Goal: Task Accomplishment & Management: Manage account settings

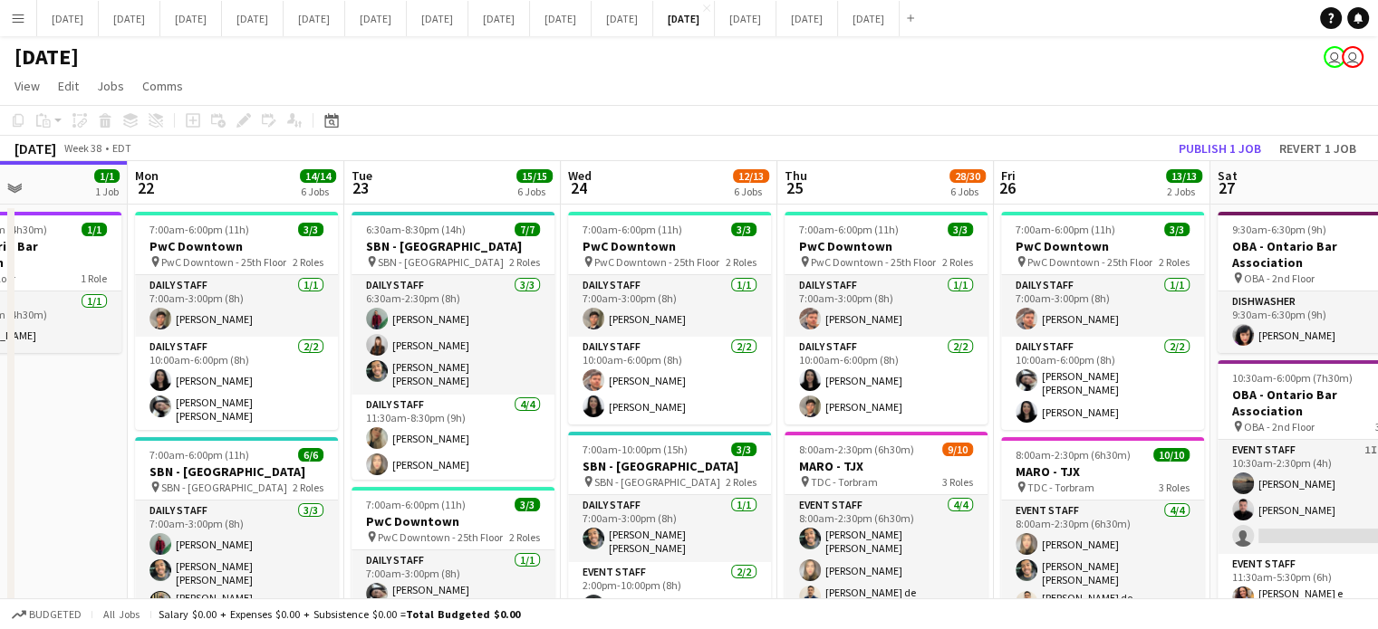
scroll to position [0, 773]
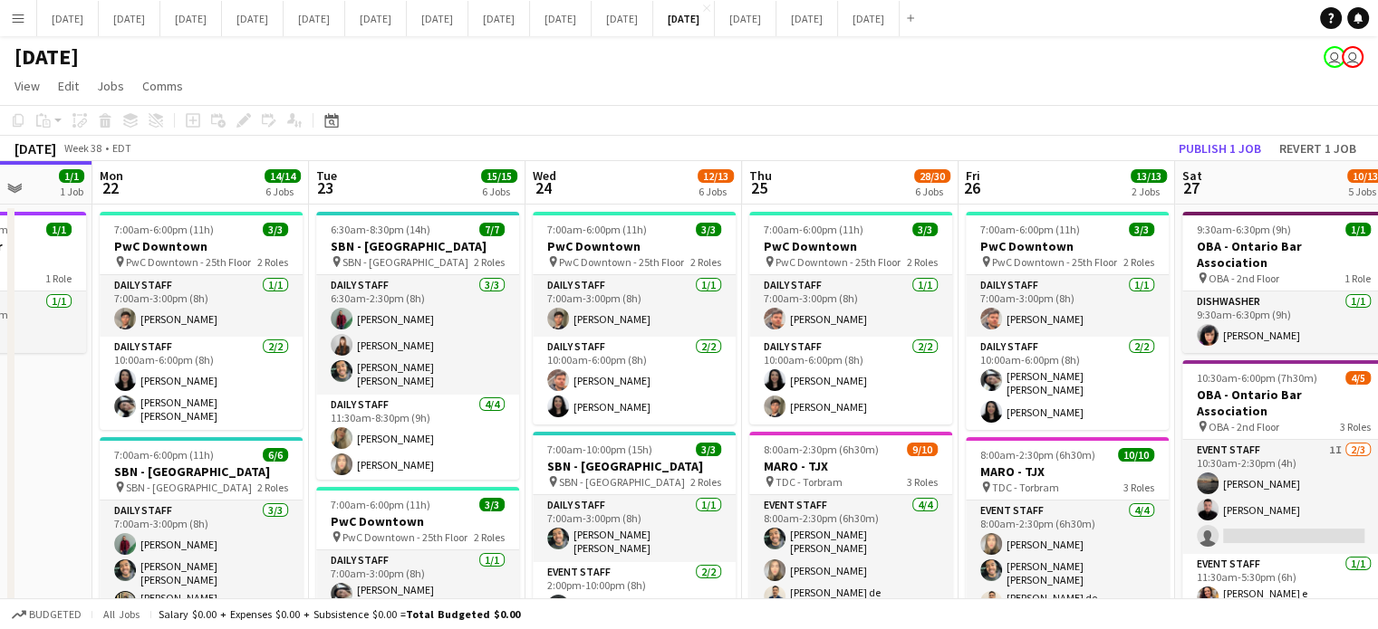
drag, startPoint x: 800, startPoint y: 312, endPoint x: 459, endPoint y: 317, distance: 340.6
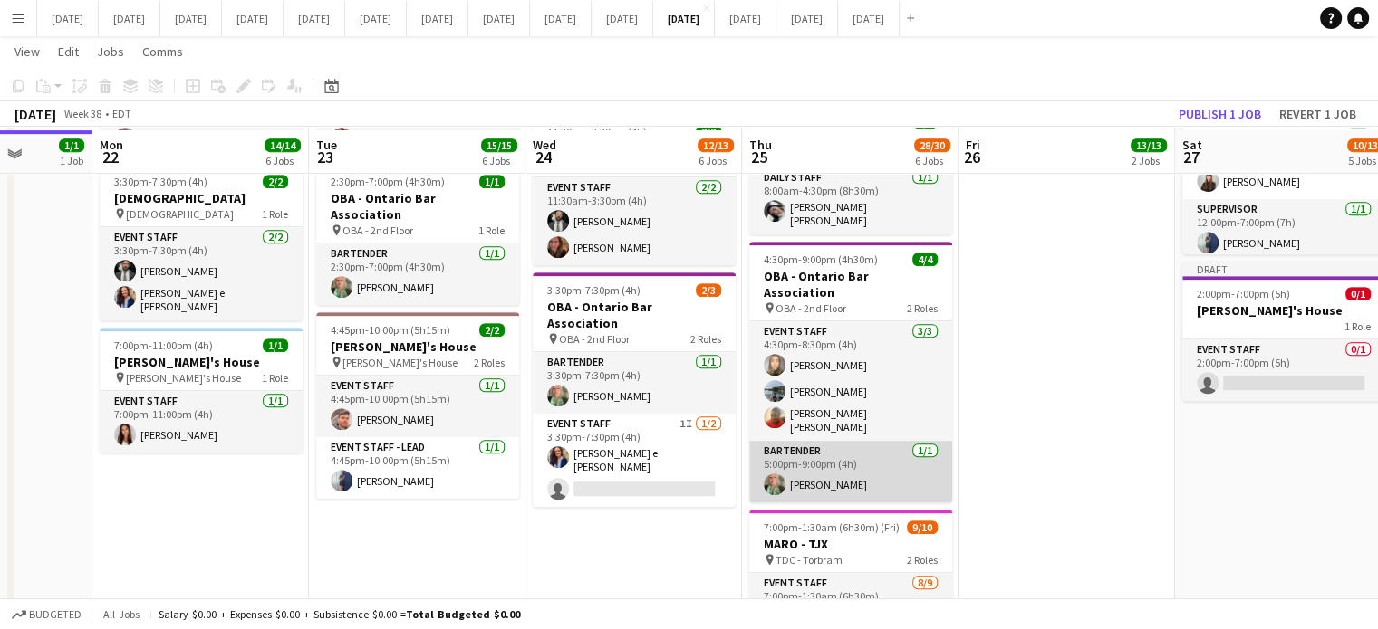
scroll to position [815, 0]
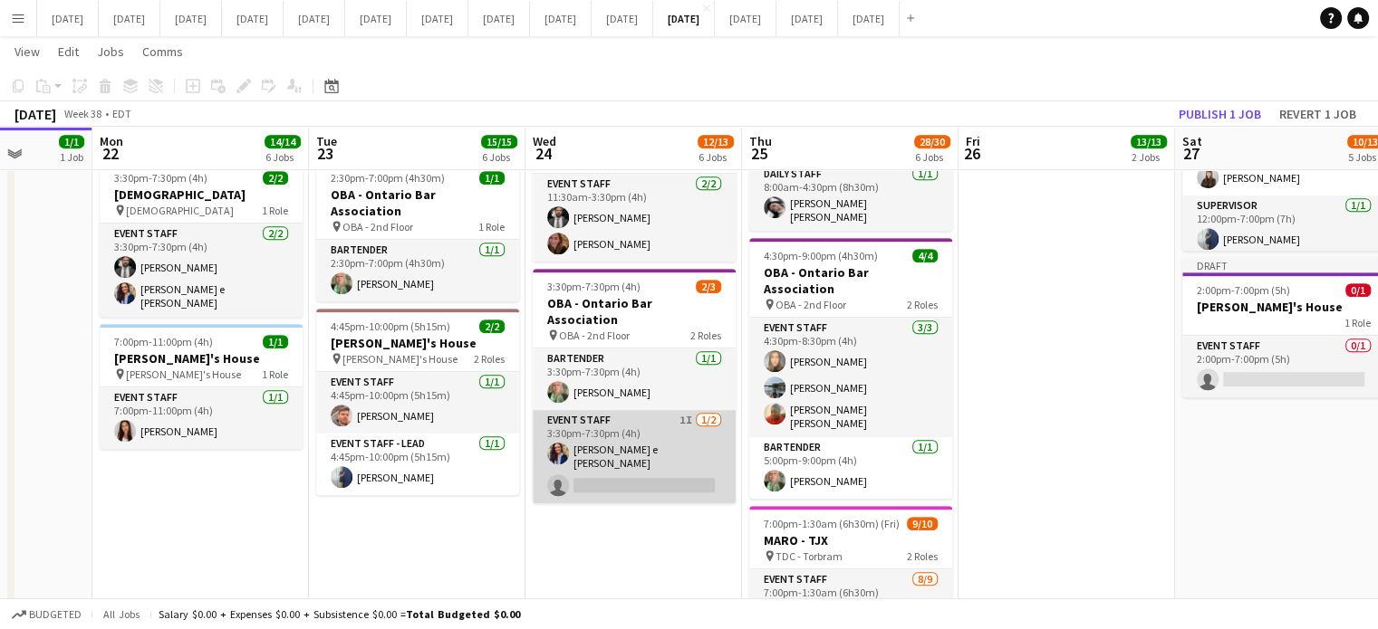
click at [696, 410] on app-card-role "Event Staff 1I [DATE] 3:30pm-7:30pm (4h) [PERSON_NAME] e [PERSON_NAME] single-n…" at bounding box center [634, 456] width 203 height 93
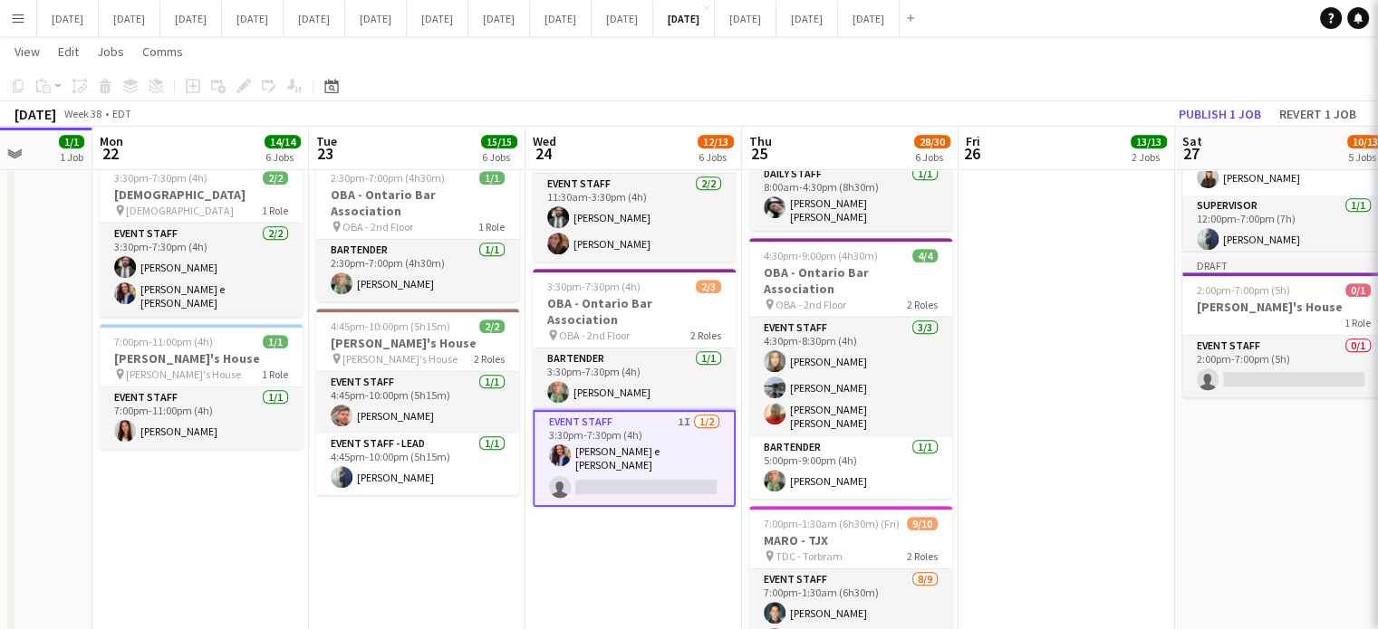
scroll to position [0, 773]
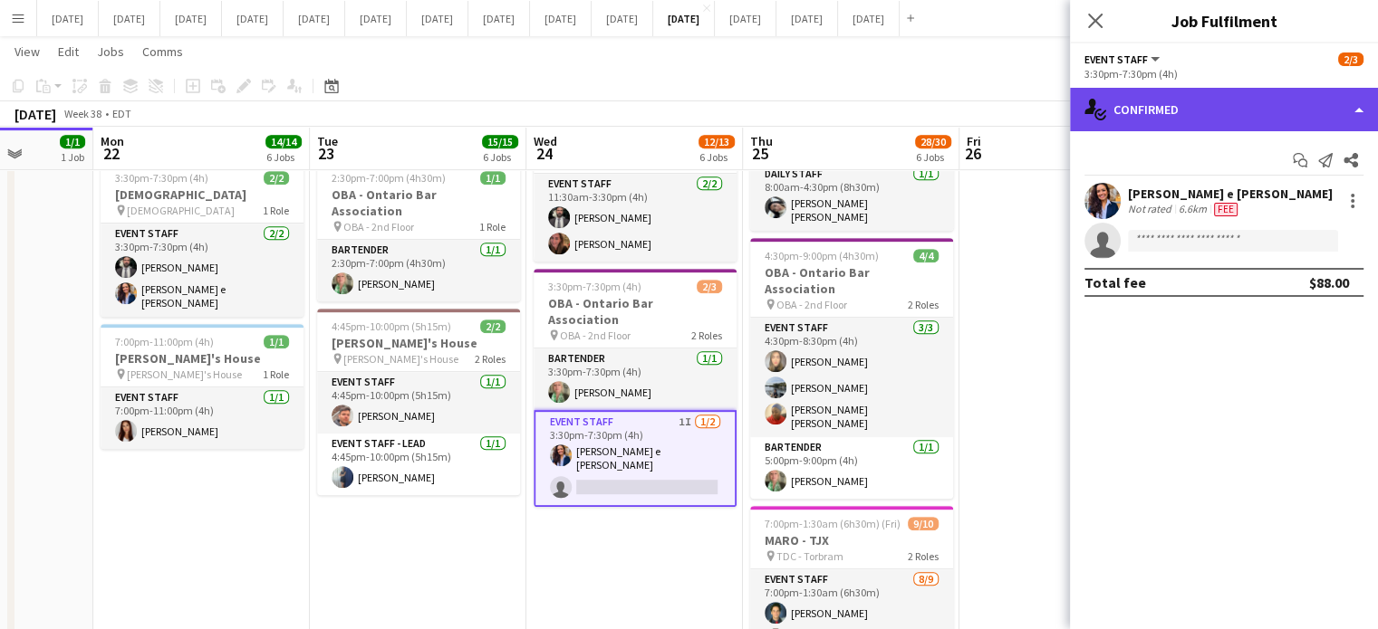
click at [1133, 115] on div "single-neutral-actions-check-2 Confirmed" at bounding box center [1224, 109] width 308 height 43
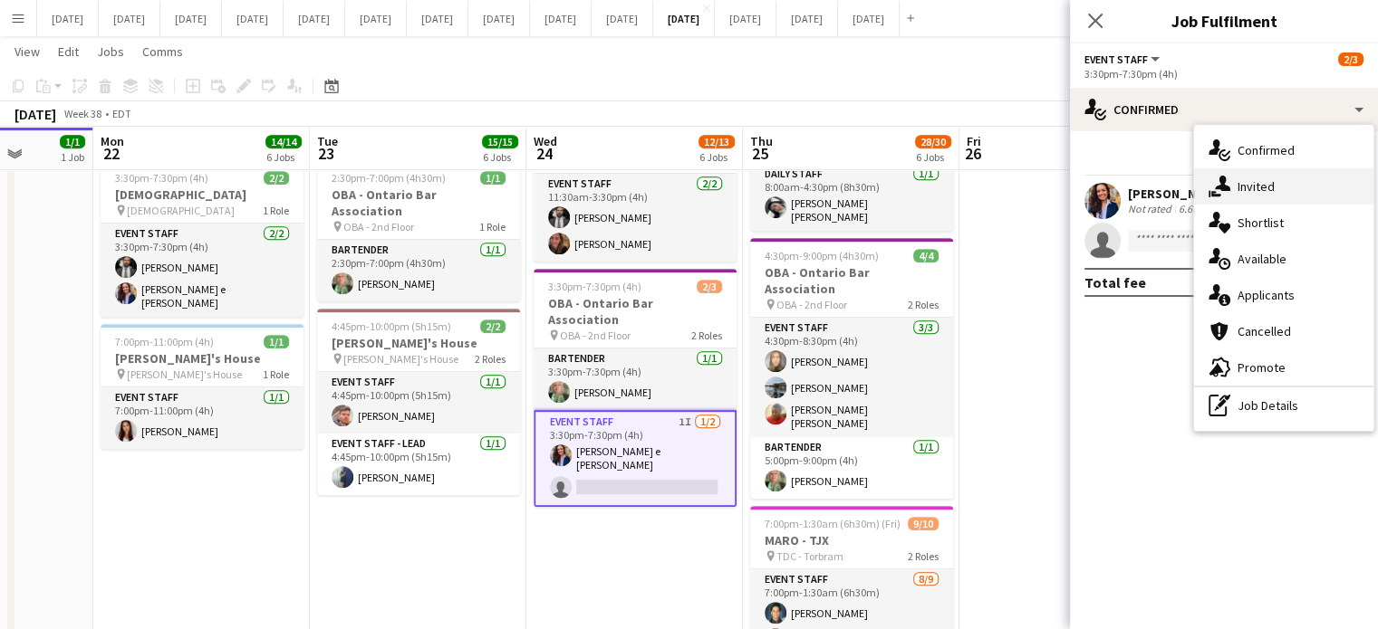
click at [1225, 182] on icon "single-neutral-actions-share-1" at bounding box center [1219, 187] width 22 height 22
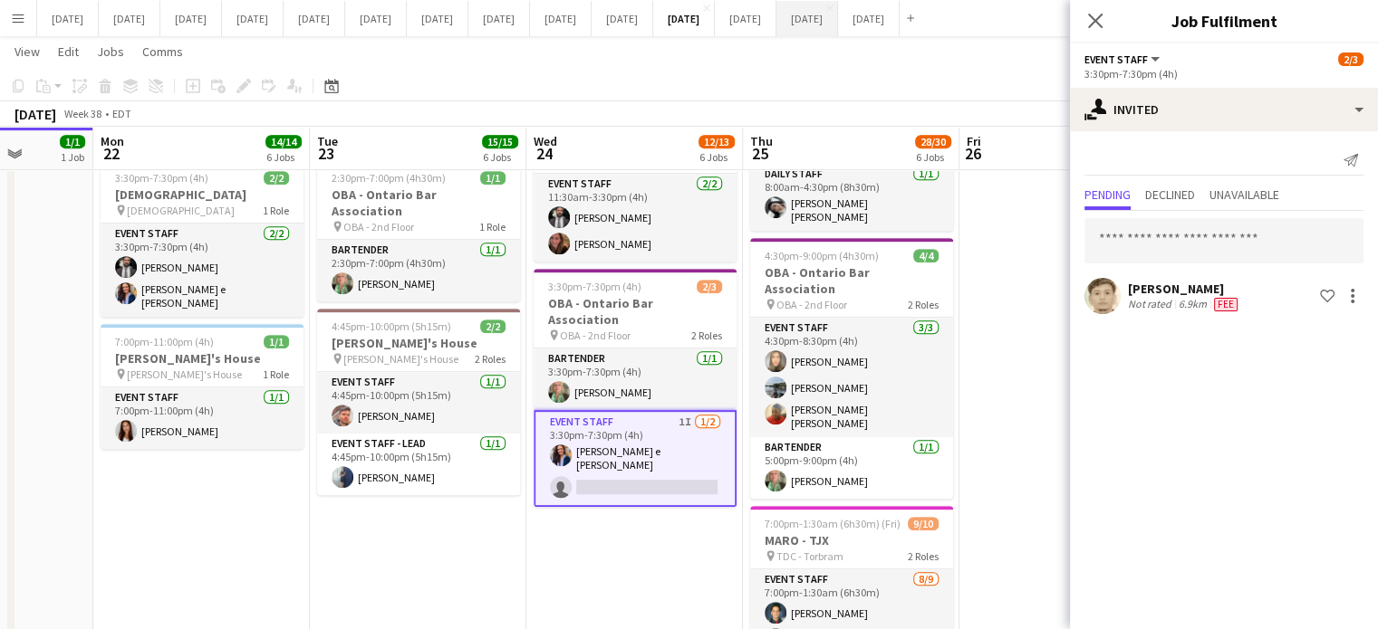
click at [1091, 27] on icon "Close pop-in" at bounding box center [1095, 21] width 14 height 14
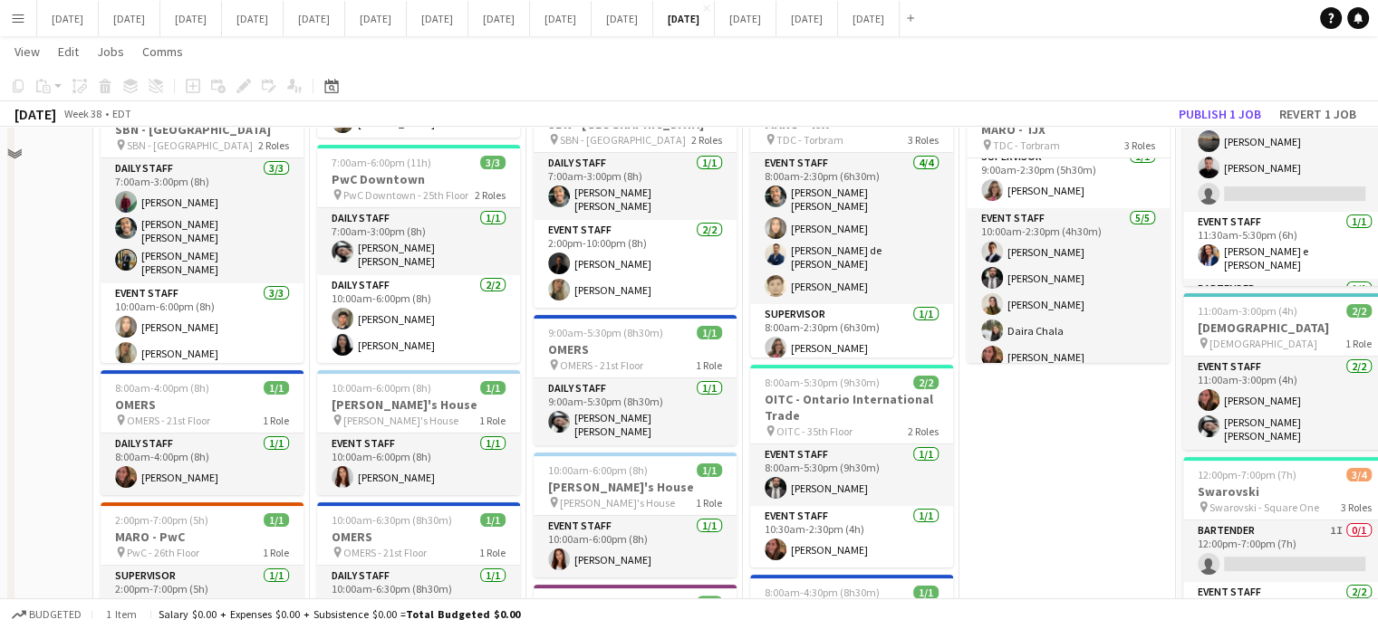
scroll to position [181, 0]
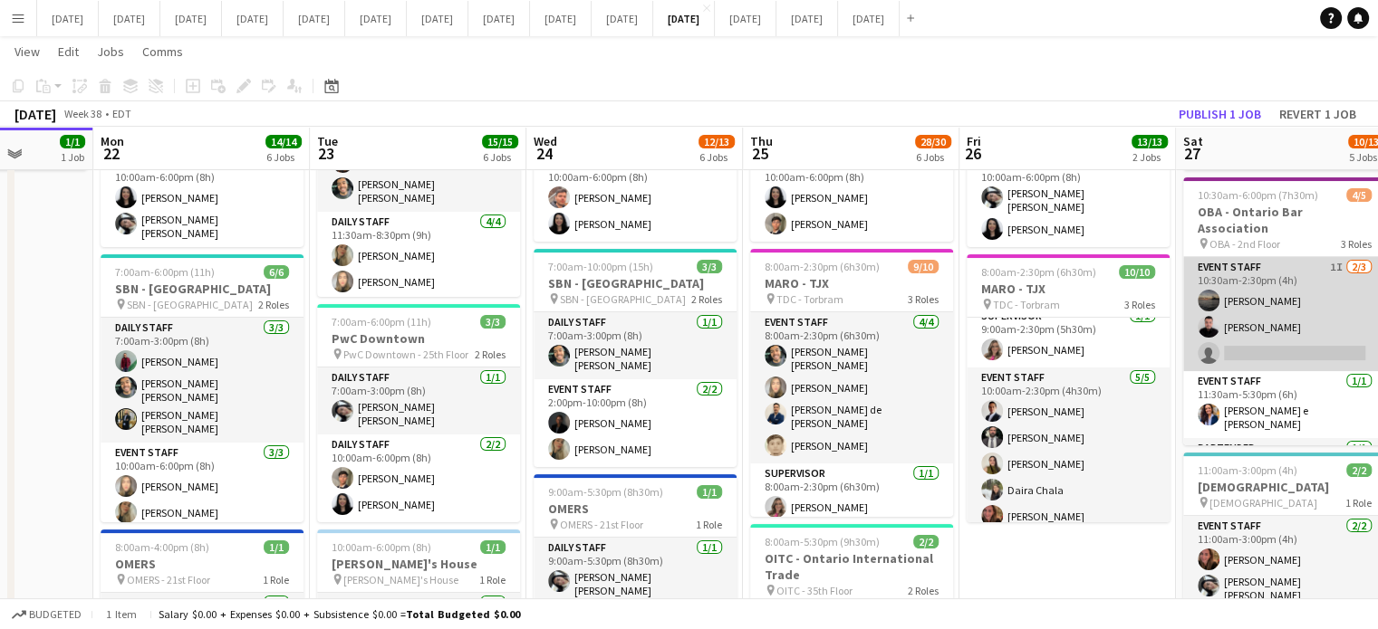
click at [1301, 272] on app-card-role "Event Staff 1I [DATE] 10:30am-2:30pm (4h) [PERSON_NAME] Victoral [PERSON_NAME] …" at bounding box center [1284, 314] width 203 height 114
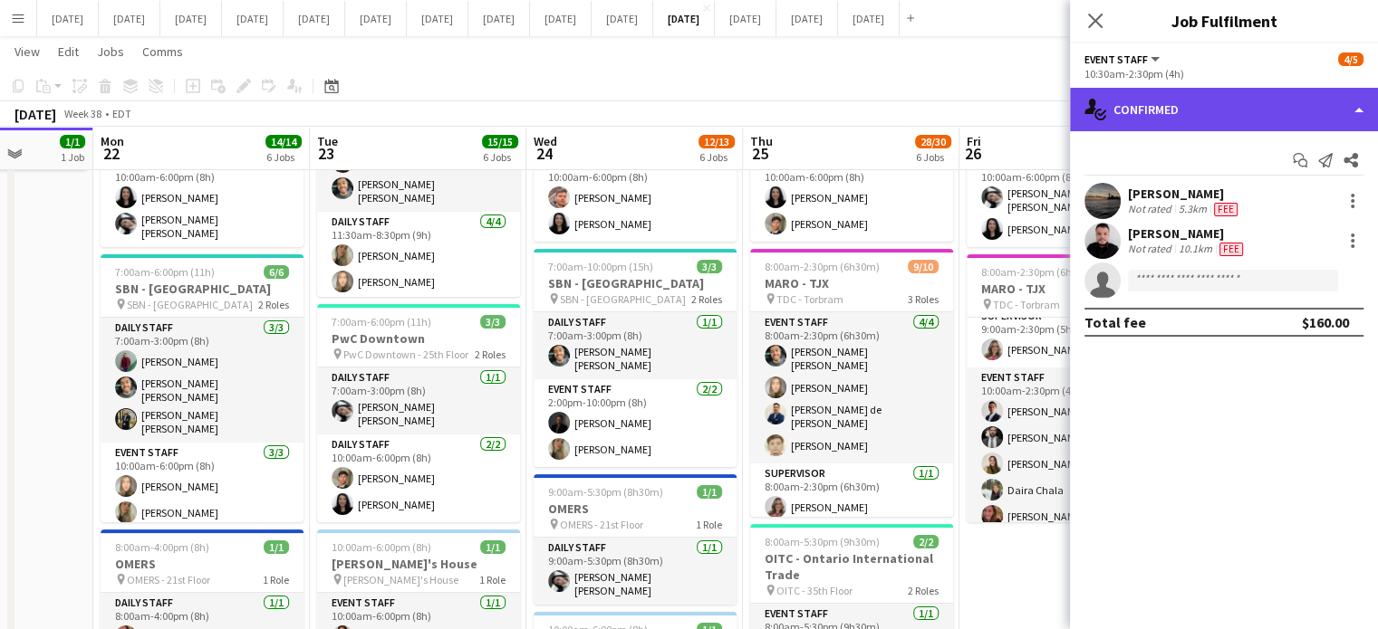
click at [1270, 115] on div "single-neutral-actions-check-2 Confirmed" at bounding box center [1224, 109] width 308 height 43
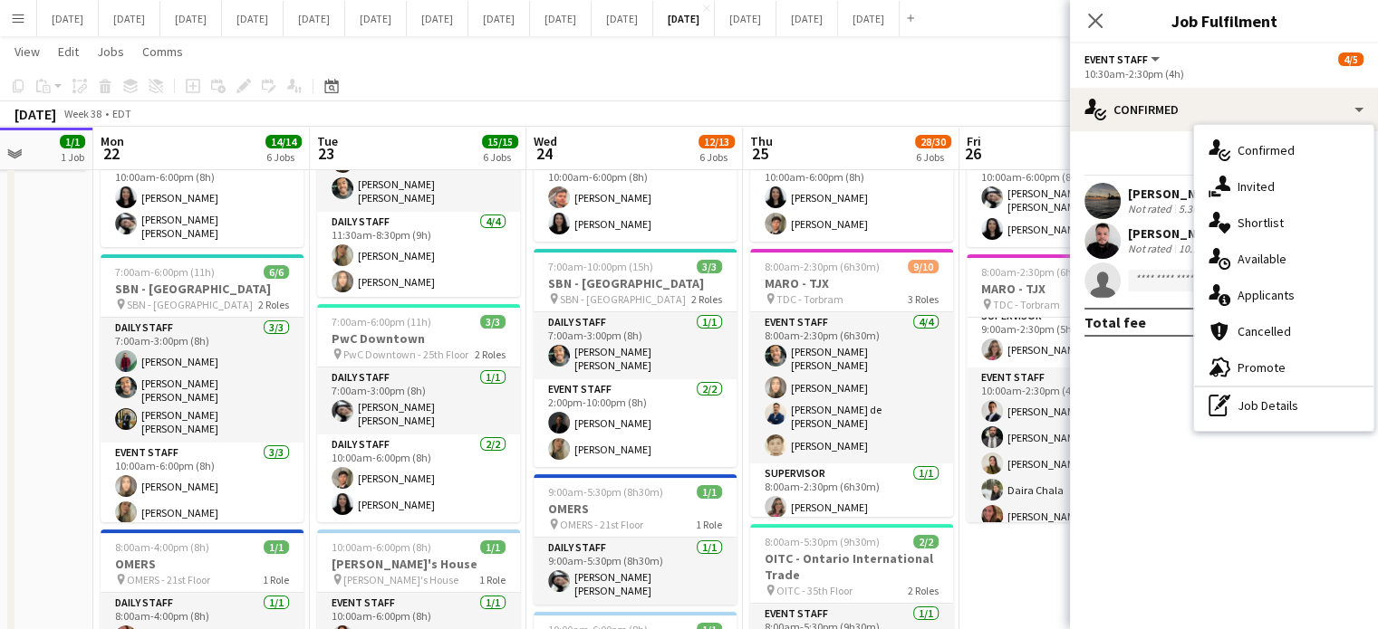
click at [1282, 177] on div "single-neutral-actions-share-1 Invited" at bounding box center [1283, 186] width 179 height 36
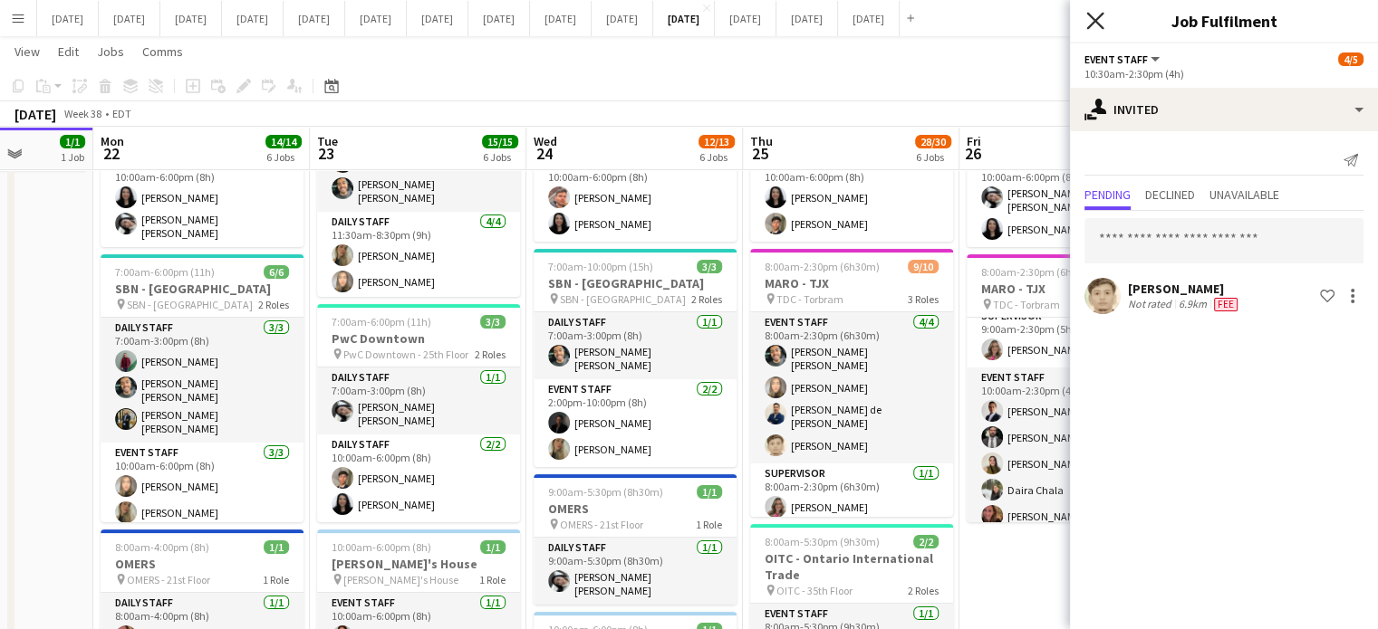
click at [1093, 23] on icon at bounding box center [1094, 20] width 17 height 17
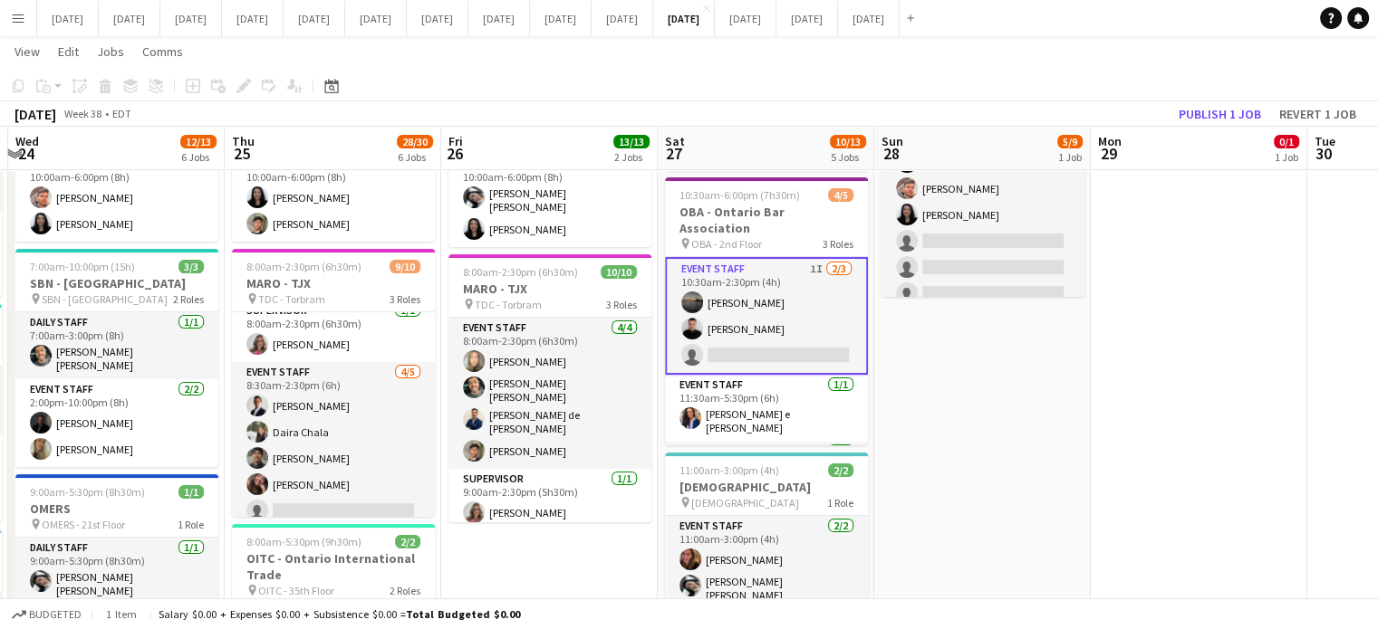
scroll to position [0, 641]
drag, startPoint x: 1015, startPoint y: 575, endPoint x: 578, endPoint y: 582, distance: 437.5
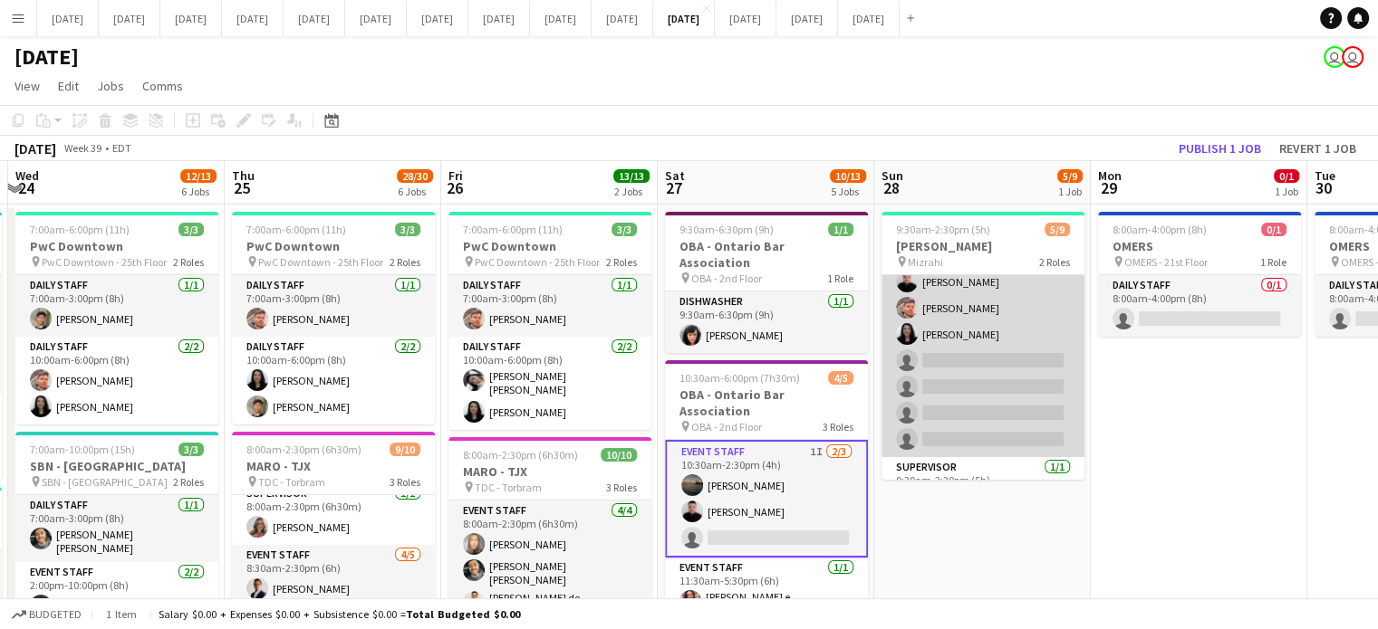
scroll to position [91, 0]
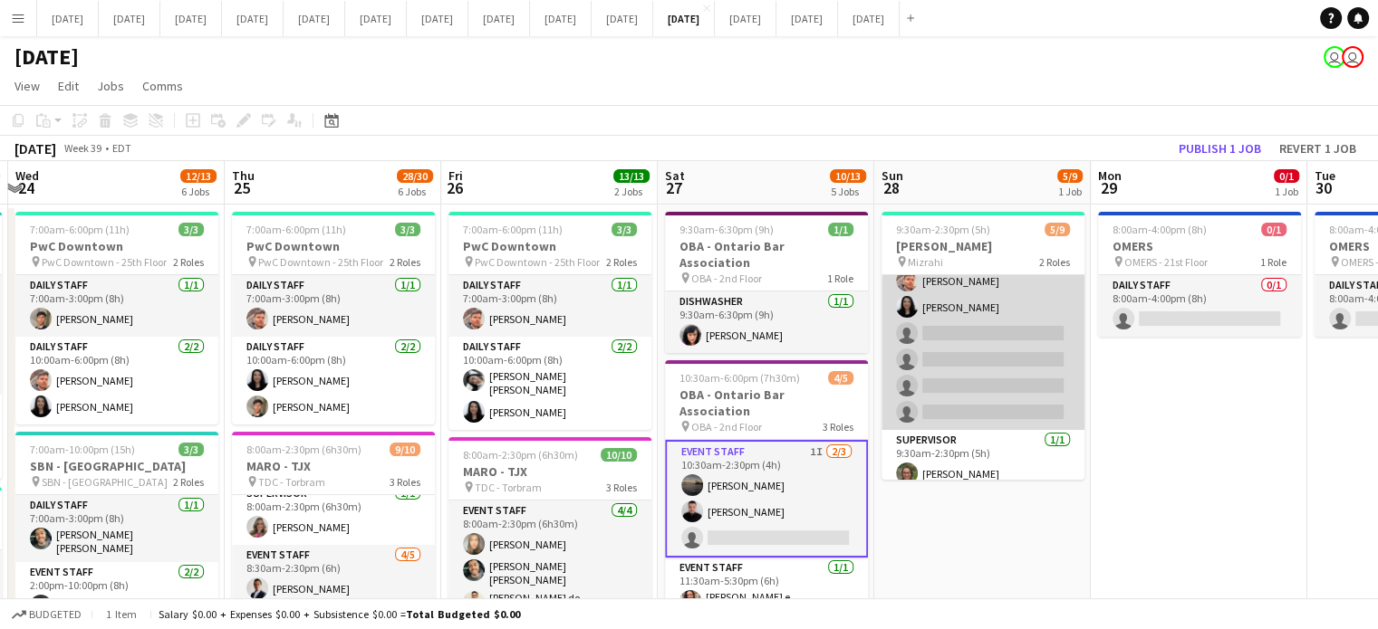
click at [991, 283] on app-card-role "Event Staff 4I [DATE] 9:30am-2:30pm (5h) [PERSON_NAME] [PERSON_NAME] [PERSON_NA…" at bounding box center [982, 307] width 203 height 245
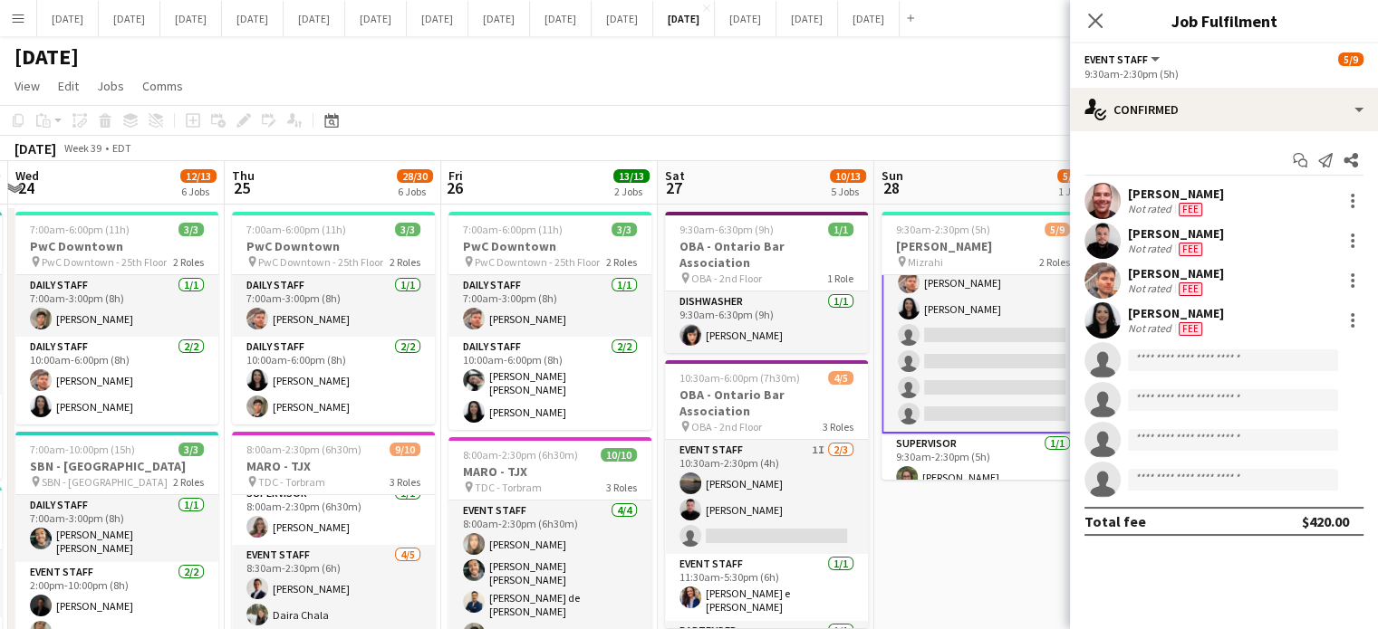
scroll to position [91, 0]
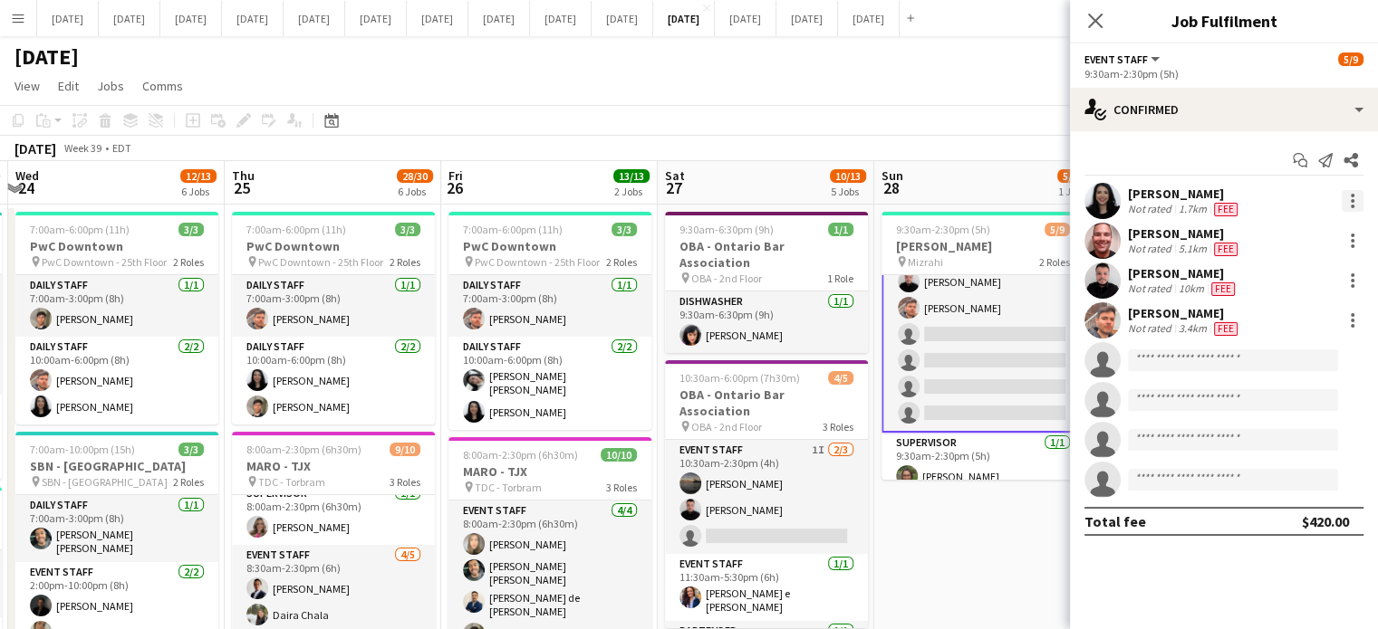
click at [1348, 202] on div at bounding box center [1352, 201] width 22 height 22
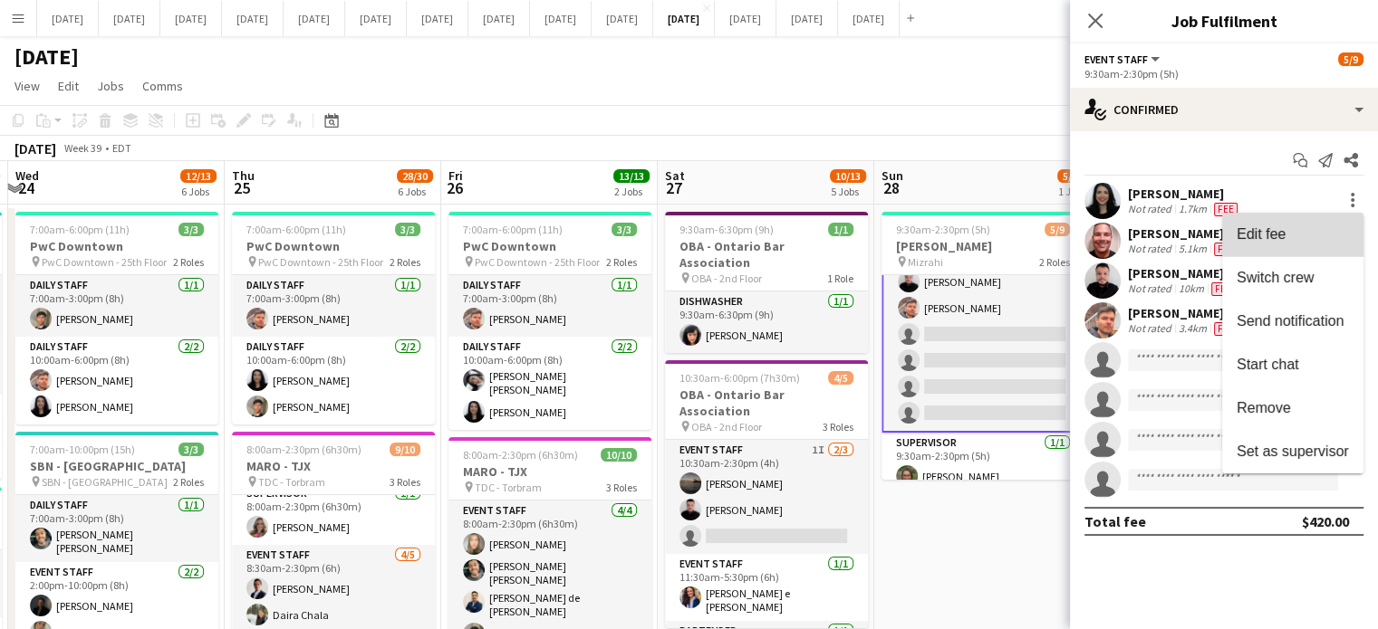
click at [1321, 224] on button "Edit fee" at bounding box center [1292, 234] width 141 height 43
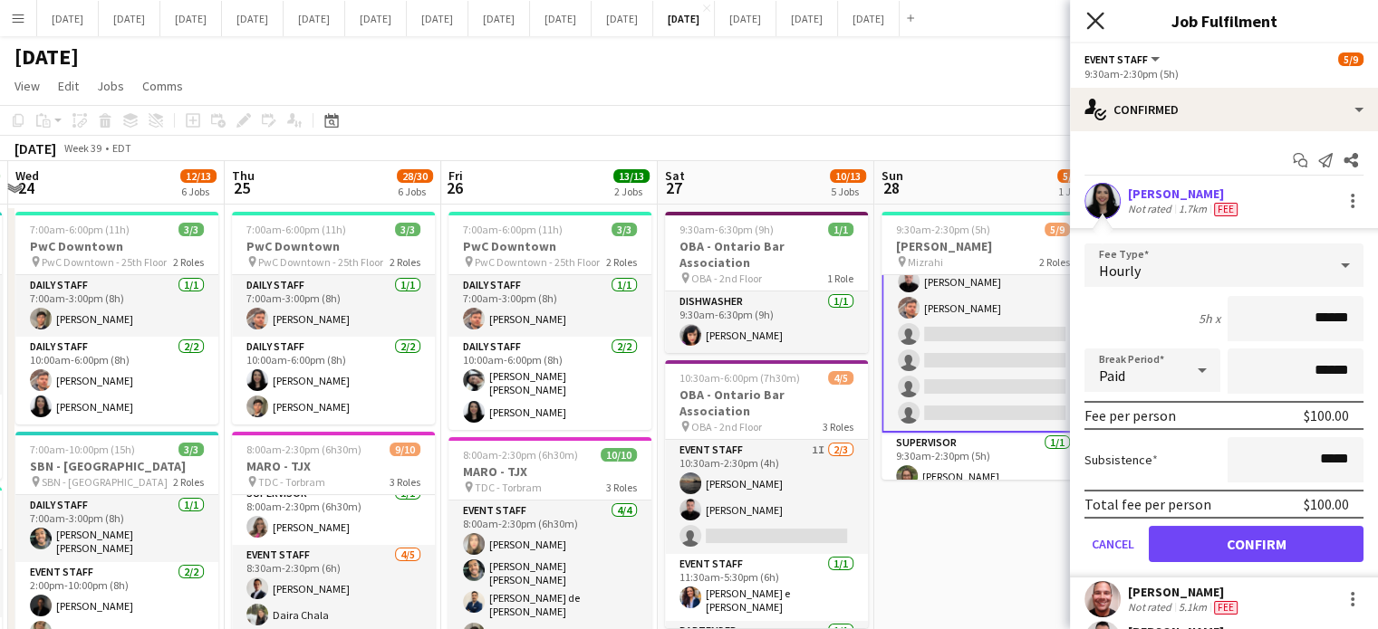
click at [1089, 17] on icon "Close pop-in" at bounding box center [1094, 20] width 17 height 17
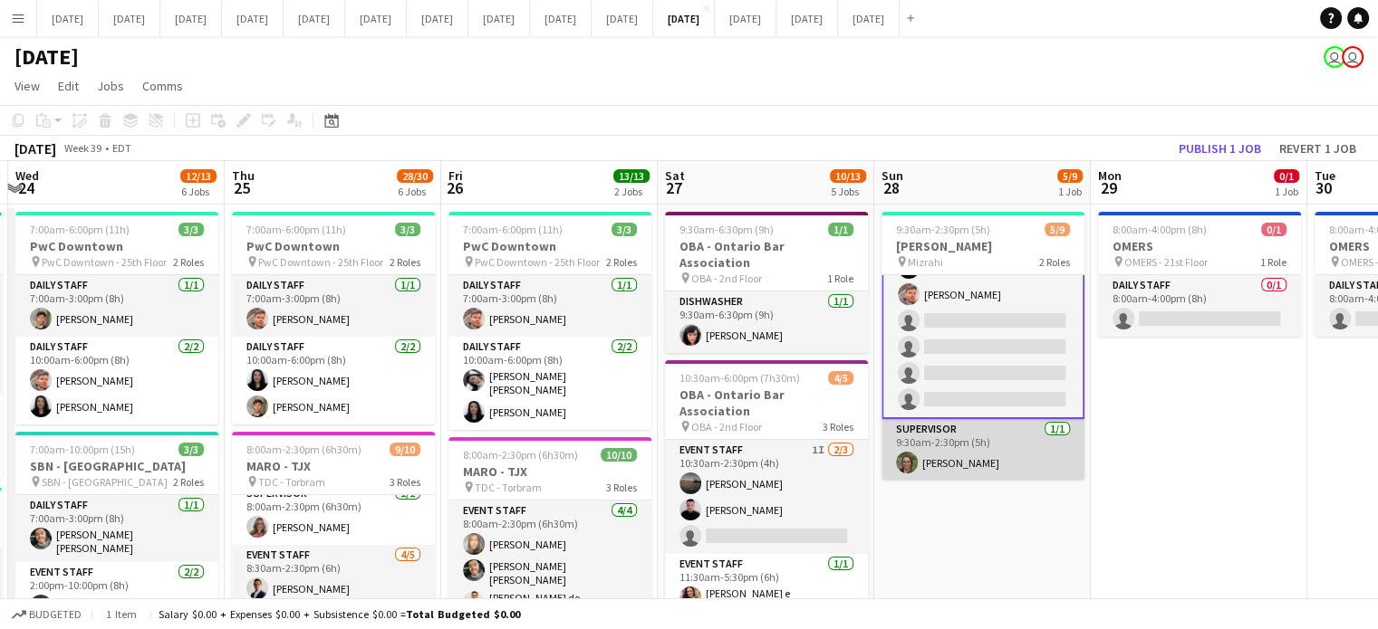
click at [989, 432] on app-card-role "Supervisor [DATE] 9:30am-2:30pm (5h) [PERSON_NAME]" at bounding box center [982, 450] width 203 height 62
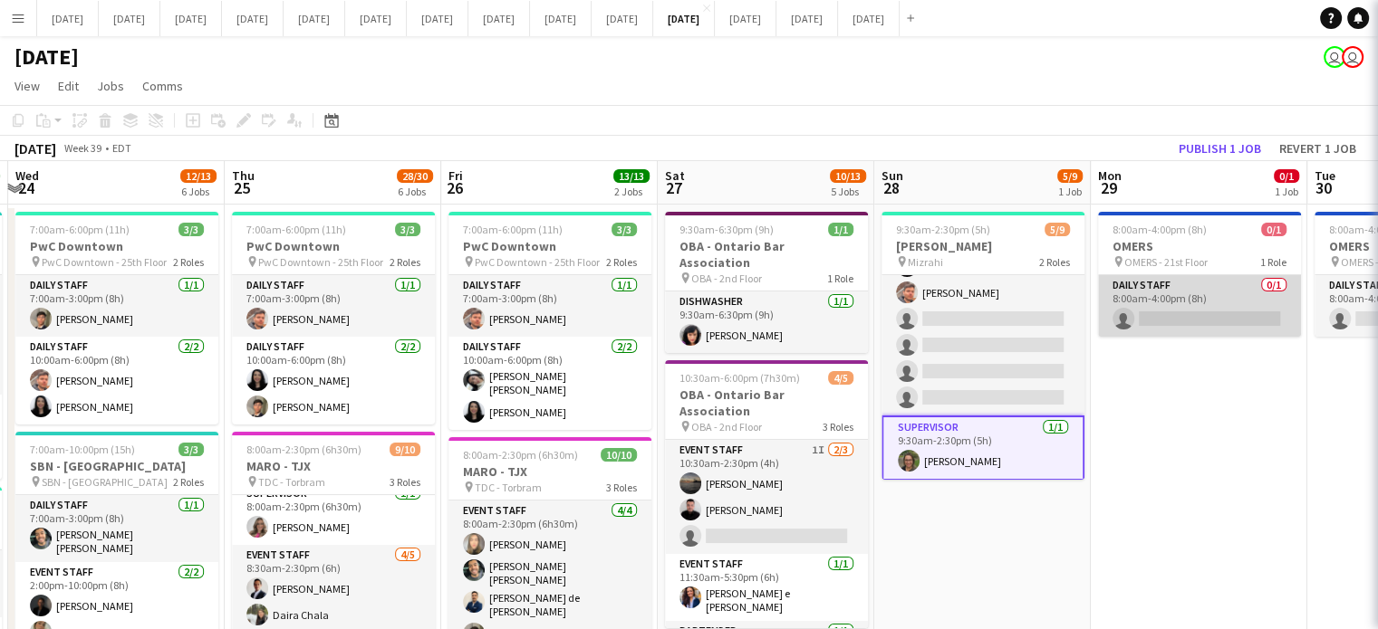
scroll to position [103, 0]
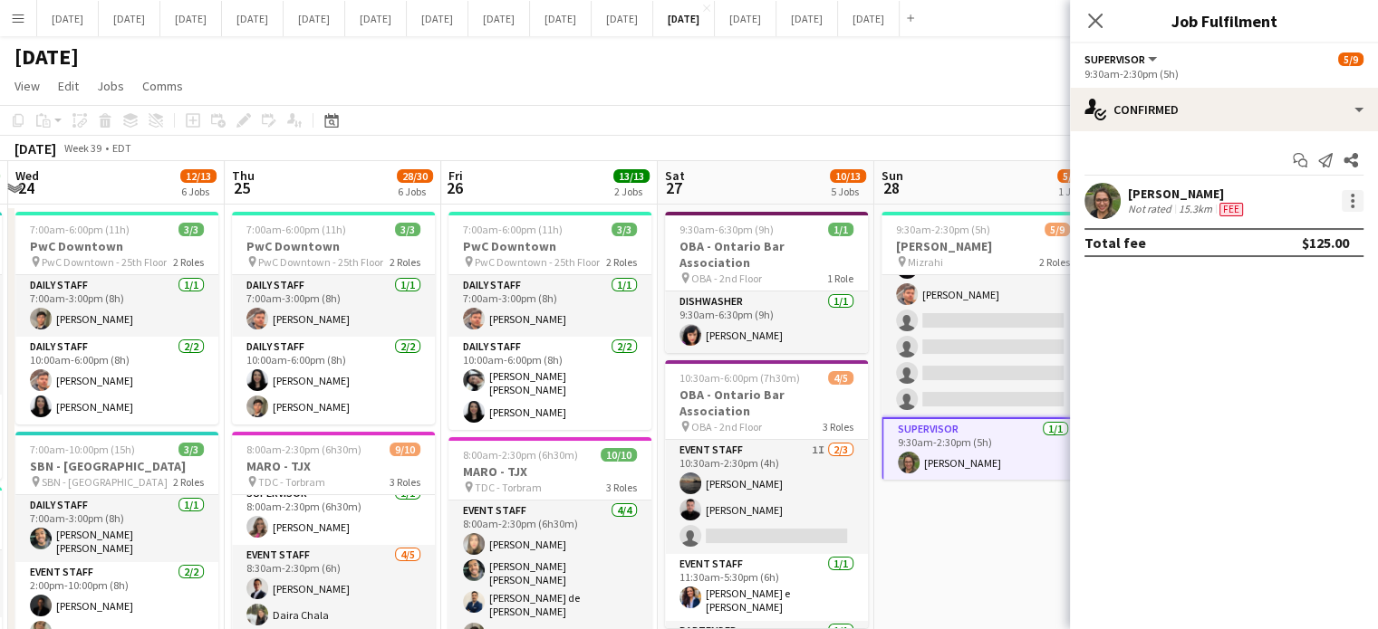
click at [1346, 197] on div at bounding box center [1352, 201] width 22 height 22
click at [1297, 245] on button "Edit fee" at bounding box center [1292, 234] width 141 height 43
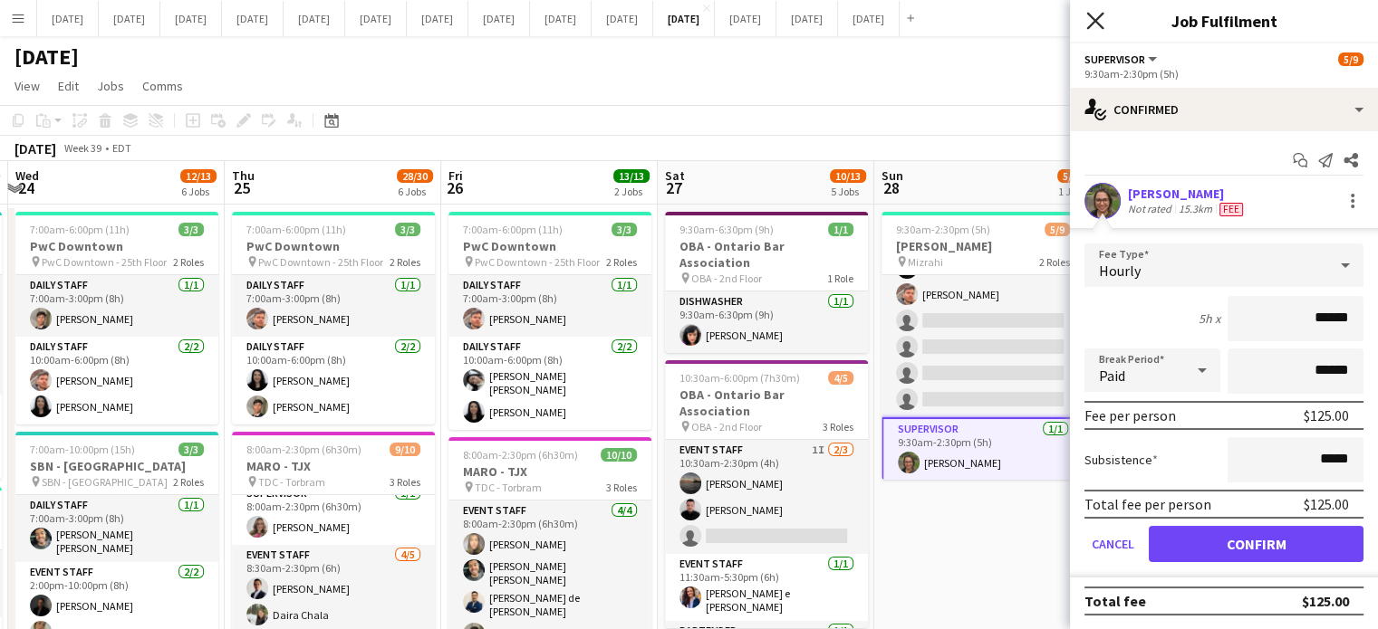
click at [1096, 14] on icon "Close pop-in" at bounding box center [1094, 20] width 17 height 17
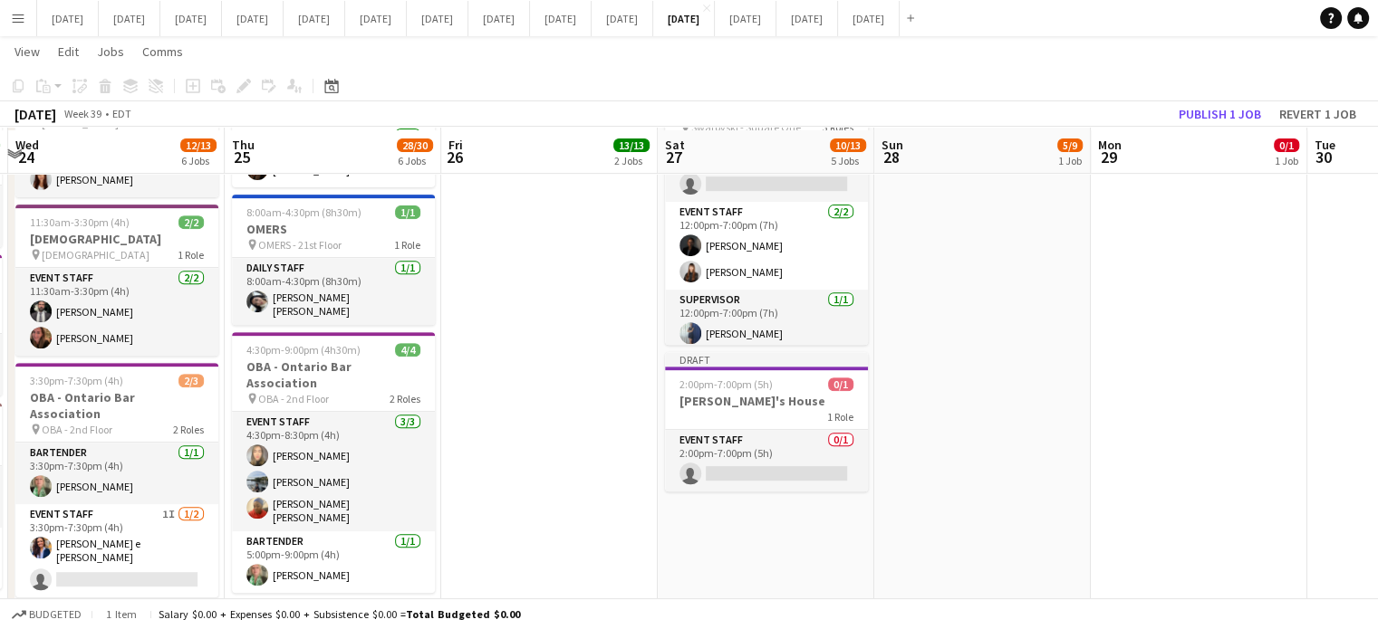
scroll to position [725, 0]
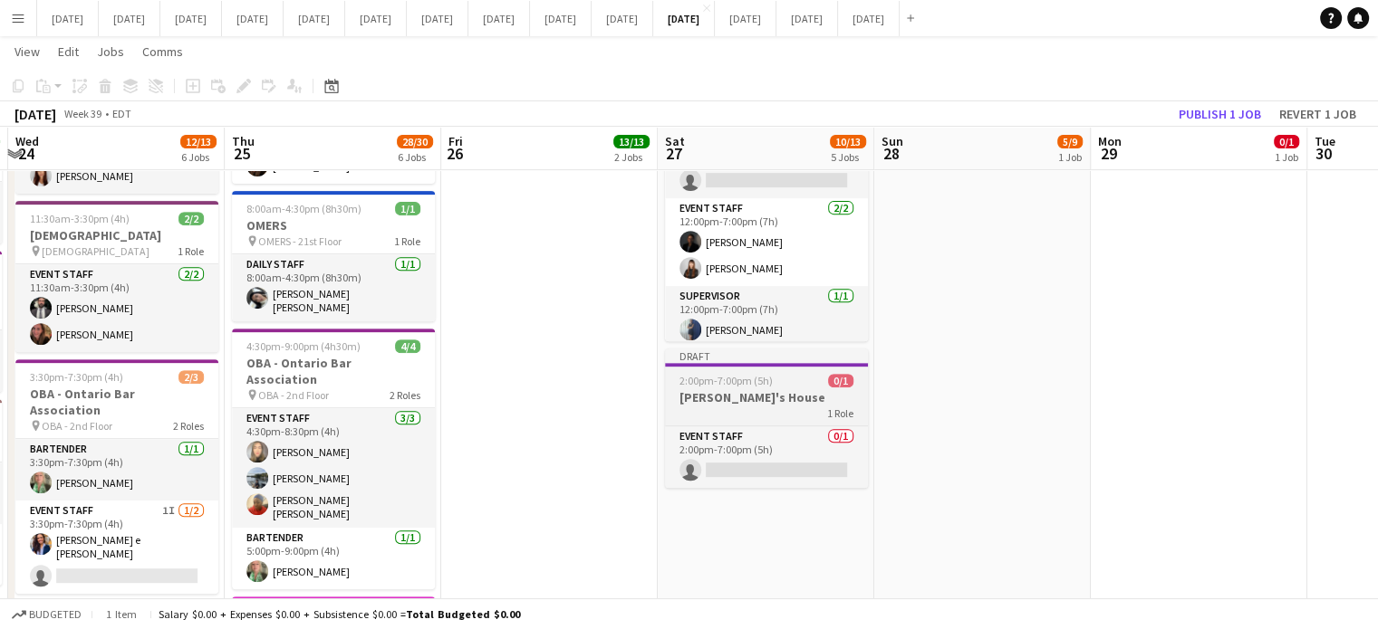
click at [816, 389] on h3 "[PERSON_NAME]'s House" at bounding box center [766, 397] width 203 height 16
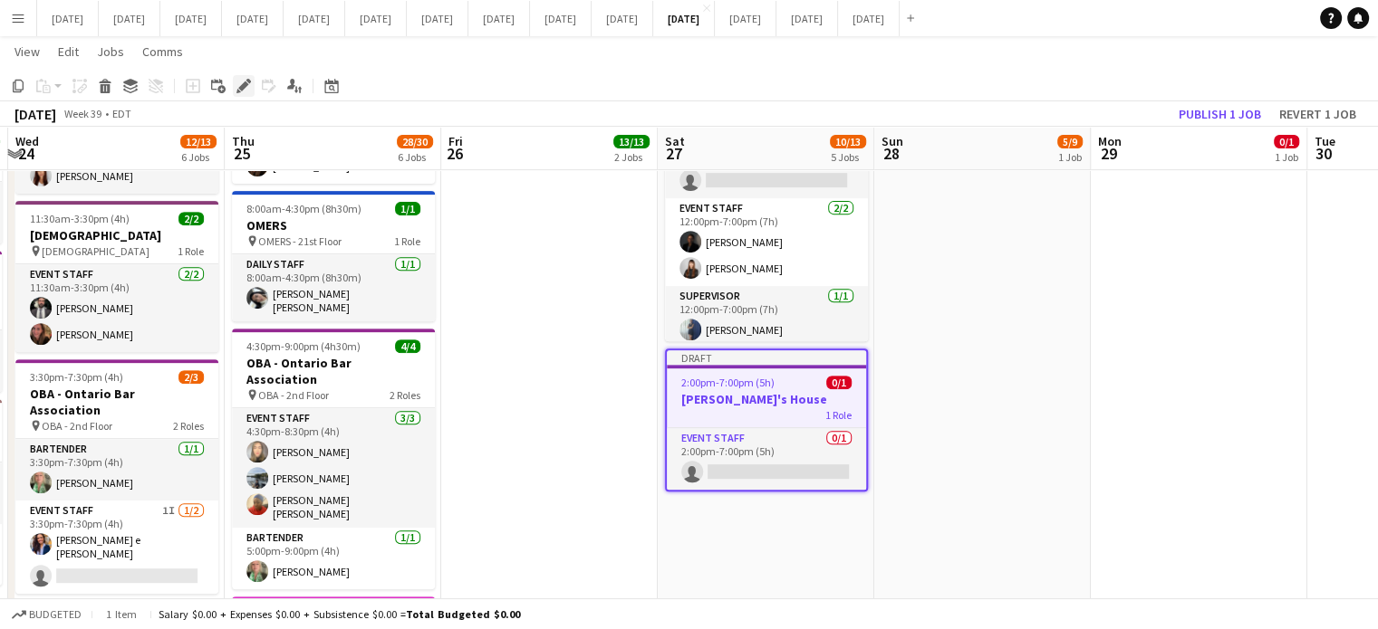
click at [241, 87] on icon at bounding box center [243, 87] width 10 height 10
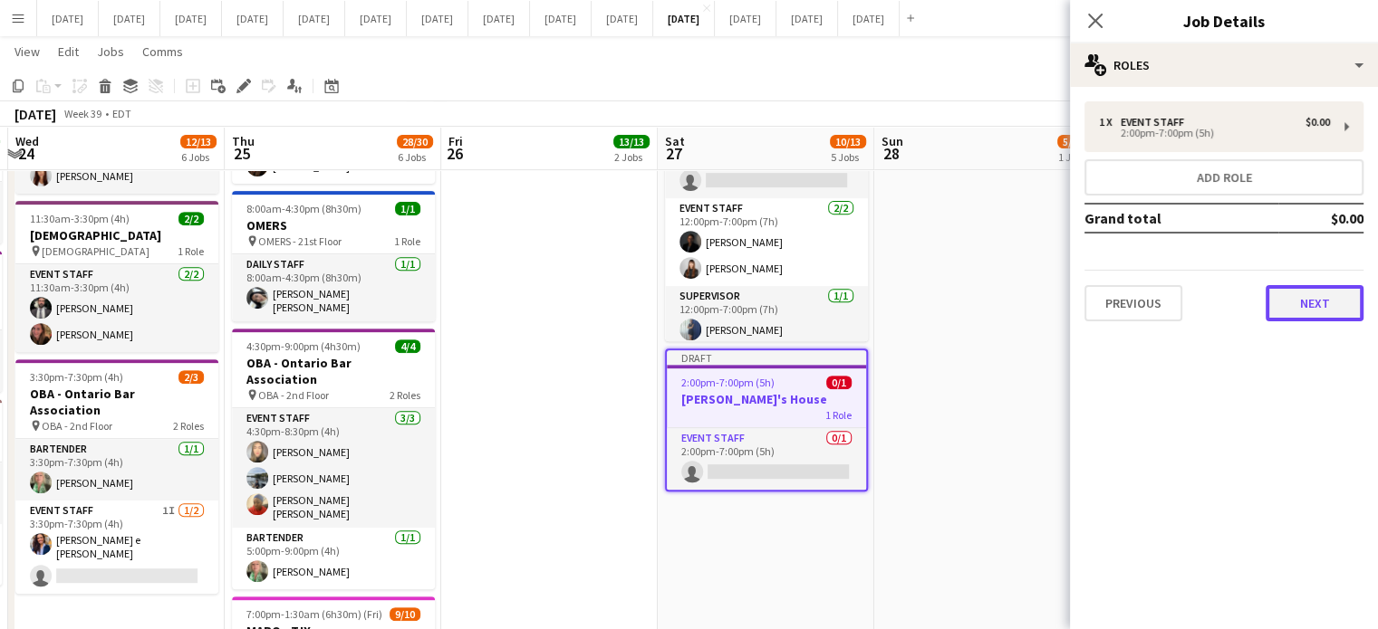
click at [1330, 311] on button "Next" at bounding box center [1314, 303] width 98 height 36
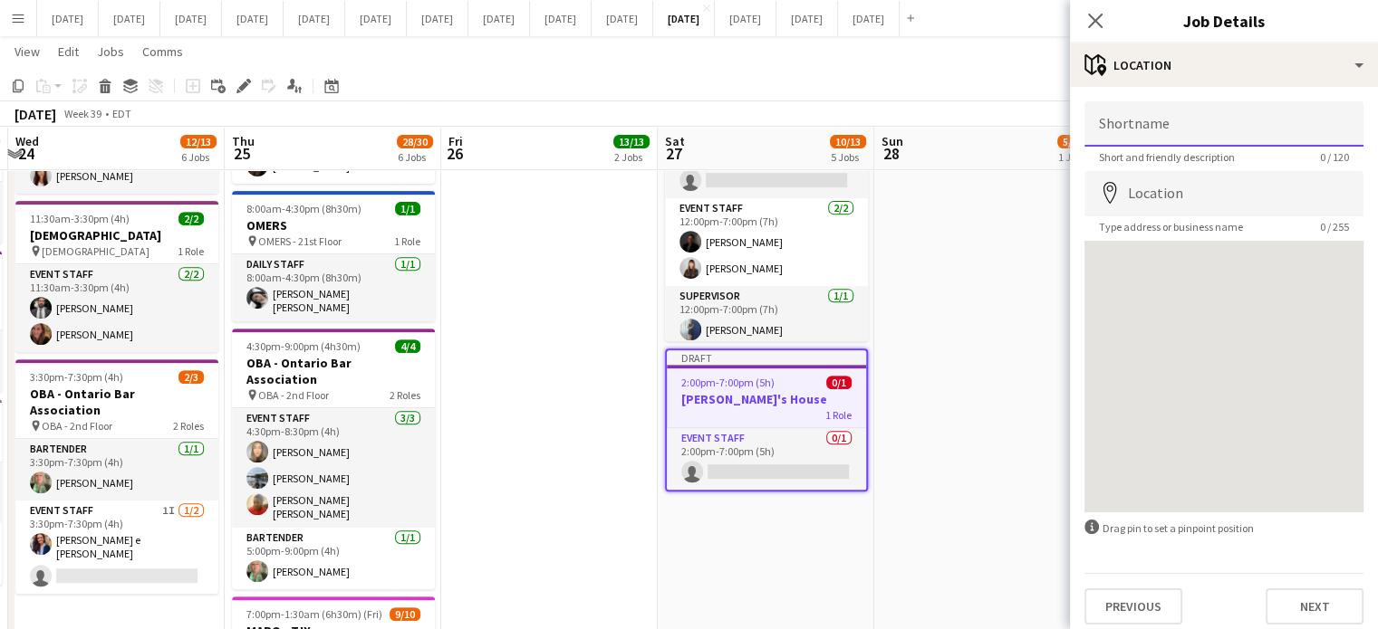
click at [1133, 126] on input "Shortname" at bounding box center [1223, 123] width 279 height 45
type input "**********"
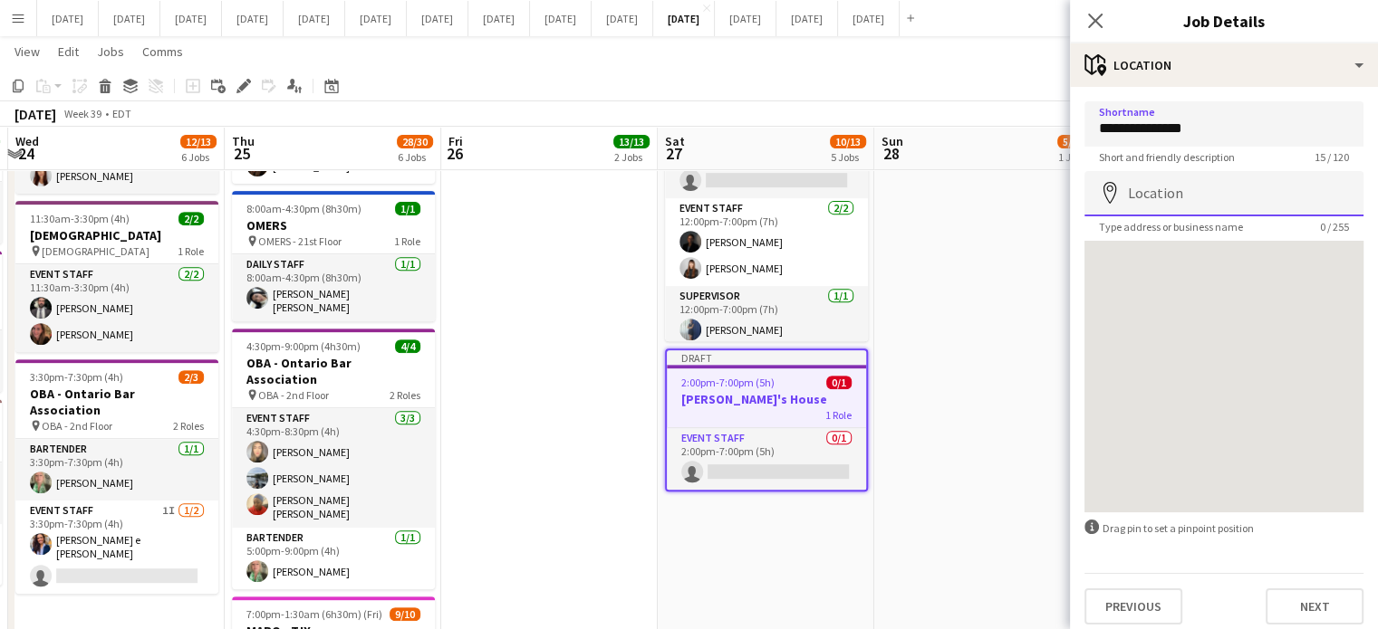
click at [1159, 174] on input "Location" at bounding box center [1223, 193] width 279 height 45
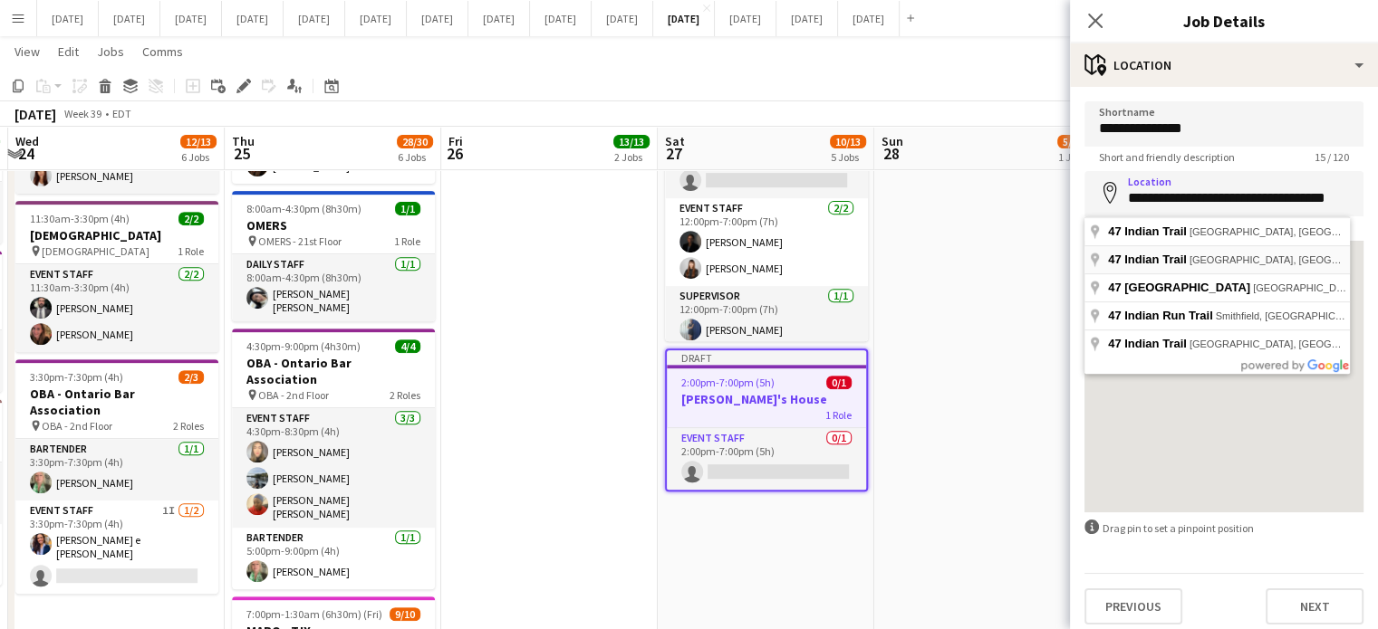
type input "**********"
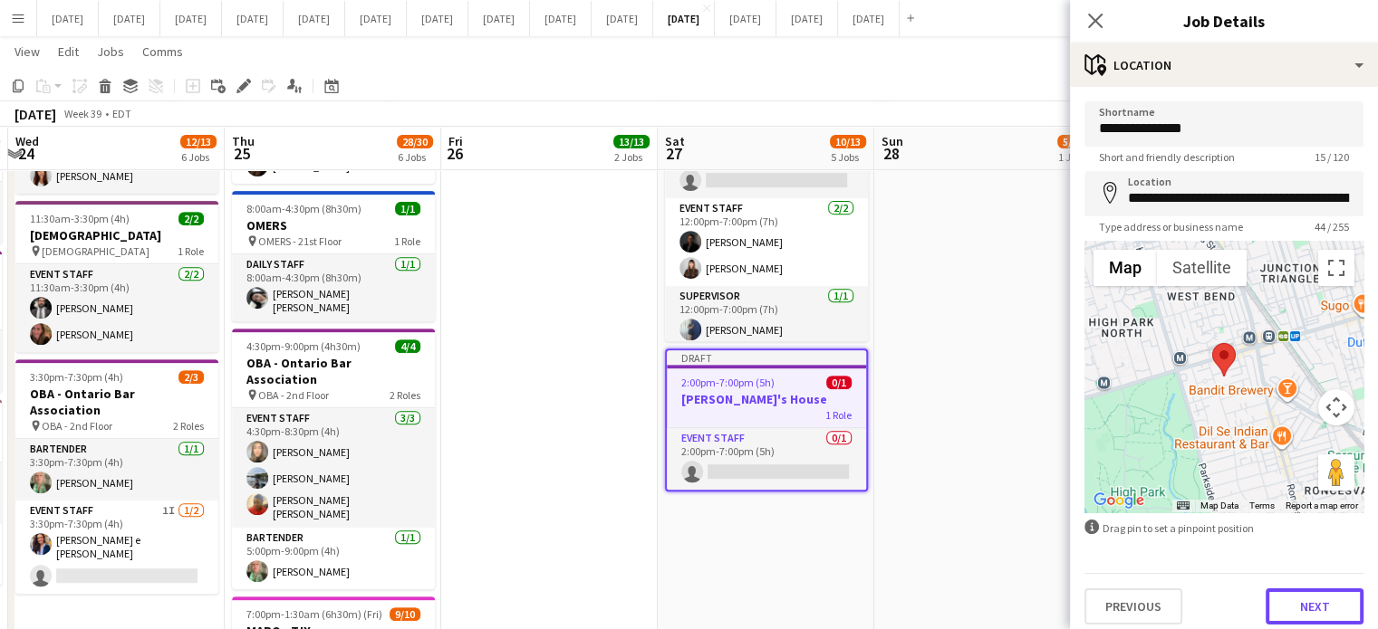
click at [1287, 604] on button "Next" at bounding box center [1314, 607] width 98 height 36
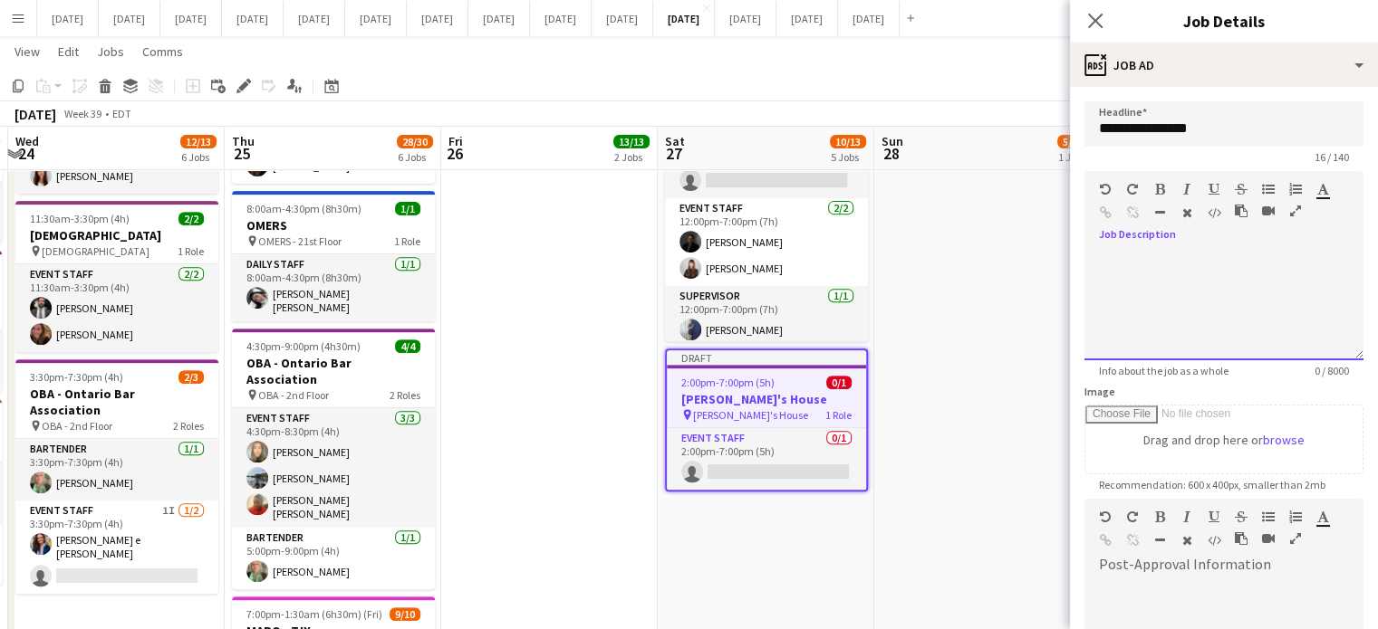
click at [1199, 303] on div at bounding box center [1223, 306] width 279 height 109
drag, startPoint x: 1099, startPoint y: 258, endPoint x: 1185, endPoint y: 330, distance: 111.9
click at [1185, 330] on div "**********" at bounding box center [1216, 306] width 265 height 109
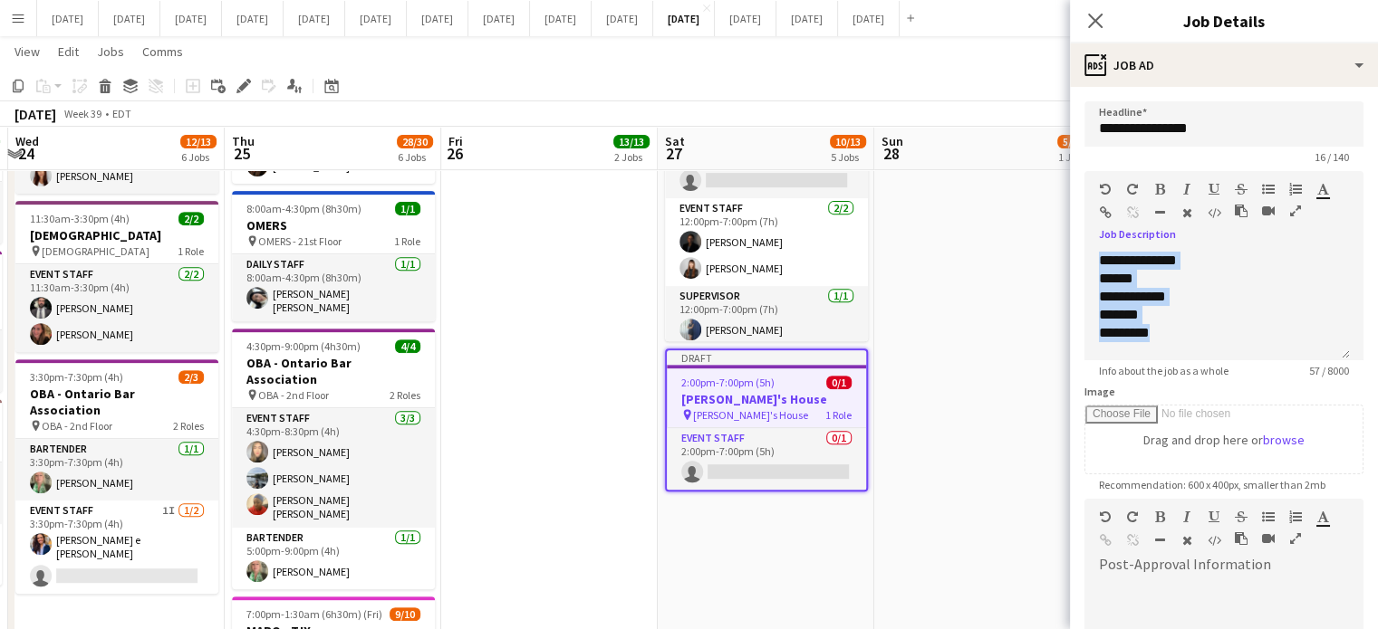
click at [1164, 191] on button "button" at bounding box center [1159, 189] width 13 height 14
click at [1188, 283] on div "******" at bounding box center [1217, 279] width 236 height 18
drag, startPoint x: 1096, startPoint y: 282, endPoint x: 1203, endPoint y: 331, distance: 117.9
click at [1203, 331] on div "**********" at bounding box center [1216, 306] width 265 height 109
click at [1190, 185] on button "button" at bounding box center [1186, 189] width 13 height 14
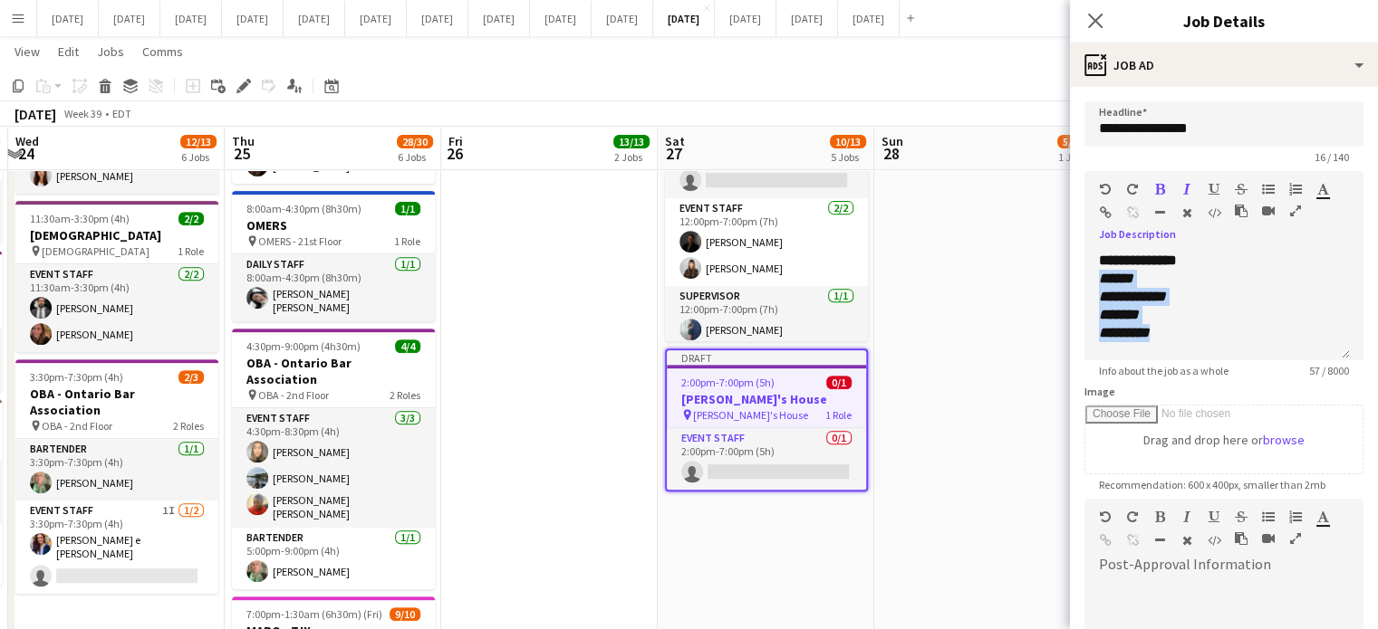
click at [1263, 187] on icon "button" at bounding box center [1268, 189] width 13 height 13
click at [1159, 192] on icon "button" at bounding box center [1160, 189] width 10 height 13
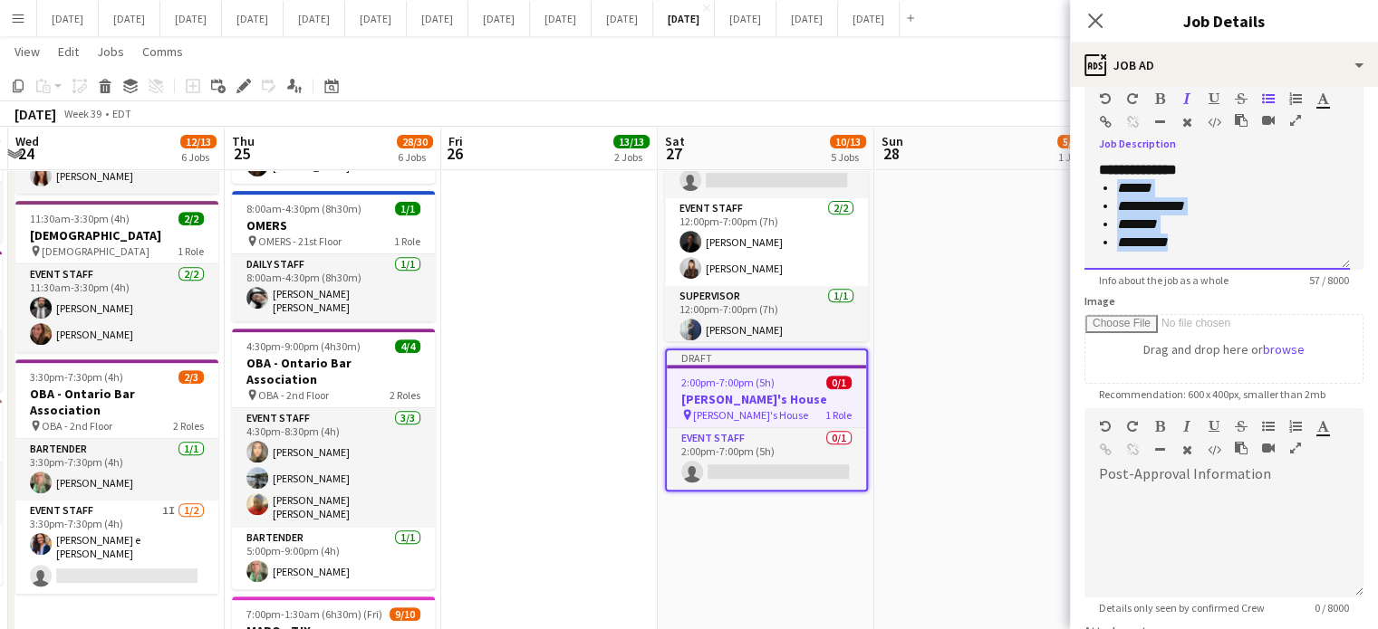
scroll to position [264, 0]
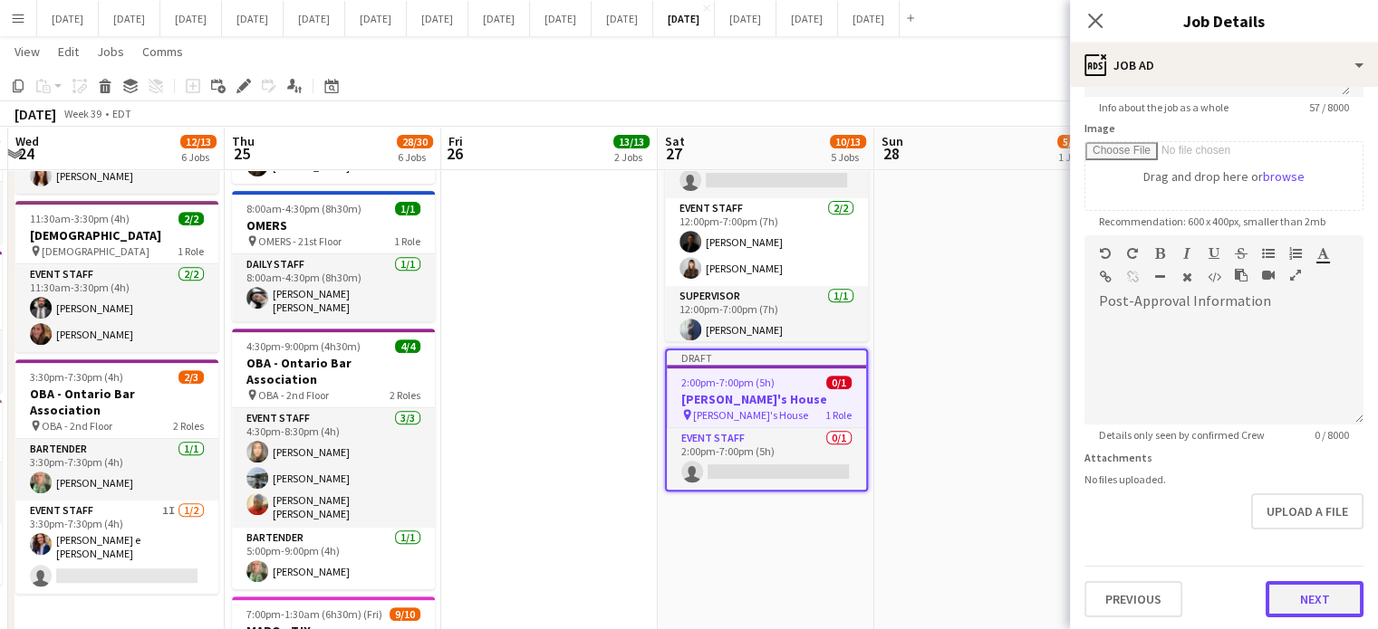
click at [1306, 604] on button "Next" at bounding box center [1314, 599] width 98 height 36
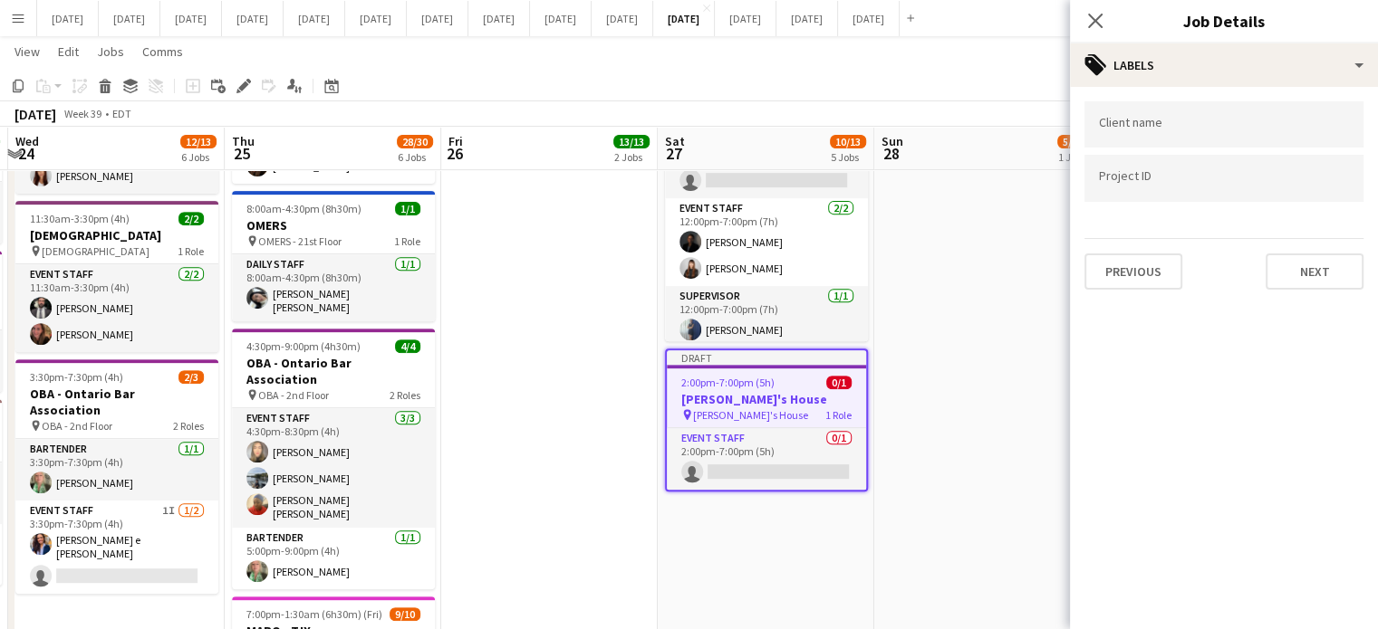
scroll to position [0, 0]
click at [1153, 134] on div at bounding box center [1223, 124] width 279 height 46
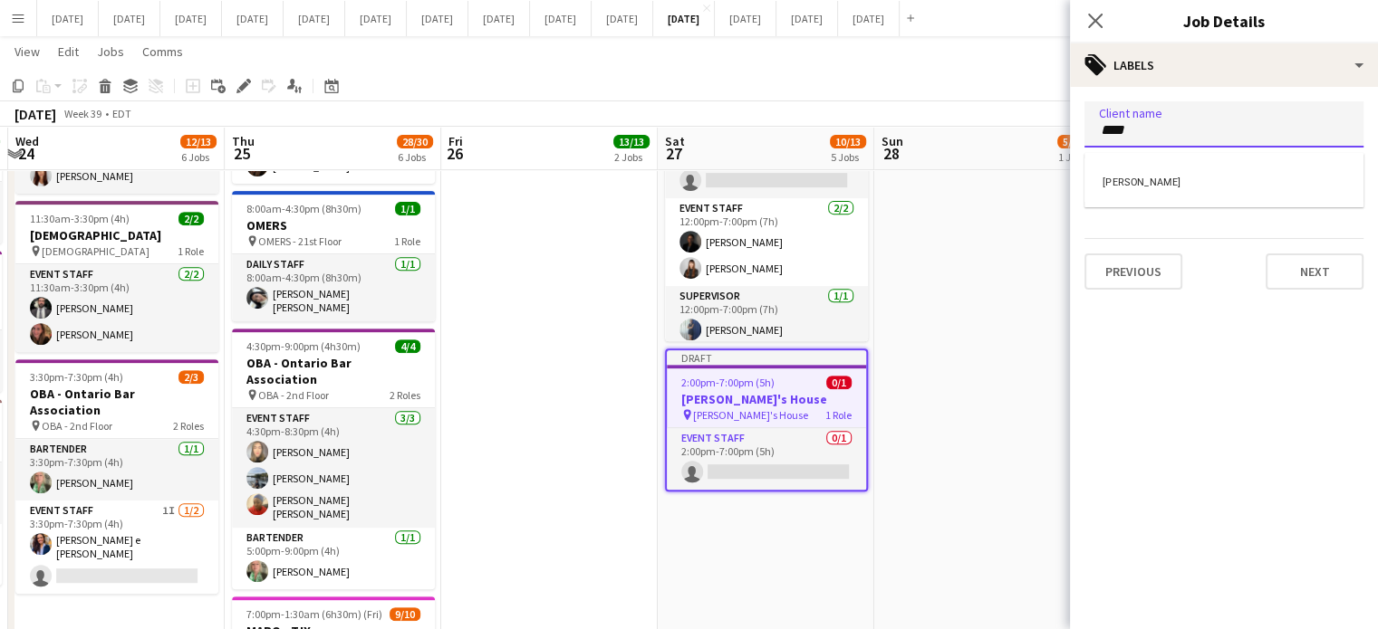
type input "****"
click at [1159, 181] on div "[PERSON_NAME]" at bounding box center [1223, 179] width 279 height 43
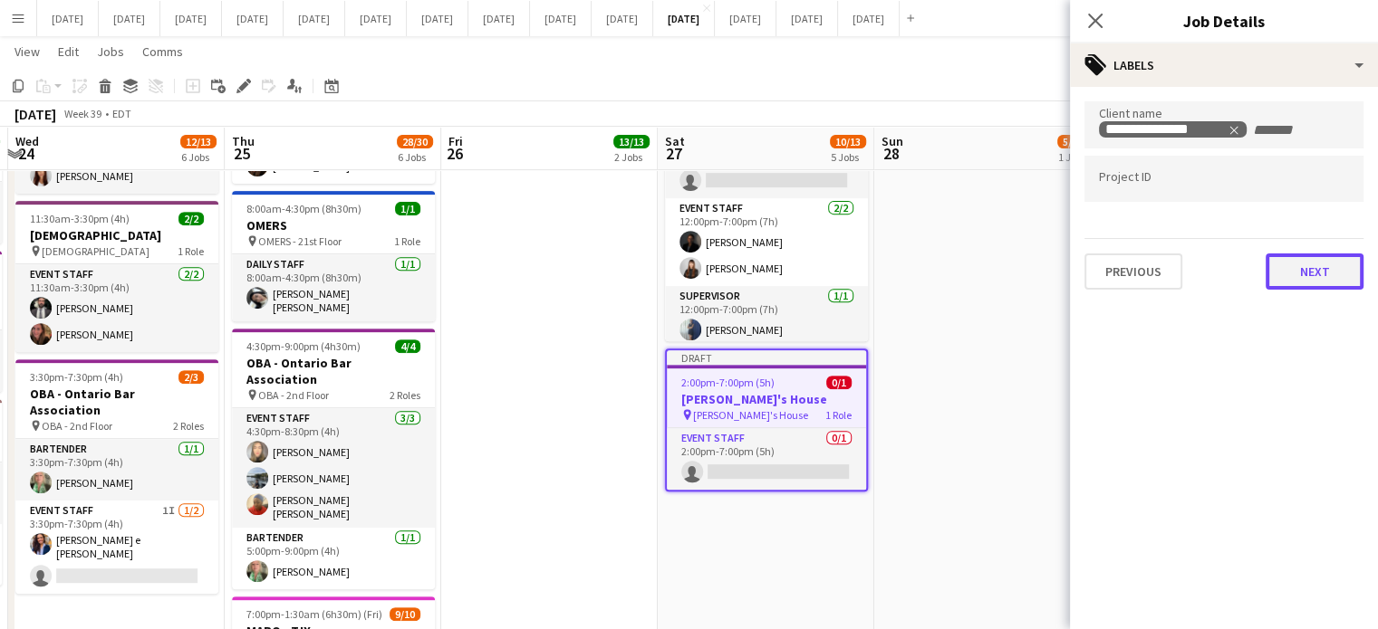
click at [1301, 262] on button "Next" at bounding box center [1314, 272] width 98 height 36
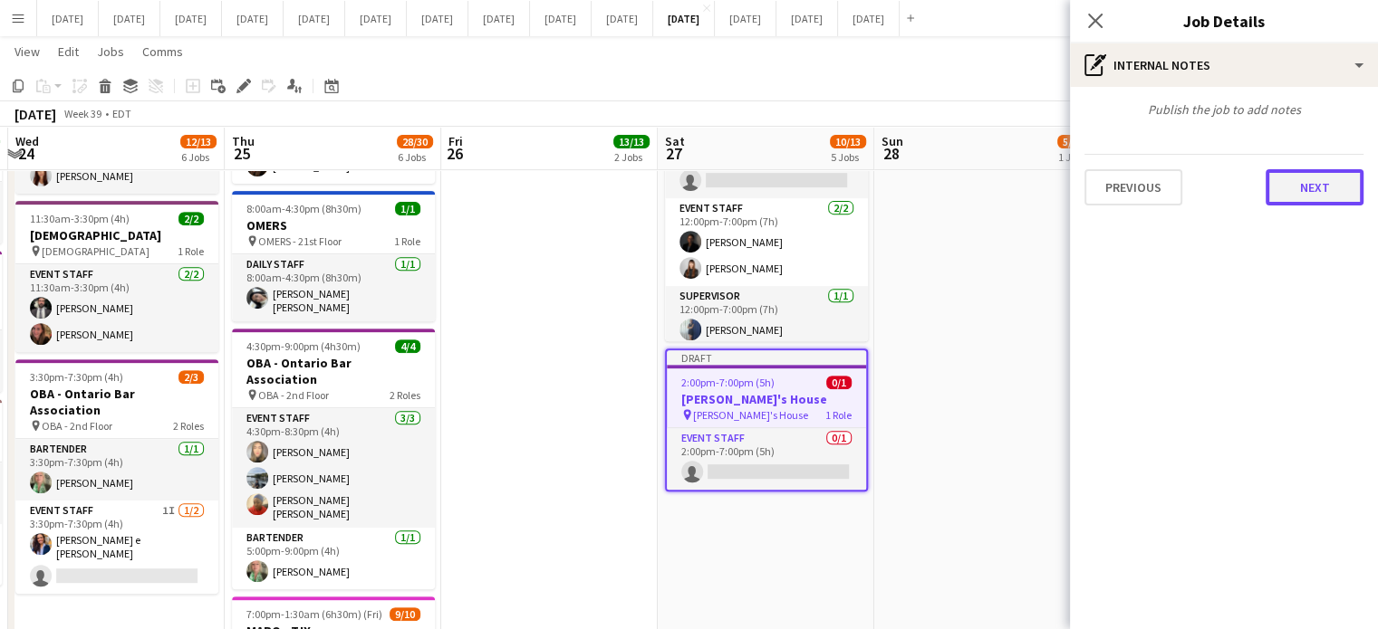
click at [1293, 181] on button "Next" at bounding box center [1314, 187] width 98 height 36
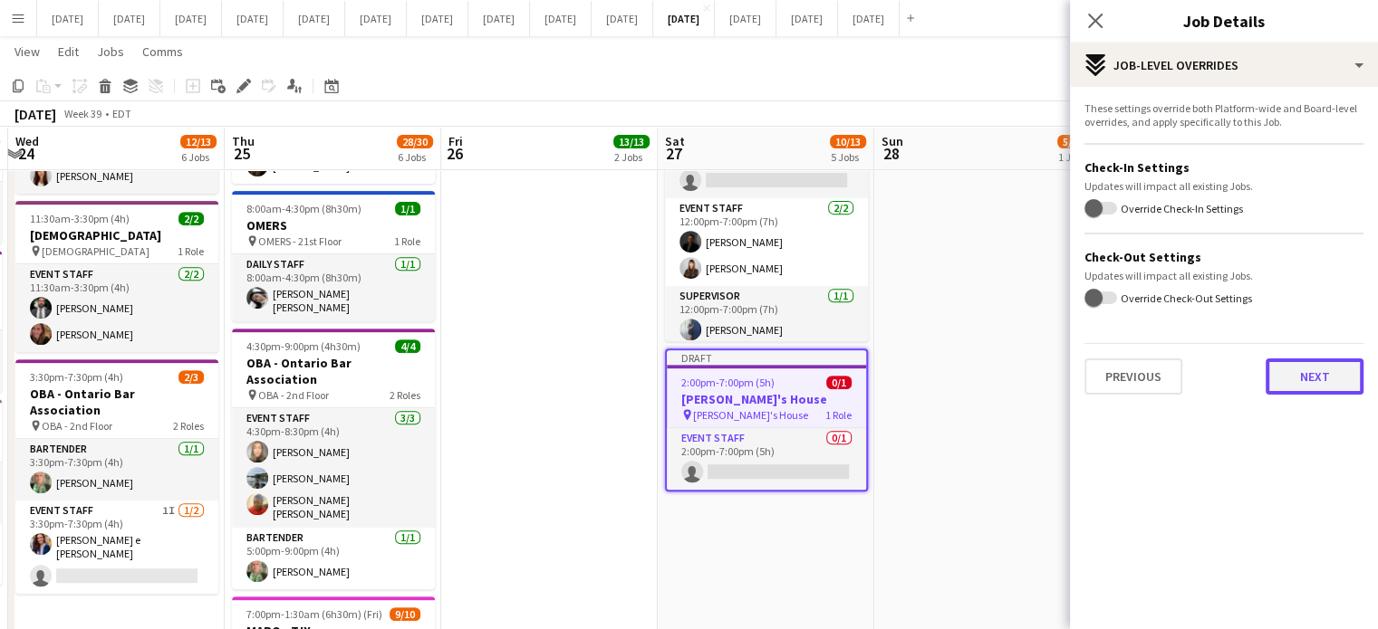
click at [1286, 382] on button "Next" at bounding box center [1314, 377] width 98 height 36
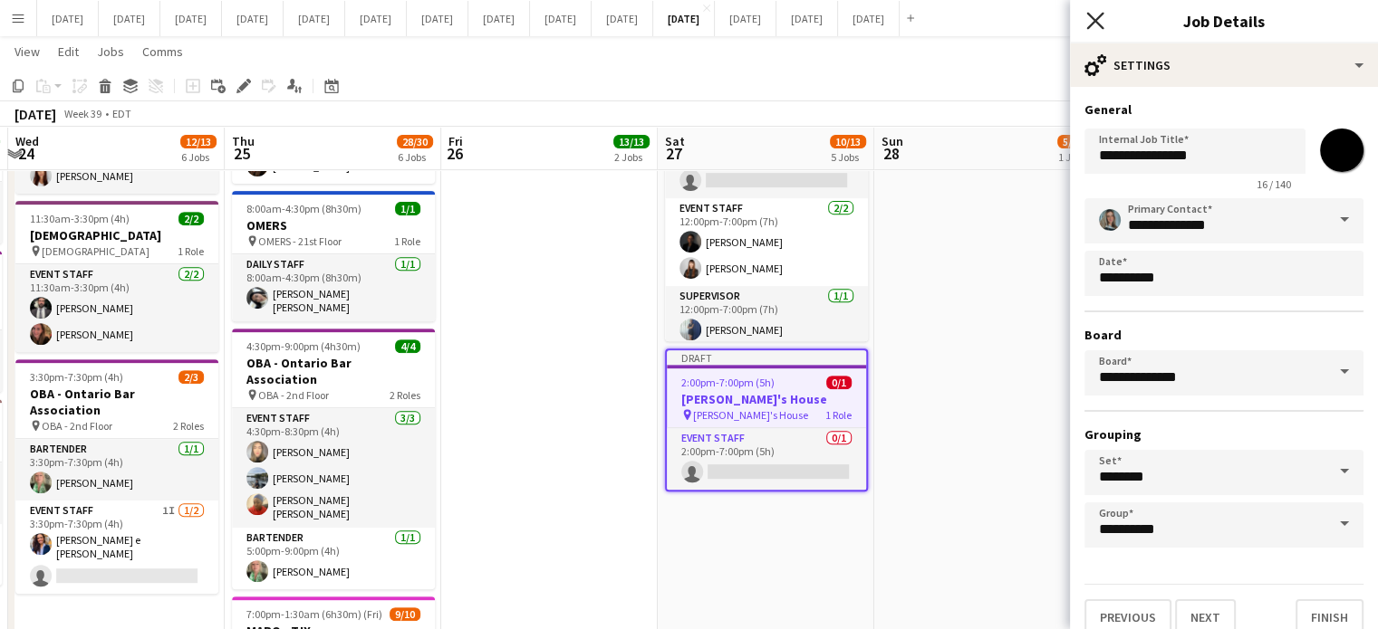
click at [1094, 18] on icon "Close pop-in" at bounding box center [1094, 20] width 17 height 17
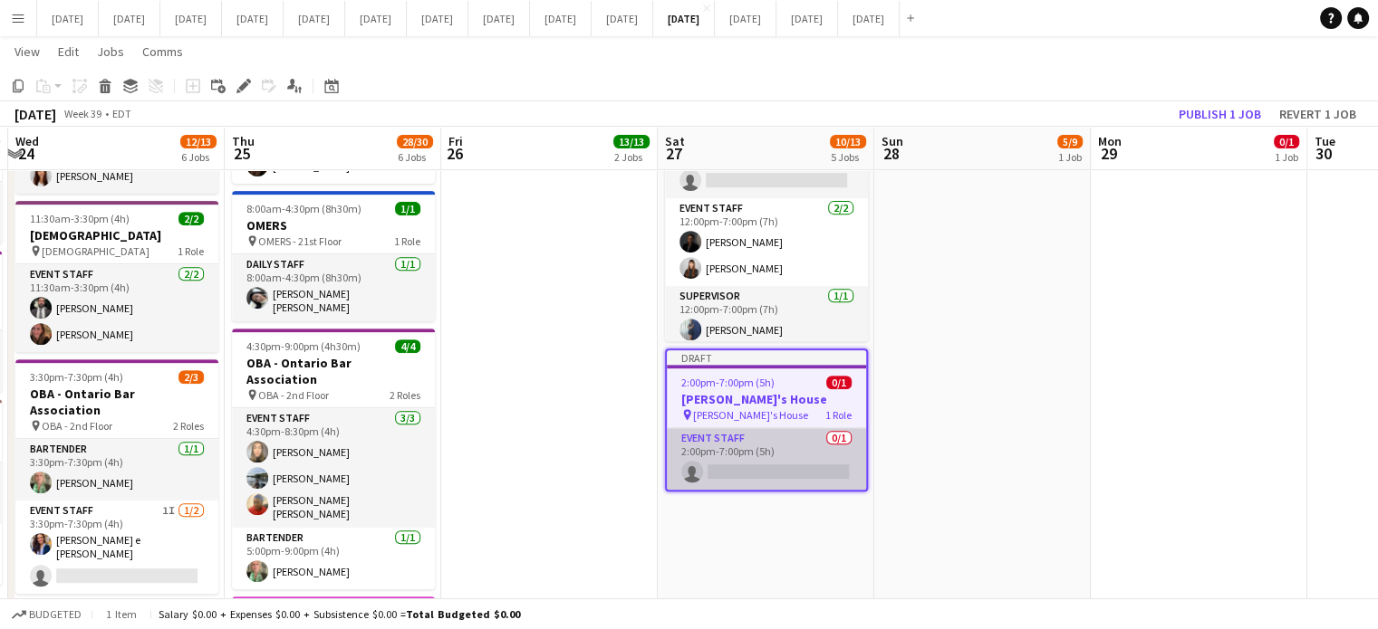
click at [821, 428] on app-card-role "Event Staff 0/1 2:00pm-7:00pm (5h) single-neutral-actions" at bounding box center [766, 459] width 199 height 62
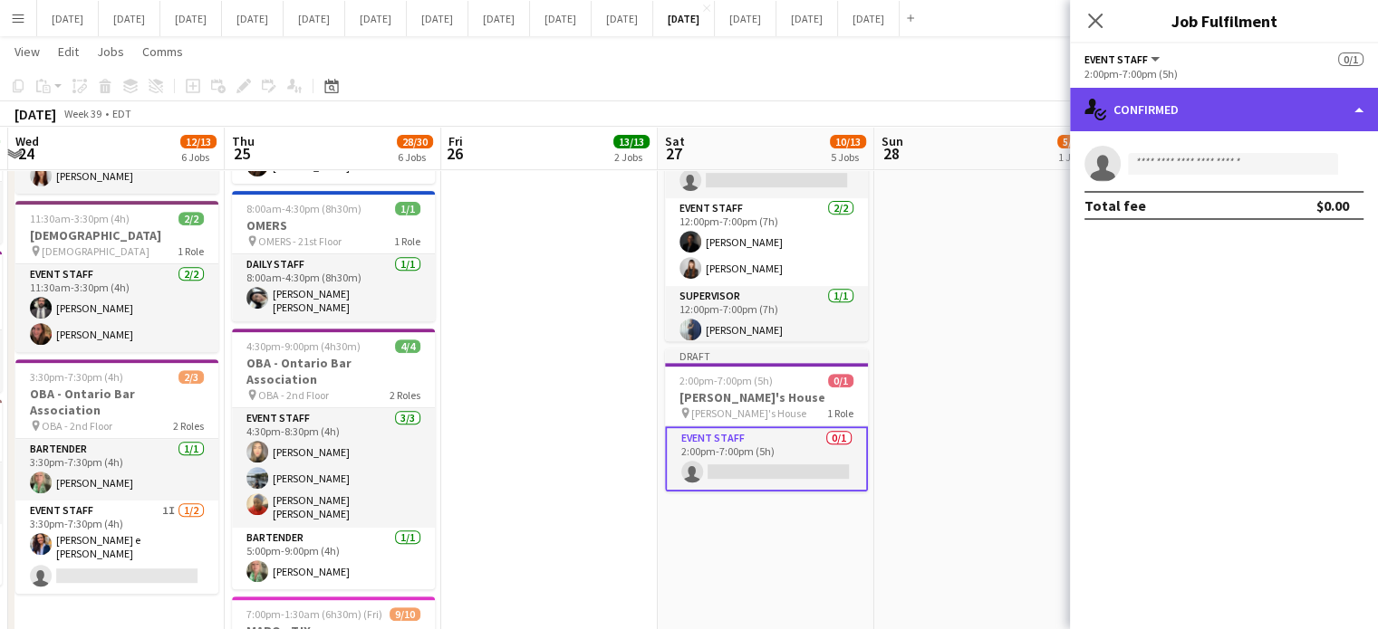
click at [1167, 119] on div "single-neutral-actions-check-2 Confirmed" at bounding box center [1224, 109] width 308 height 43
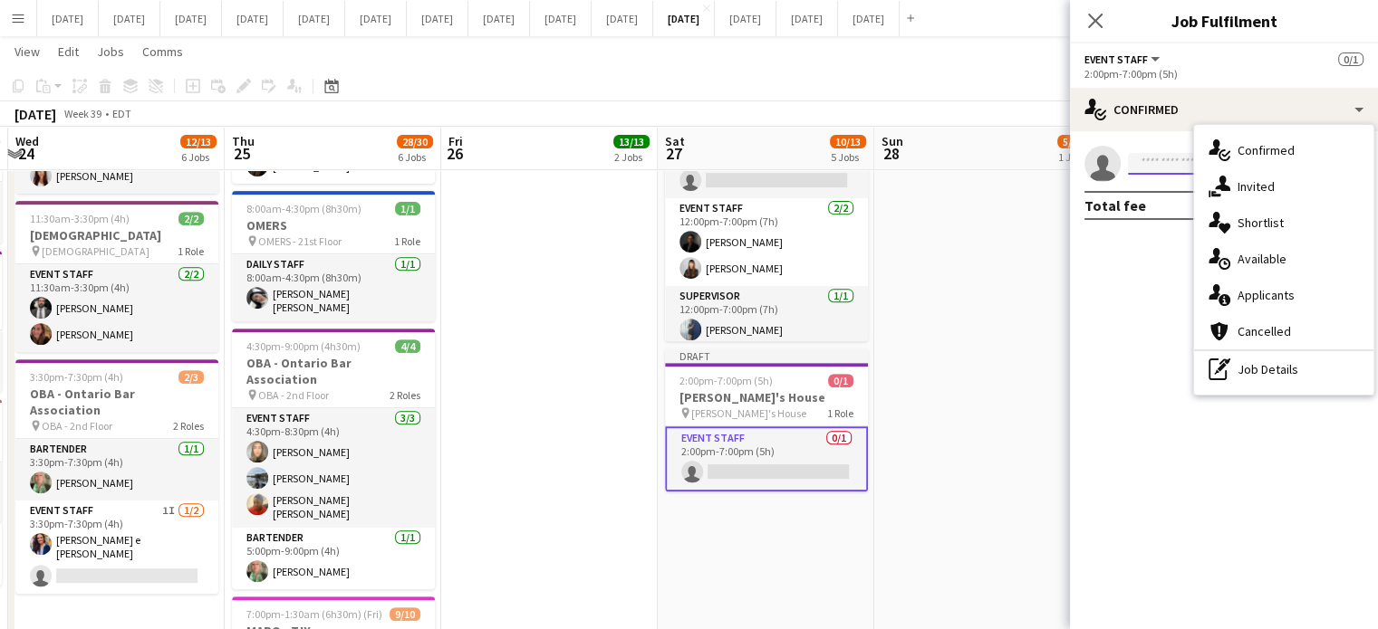
click at [1141, 170] on input at bounding box center [1233, 164] width 210 height 22
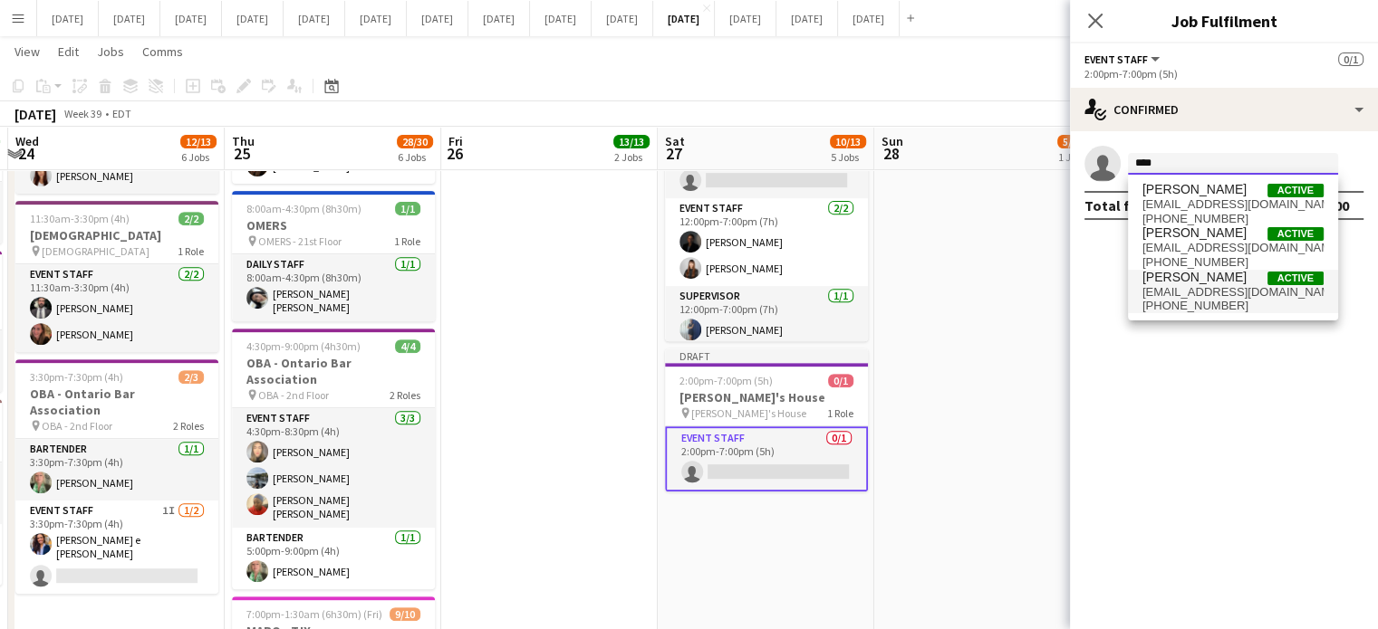
type input "****"
click at [1221, 278] on span "[PERSON_NAME]" at bounding box center [1194, 277] width 104 height 15
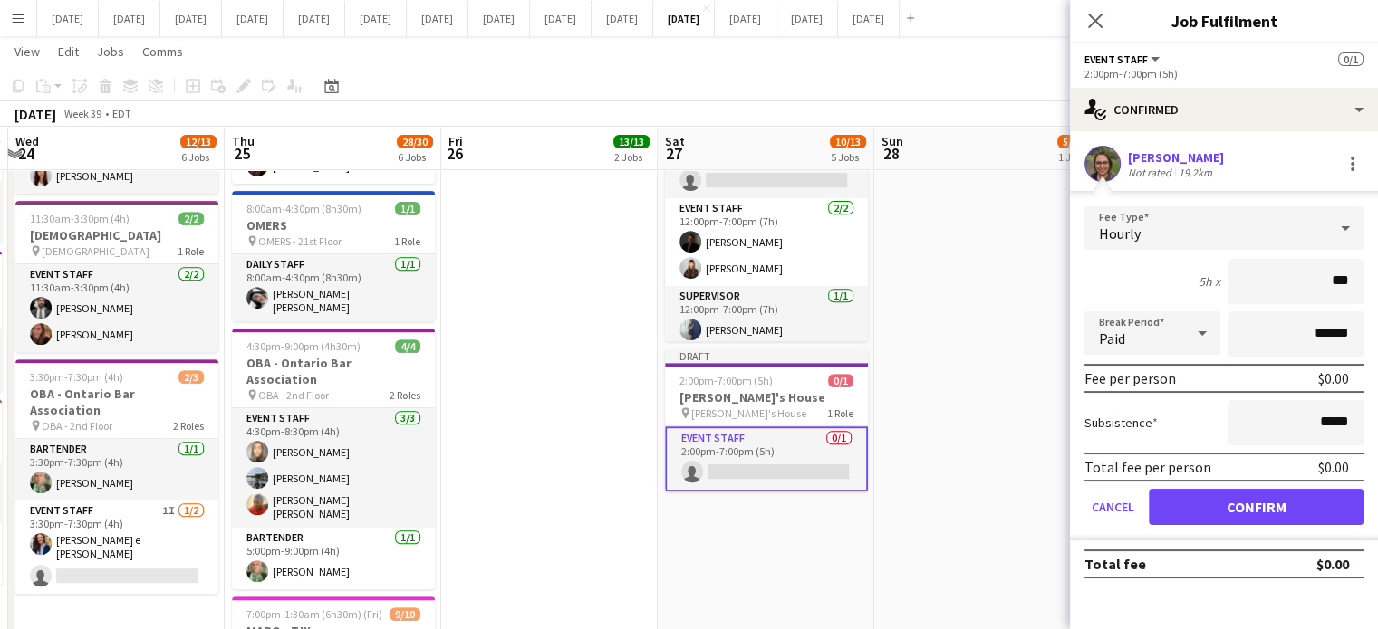
type input "**"
type input "******"
click at [1294, 503] on button "Confirm" at bounding box center [1255, 507] width 215 height 36
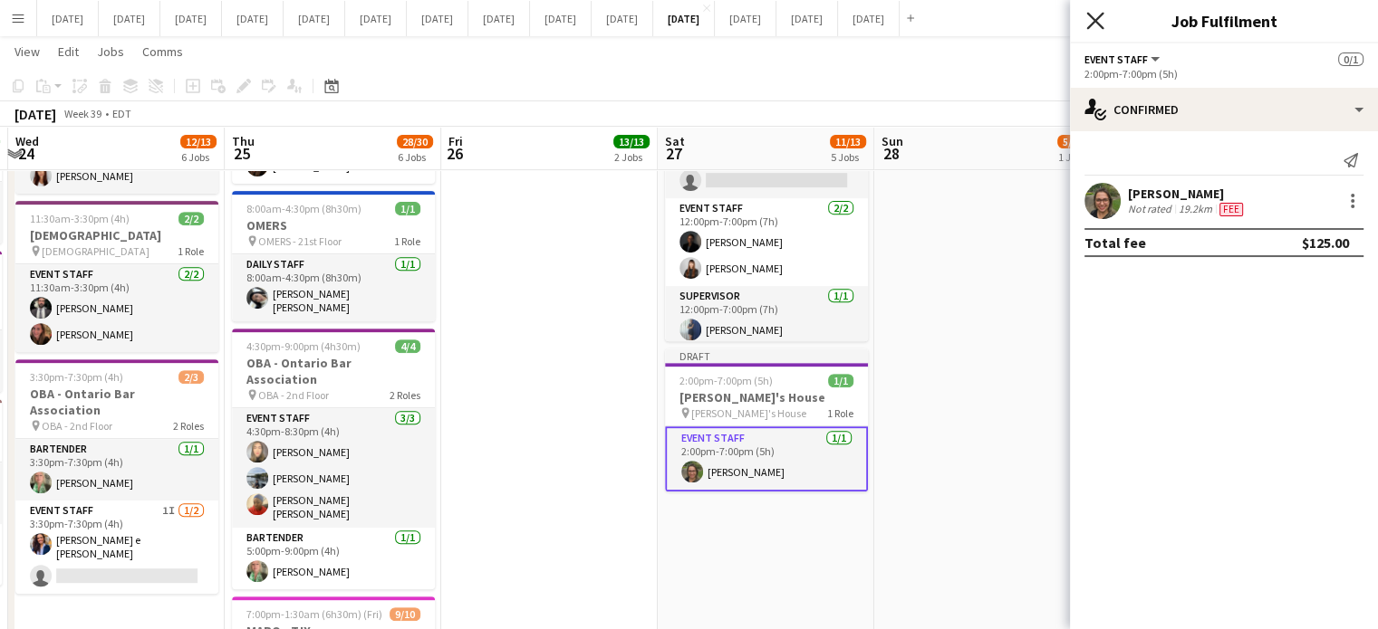
click at [1095, 27] on icon "Close pop-in" at bounding box center [1094, 20] width 17 height 17
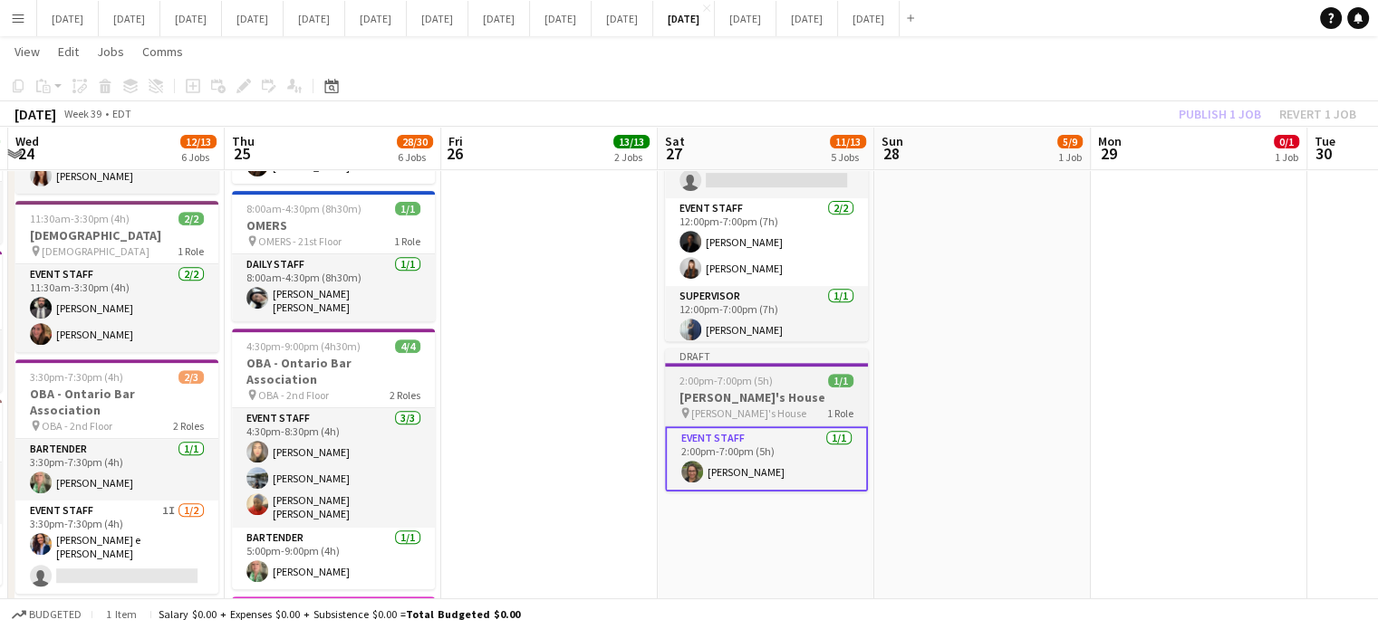
click at [837, 374] on span "1/1" at bounding box center [840, 381] width 25 height 14
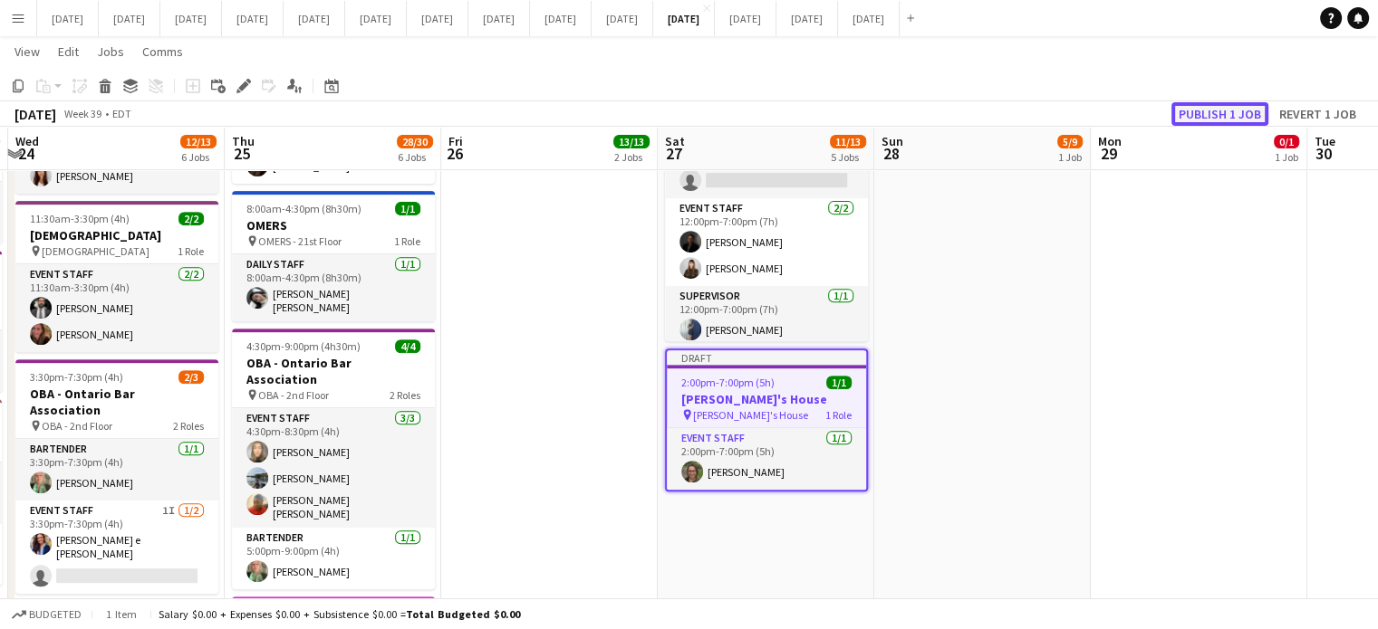
click at [1208, 117] on button "Publish 1 job" at bounding box center [1219, 114] width 97 height 24
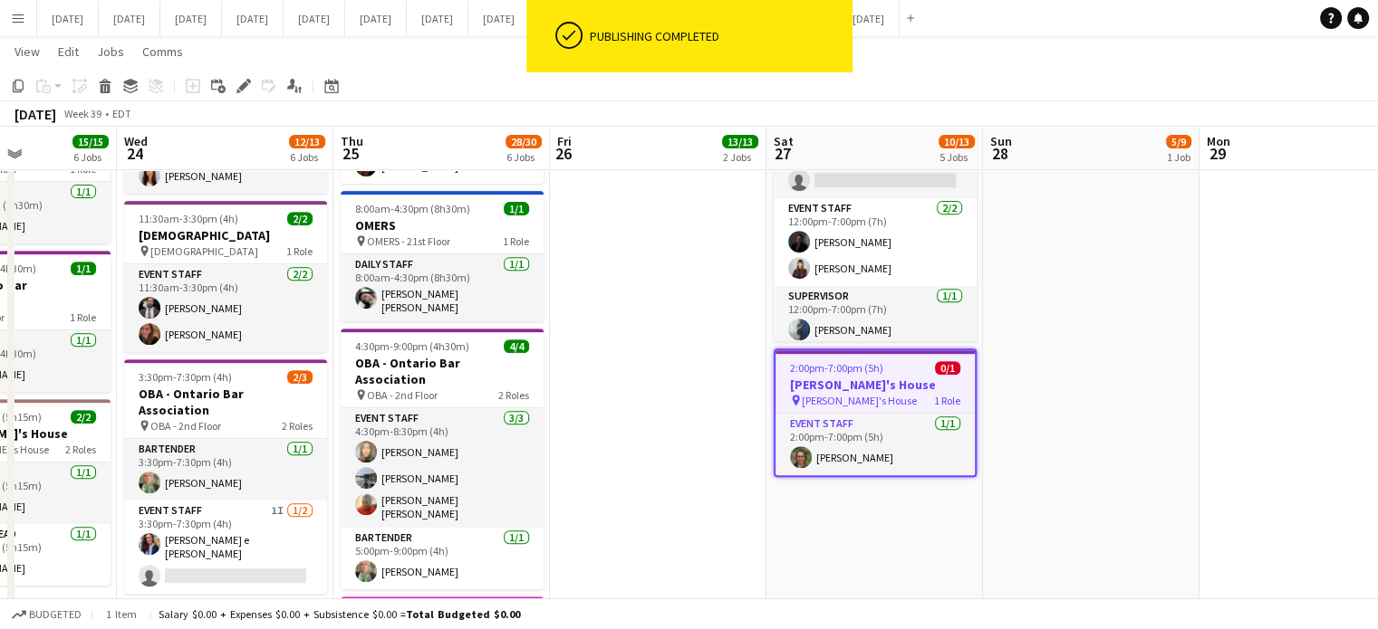
drag, startPoint x: 543, startPoint y: 432, endPoint x: 1287, endPoint y: 389, distance: 745.8
click at [1324, 385] on app-calendar-viewport "Sun 21 1/1 1 Job Mon 22 14/14 6 Jobs Tue 23 15/15 6 Jobs Wed 24 12/13 6 Jobs Th…" at bounding box center [689, 358] width 1378 height 2024
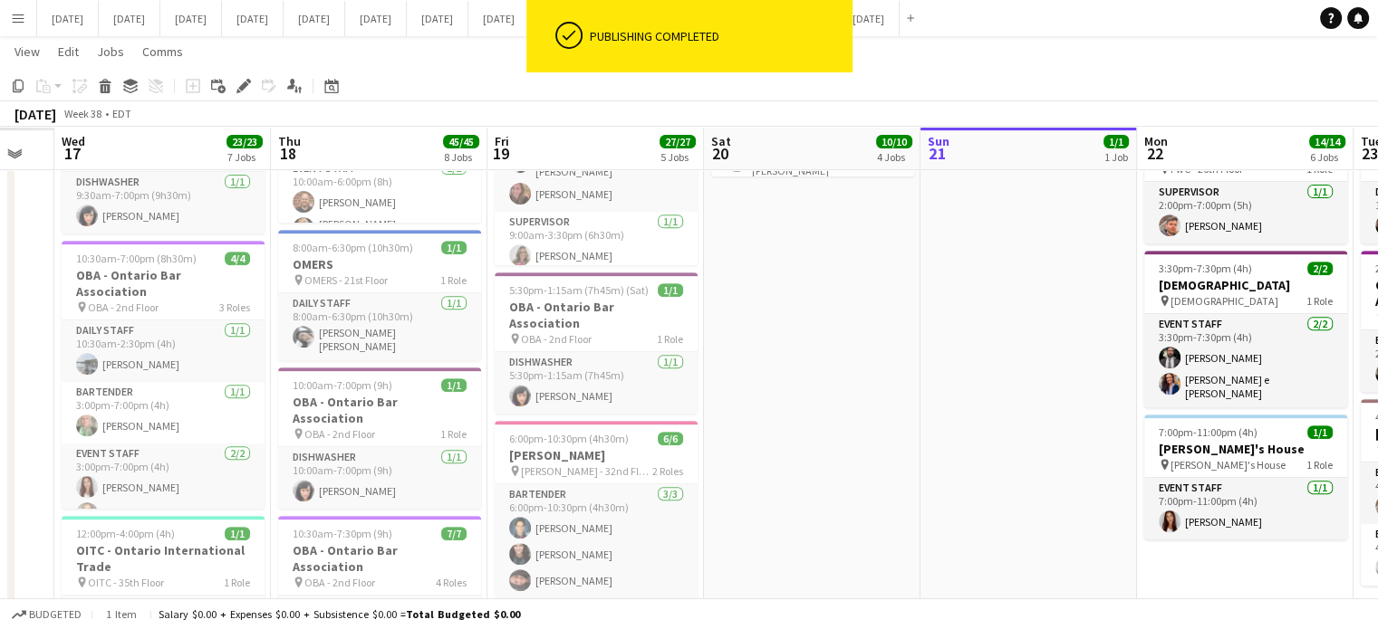
drag, startPoint x: 259, startPoint y: 437, endPoint x: 1004, endPoint y: 412, distance: 745.8
click at [1004, 412] on app-calendar-viewport "Mon 15 Tue 16 Wed 17 23/23 7 Jobs Thu 18 45/45 8 Jobs Fri 19 27/27 5 Jobs Sat 2…" at bounding box center [689, 358] width 1378 height 2024
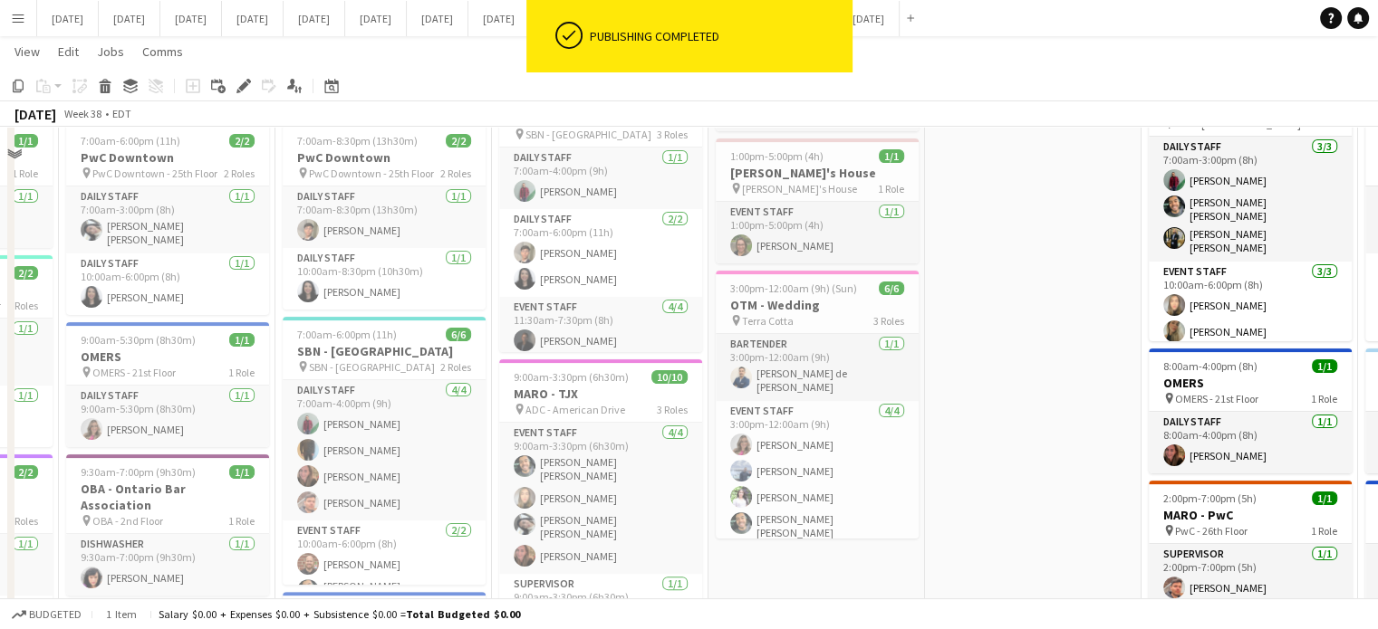
scroll to position [272, 0]
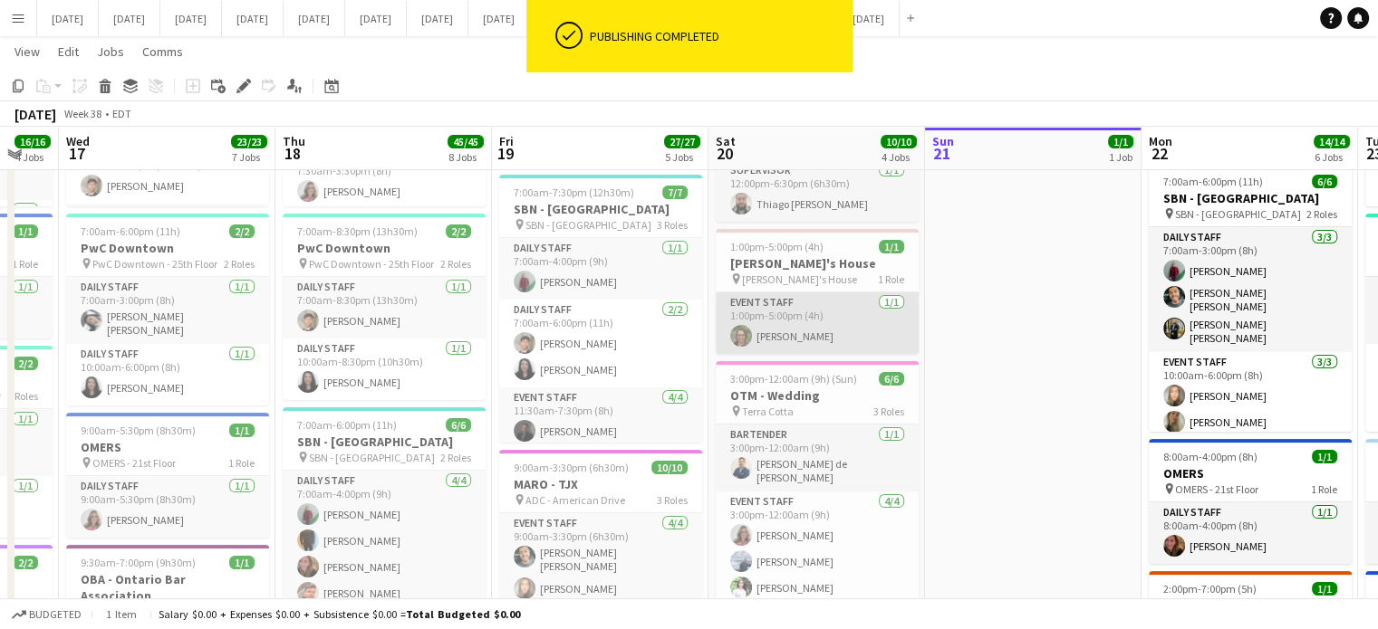
click at [812, 331] on app-card-role "Event Staff [DATE] 1:00pm-5:00pm (4h) [PERSON_NAME]" at bounding box center [817, 324] width 203 height 62
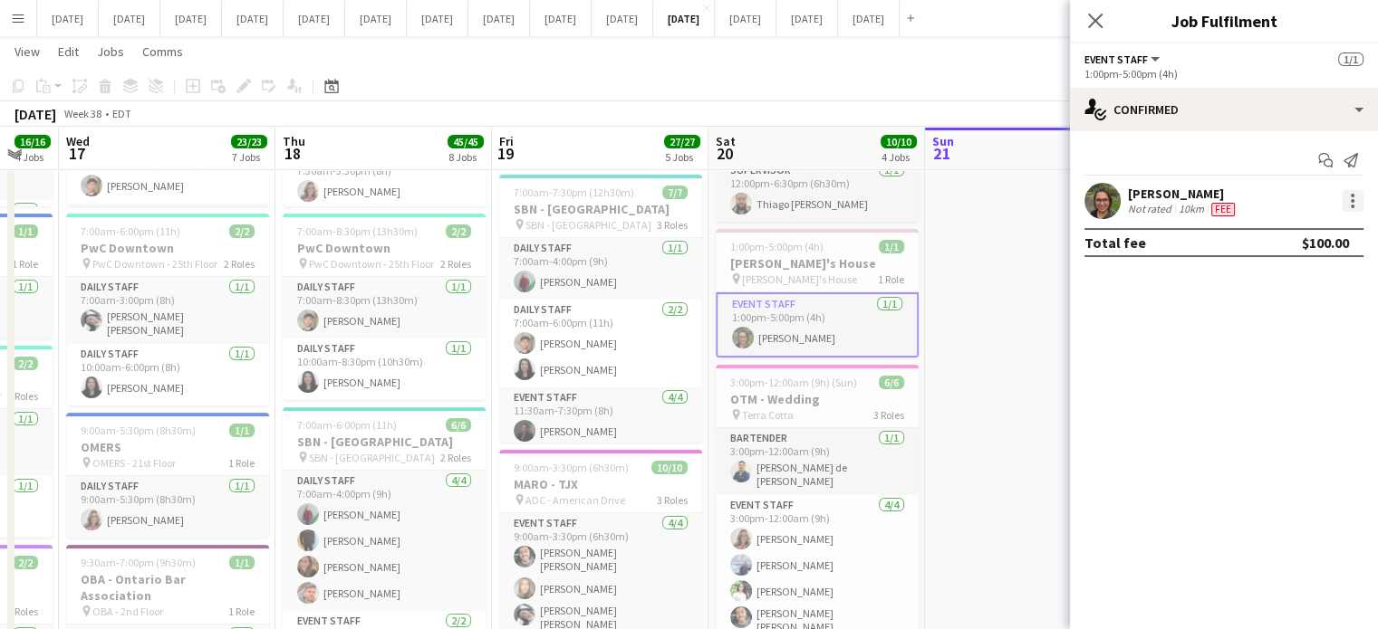
click at [1357, 208] on div at bounding box center [1352, 201] width 22 height 22
click at [1308, 231] on span "Edit fee" at bounding box center [1292, 234] width 112 height 16
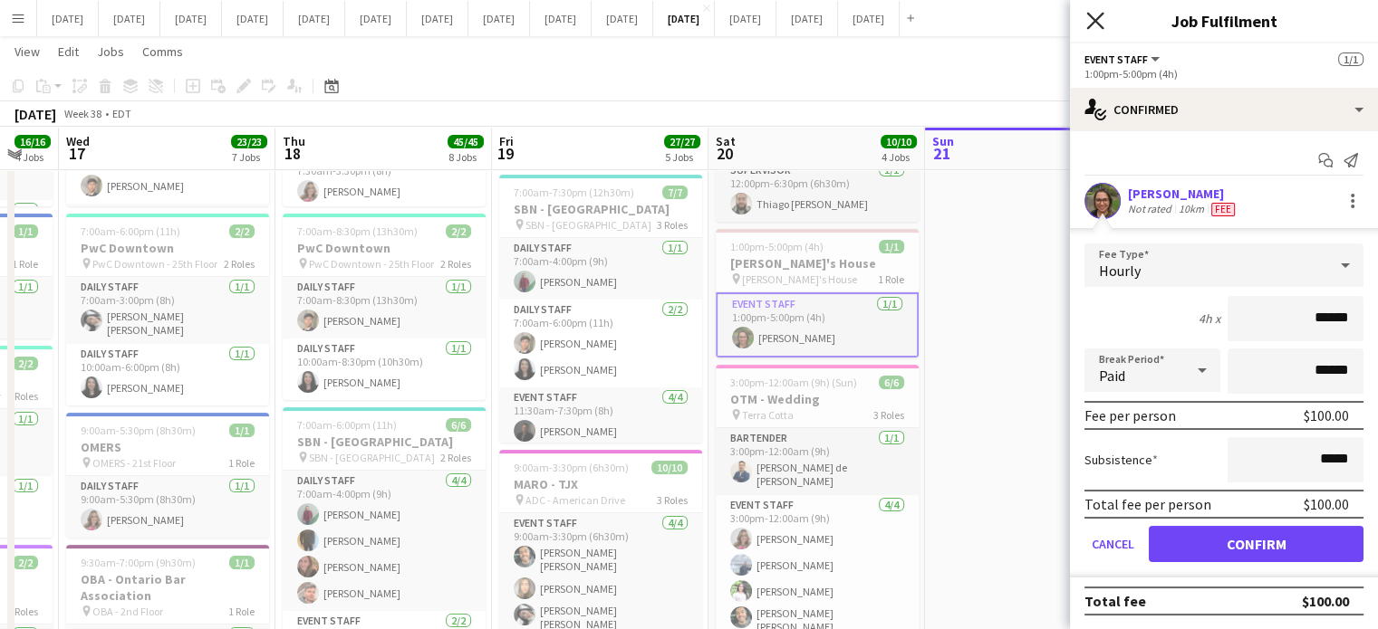
click at [1088, 19] on icon "Close pop-in" at bounding box center [1094, 20] width 17 height 17
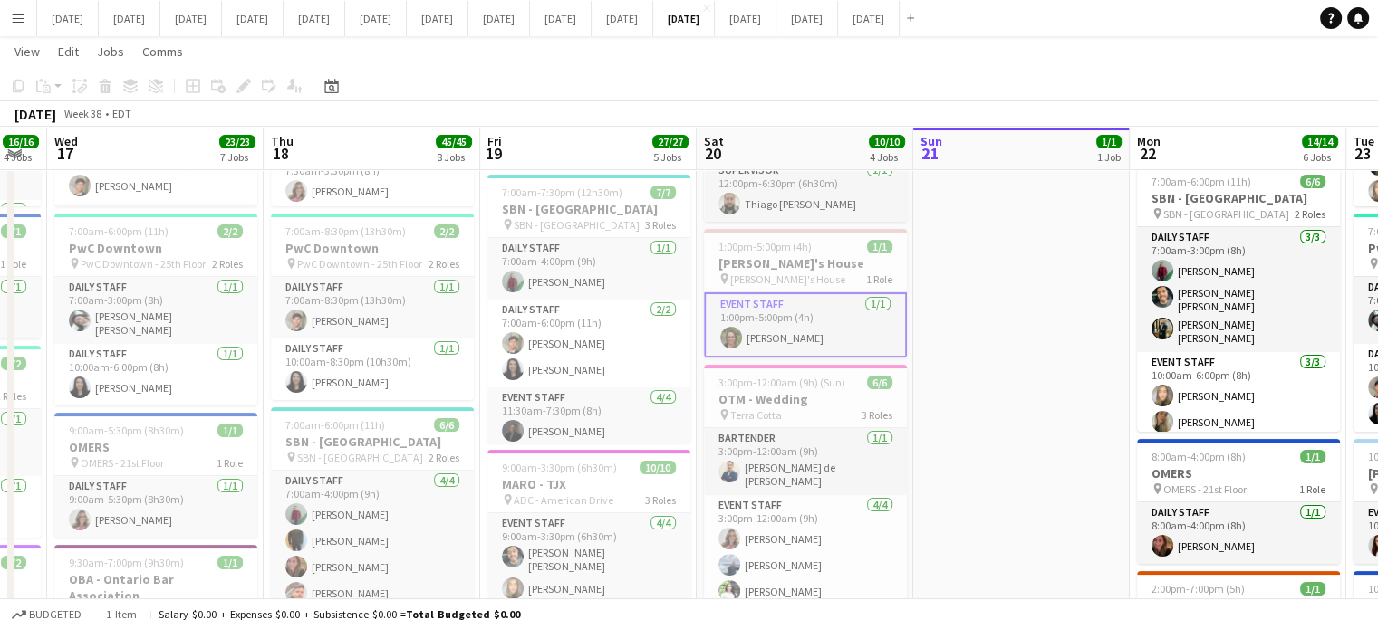
drag, startPoint x: 261, startPoint y: 418, endPoint x: 342, endPoint y: 414, distance: 81.6
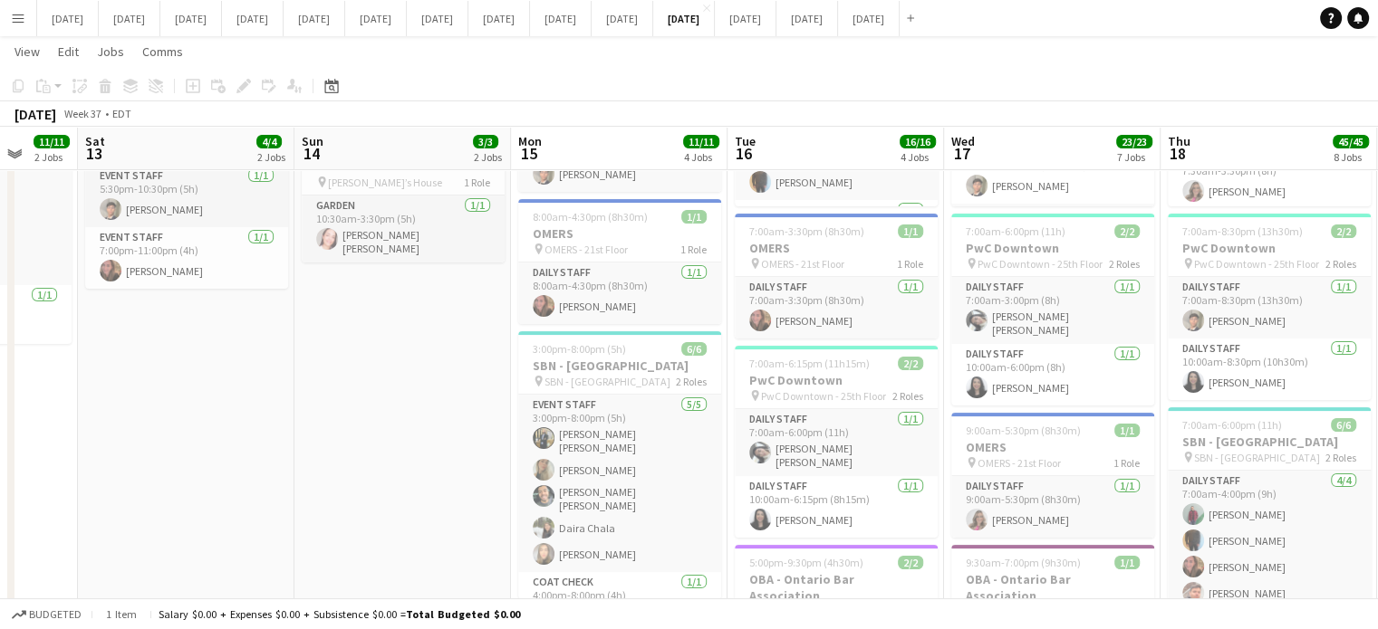
drag, startPoint x: 274, startPoint y: 423, endPoint x: 723, endPoint y: 437, distance: 449.5
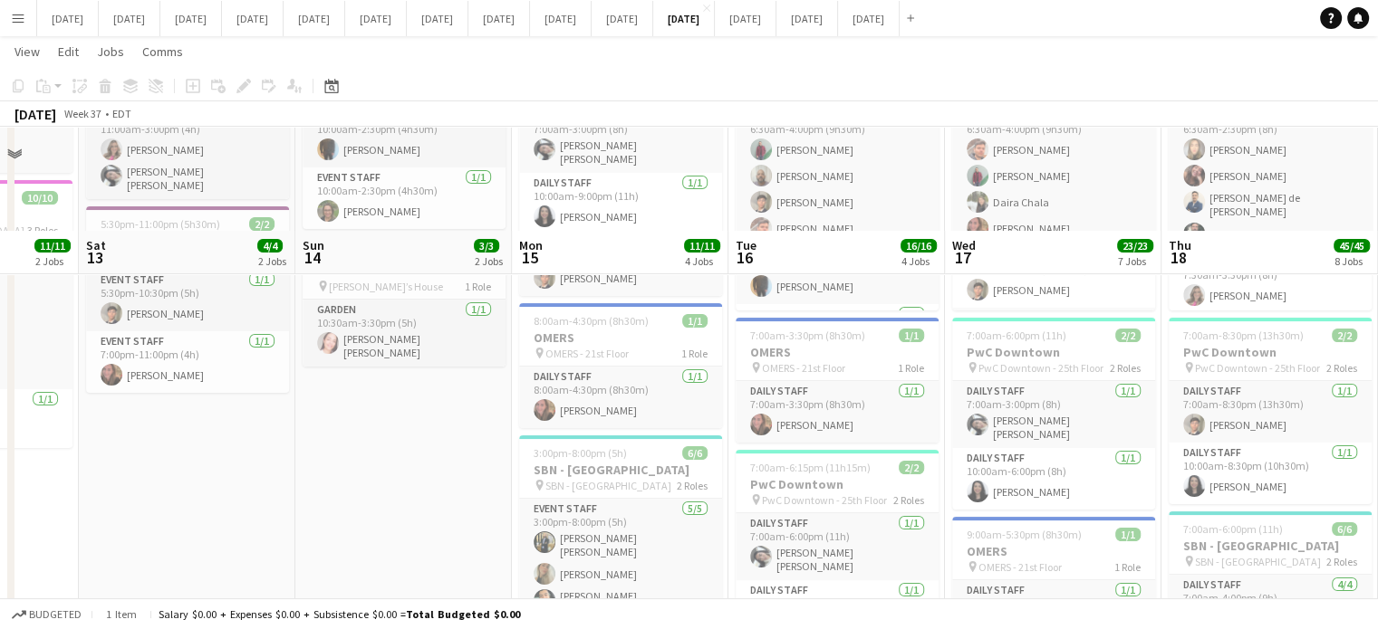
scroll to position [0, 0]
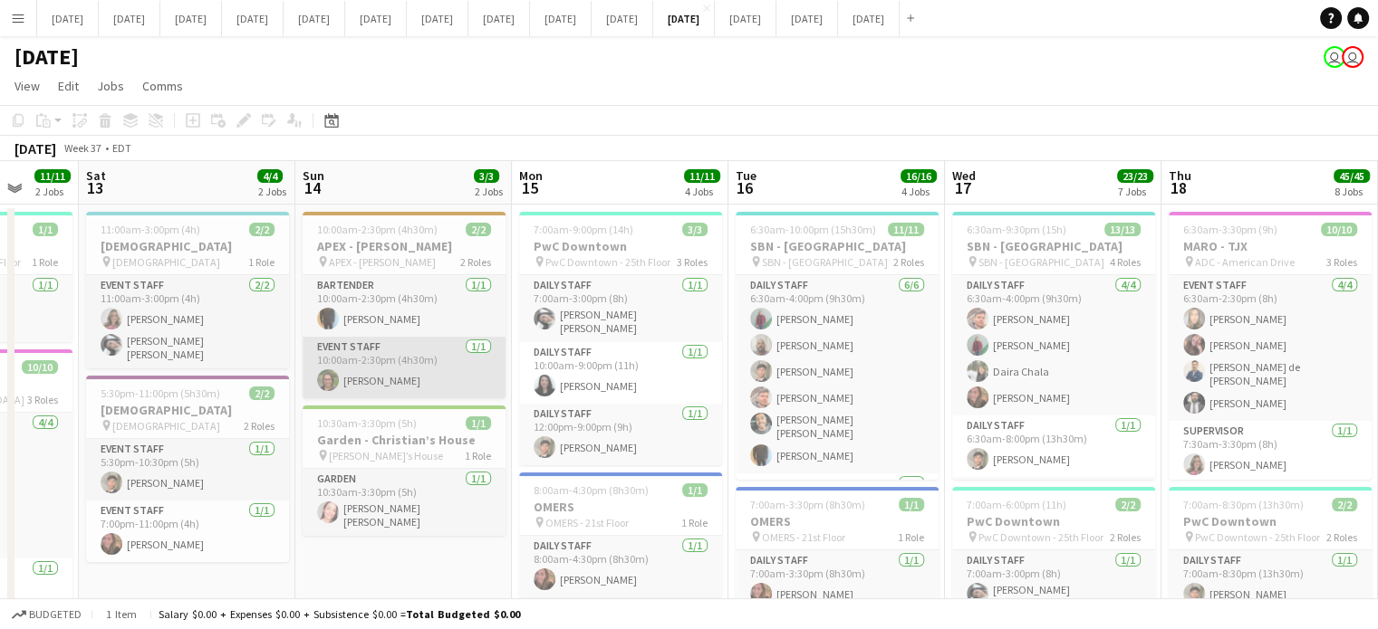
click at [403, 366] on app-card-role "Event Staff [DATE] 10:00am-2:30pm (4h30m) [PERSON_NAME]" at bounding box center [404, 368] width 203 height 62
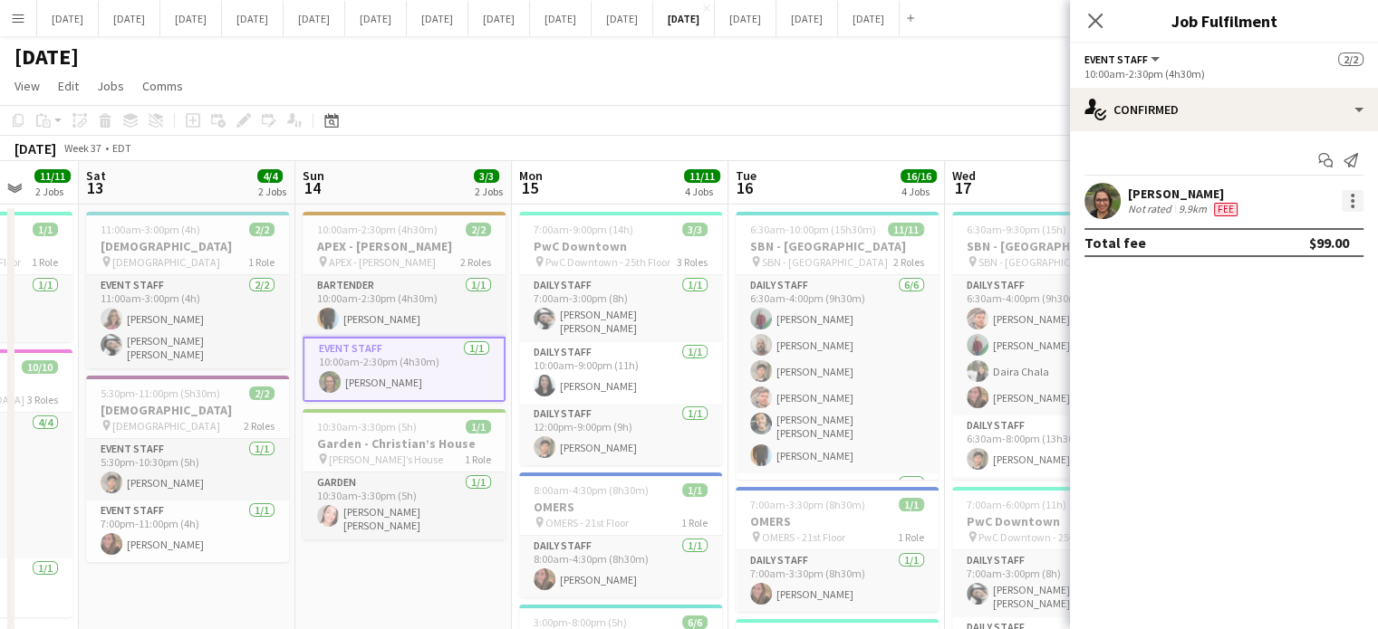
click at [1356, 193] on div at bounding box center [1352, 201] width 22 height 22
click at [1318, 233] on span "Edit fee" at bounding box center [1292, 234] width 112 height 16
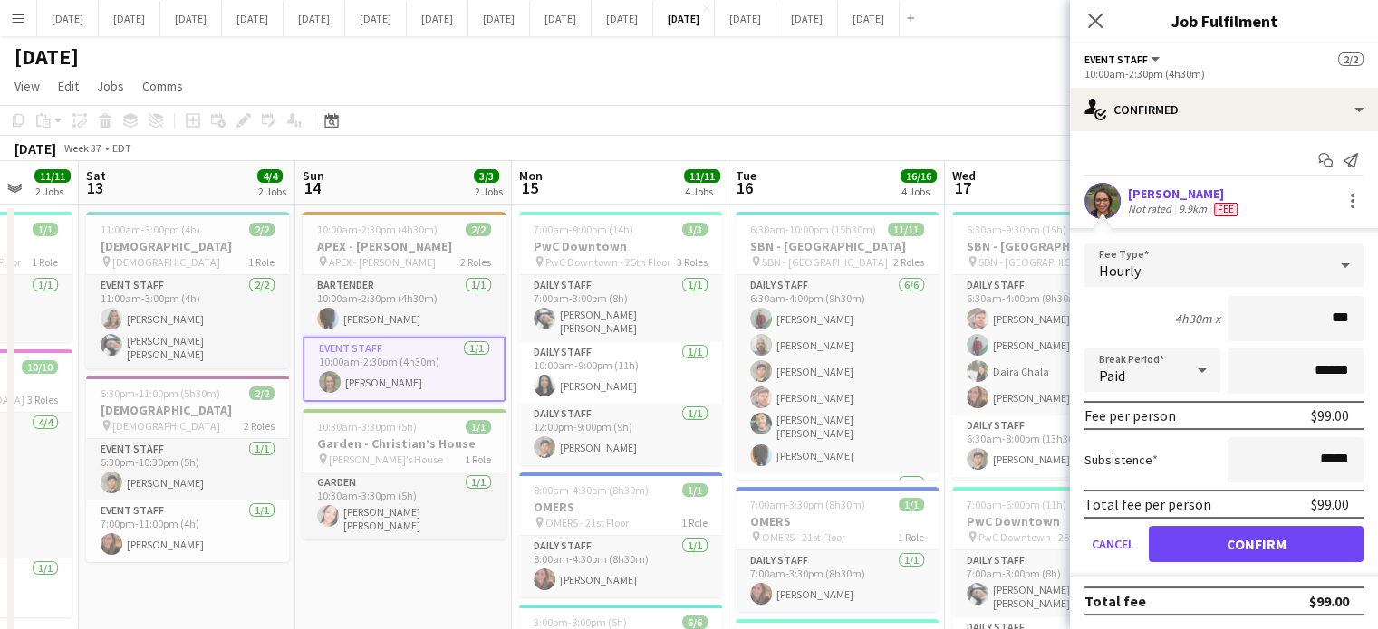
type input "**"
type input "******"
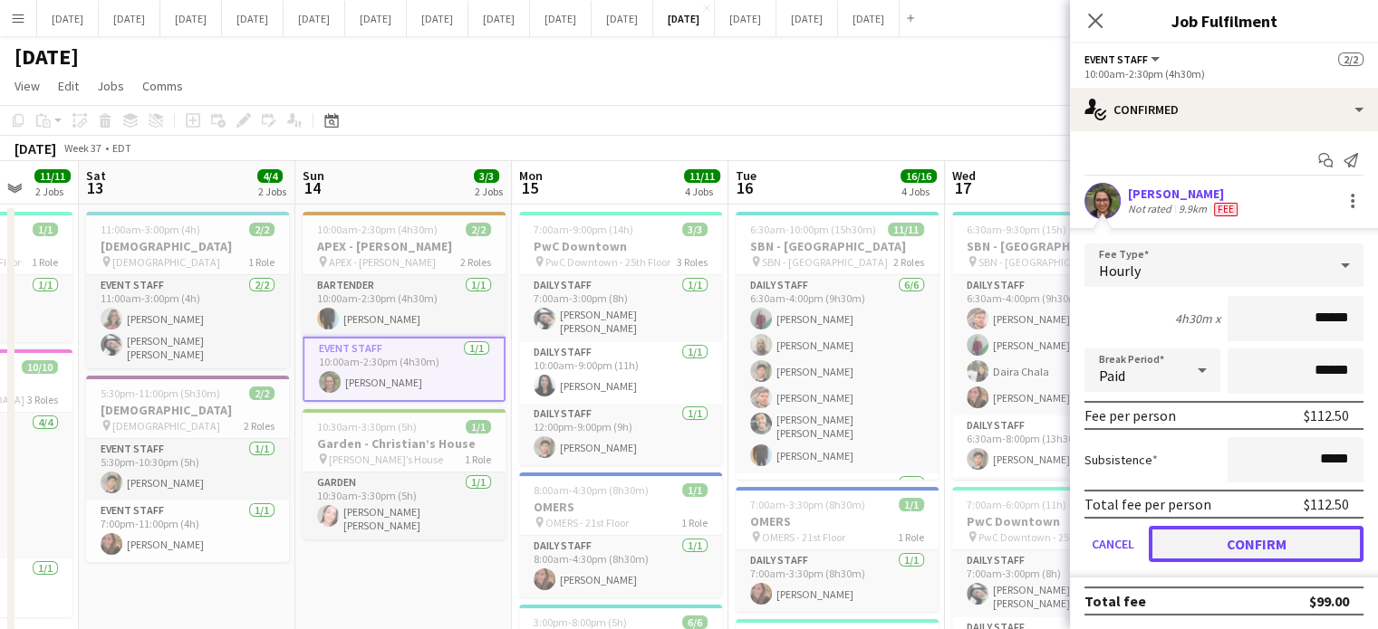
click at [1310, 552] on button "Confirm" at bounding box center [1255, 544] width 215 height 36
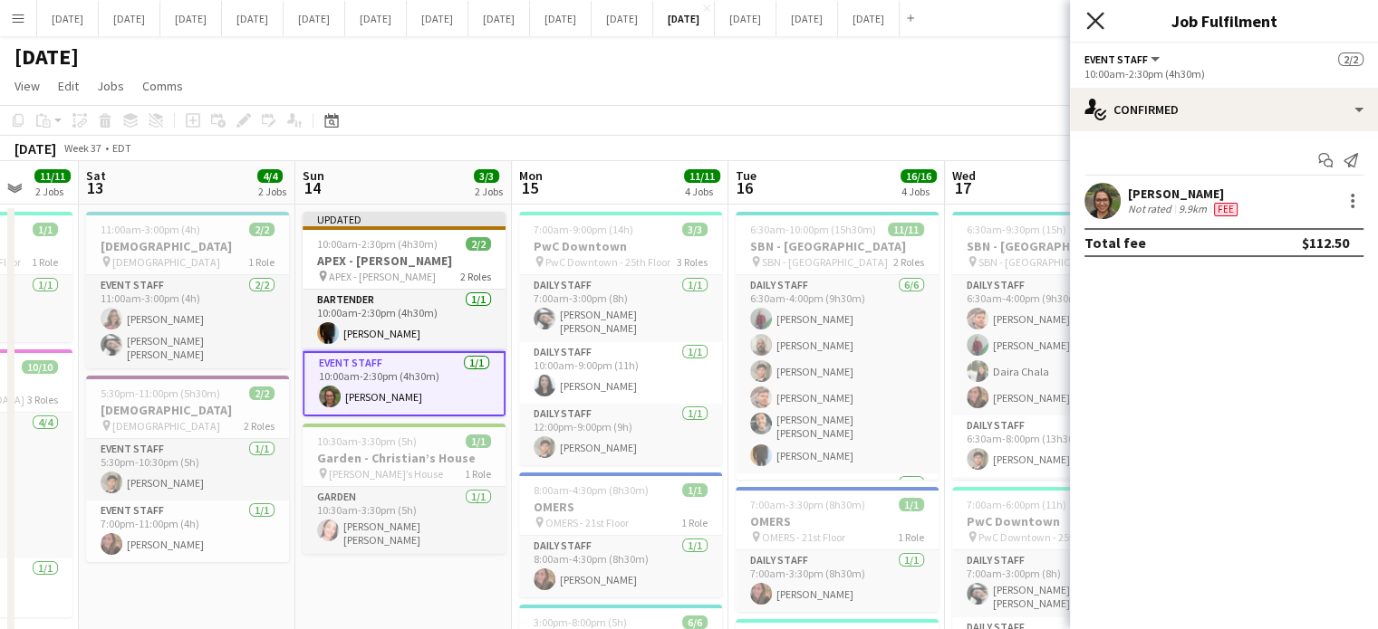
click at [1098, 22] on icon "Close pop-in" at bounding box center [1094, 20] width 17 height 17
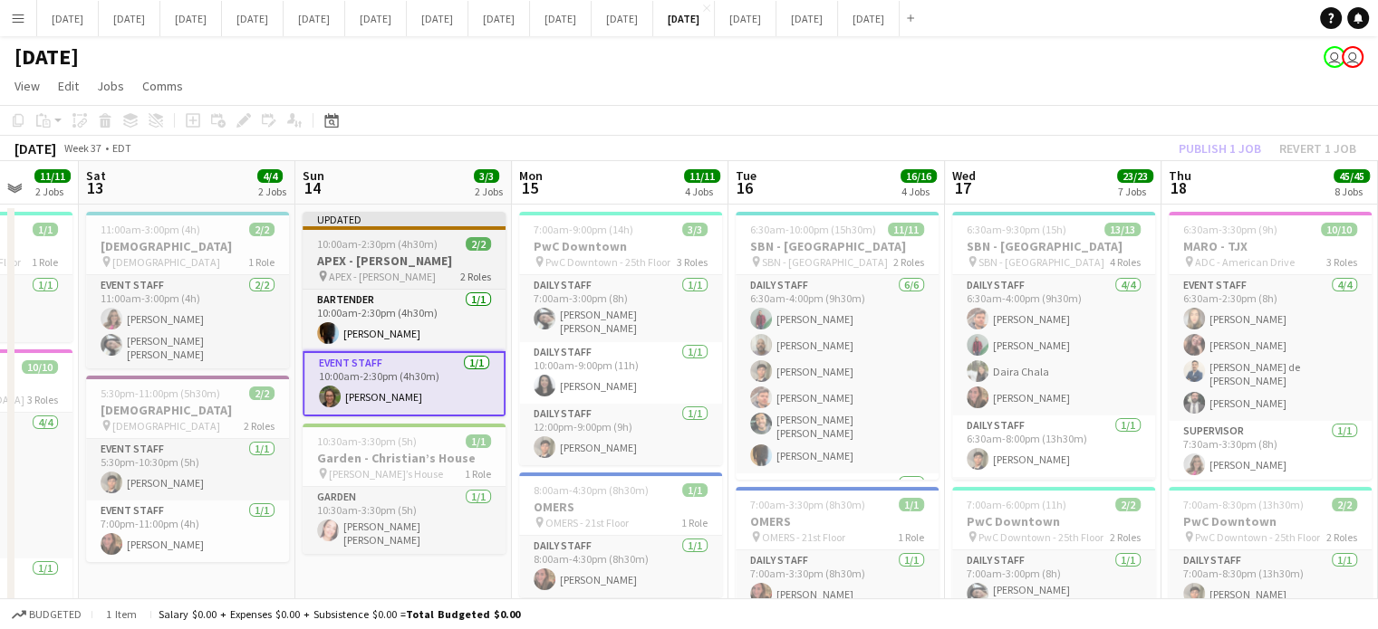
click at [453, 251] on app-job-card "Updated 10:00am-2:30pm (4h30m) 2/2 APEX - [PERSON_NAME] Emeth pin APEX - [PERSO…" at bounding box center [404, 314] width 203 height 205
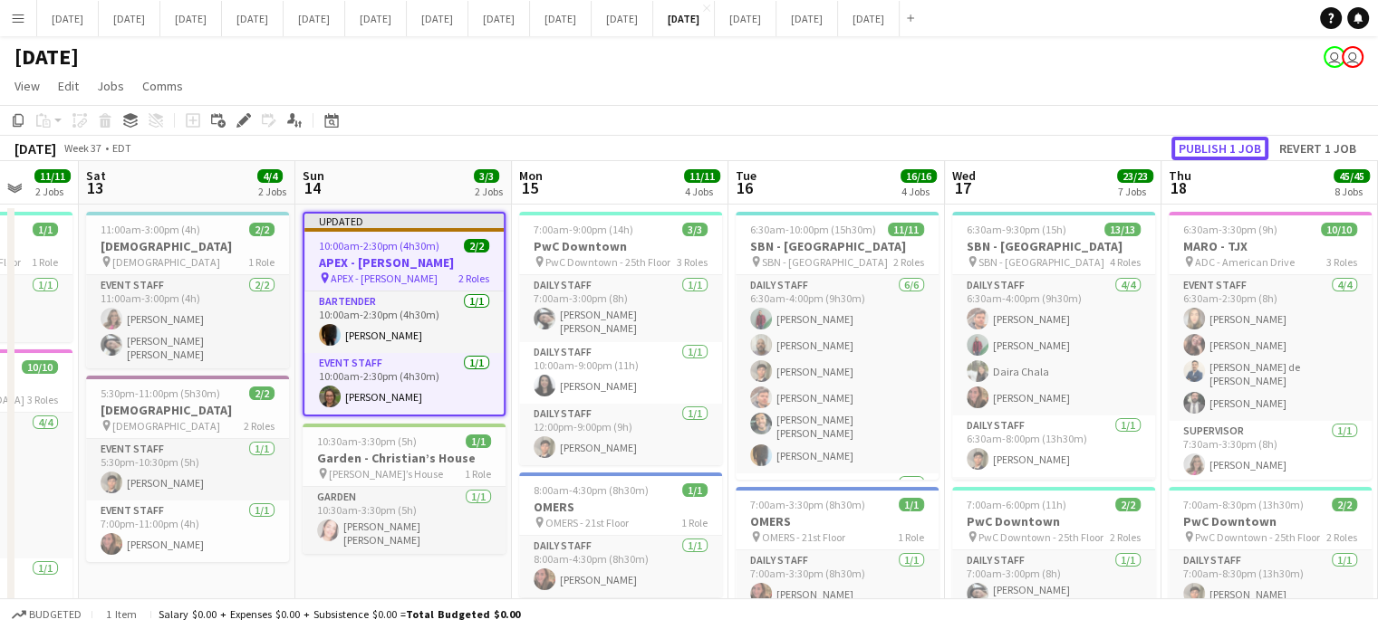
click at [1231, 140] on button "Publish 1 job" at bounding box center [1219, 149] width 97 height 24
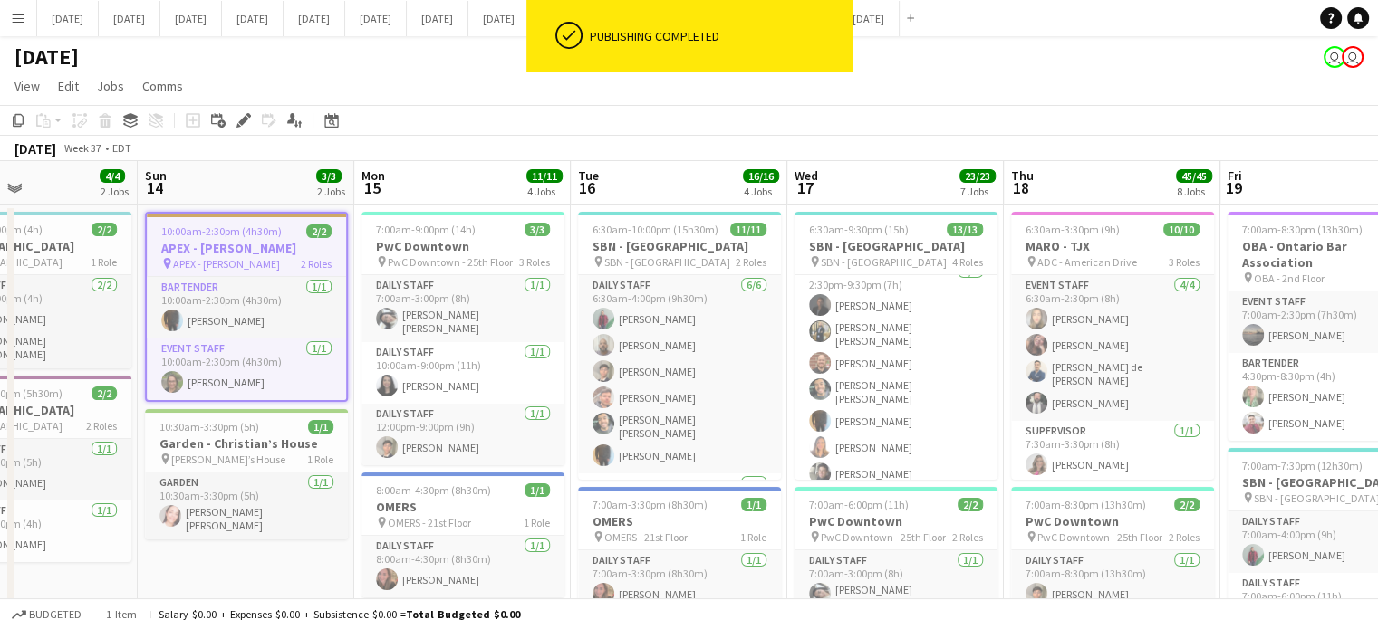
scroll to position [0, 610]
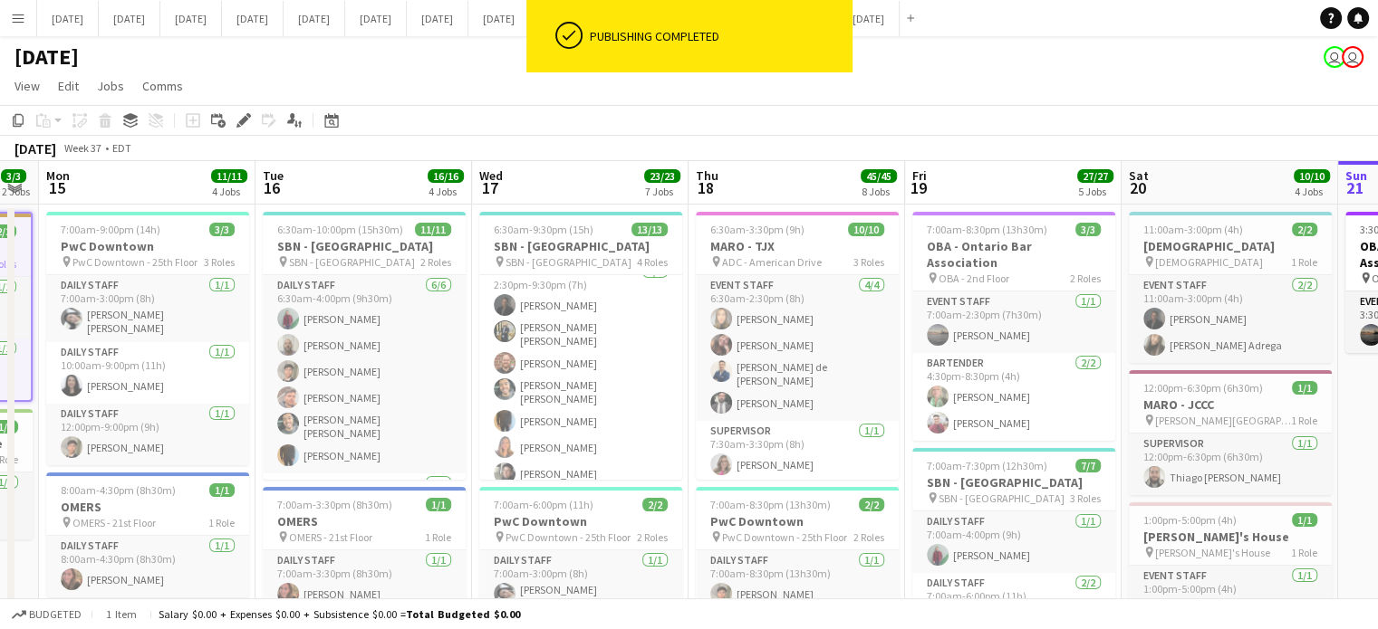
drag, startPoint x: 473, startPoint y: 557, endPoint x: 0, endPoint y: 546, distance: 472.9
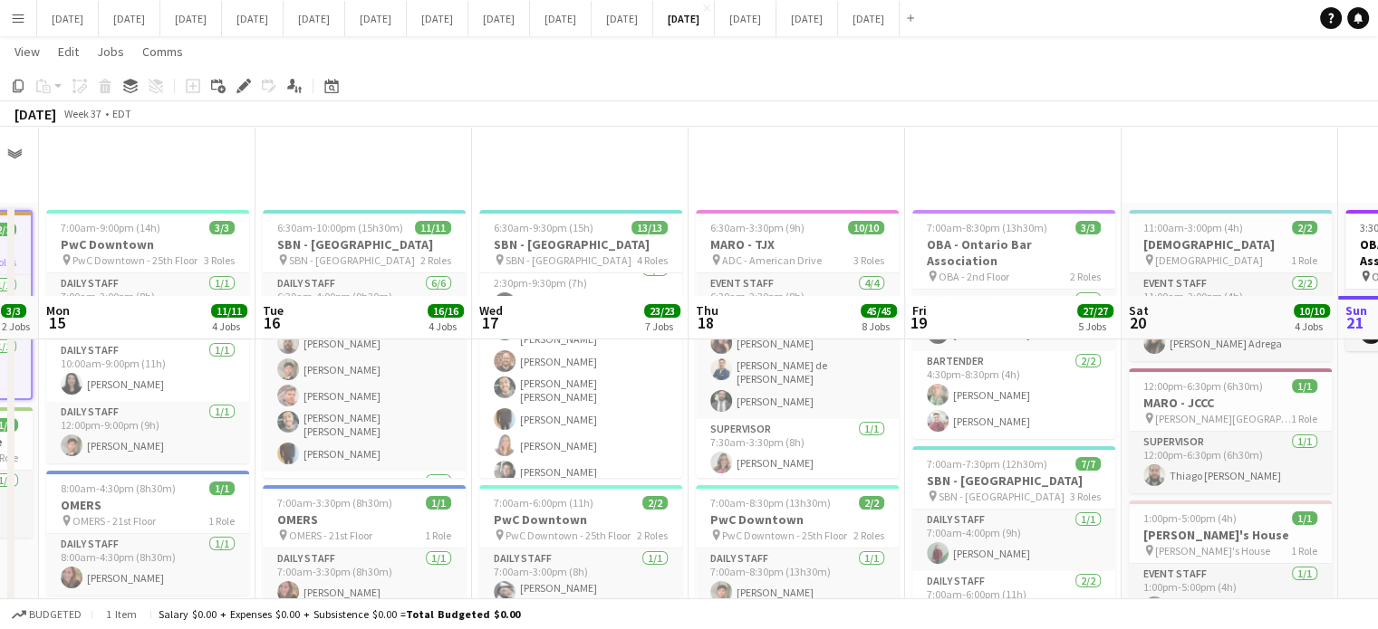
scroll to position [551, 0]
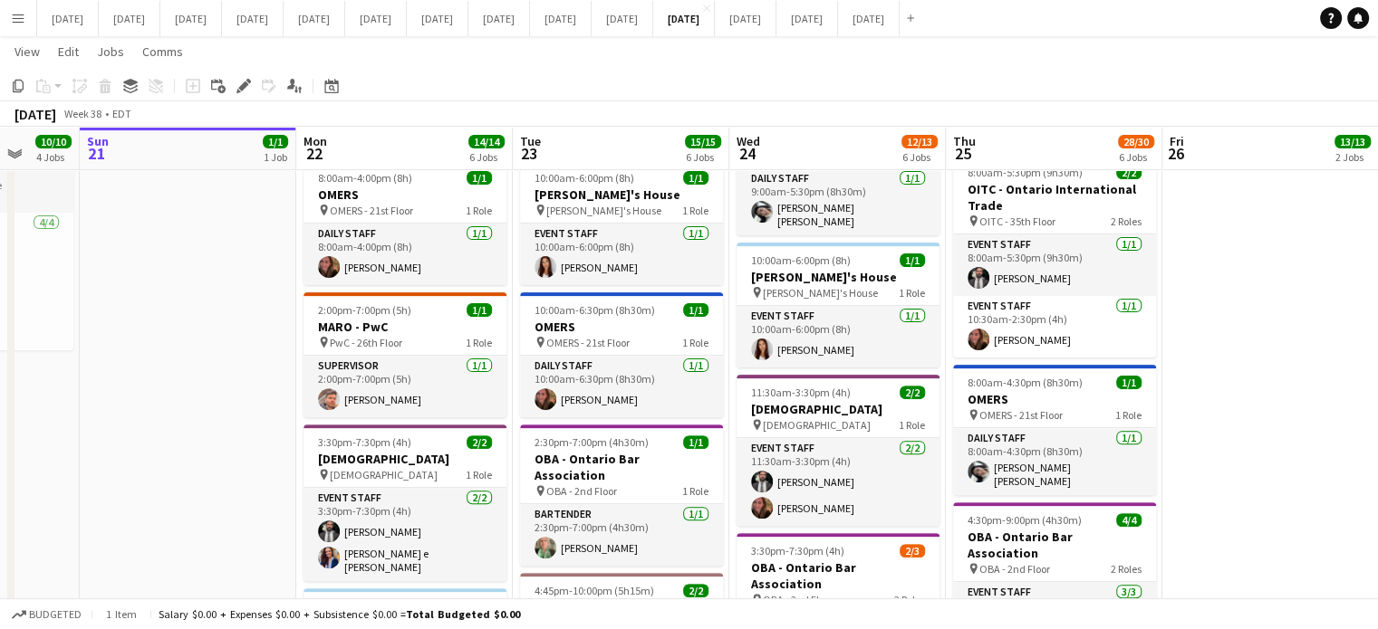
drag, startPoint x: 1300, startPoint y: 442, endPoint x: 65, endPoint y: 513, distance: 1236.5
click at [36, 533] on app-calendar-viewport "Wed 17 23/23 7 Jobs Thu 18 45/45 8 Jobs Fri 19 27/27 5 Jobs Sat 20 10/10 4 Jobs…" at bounding box center [689, 532] width 1378 height 2024
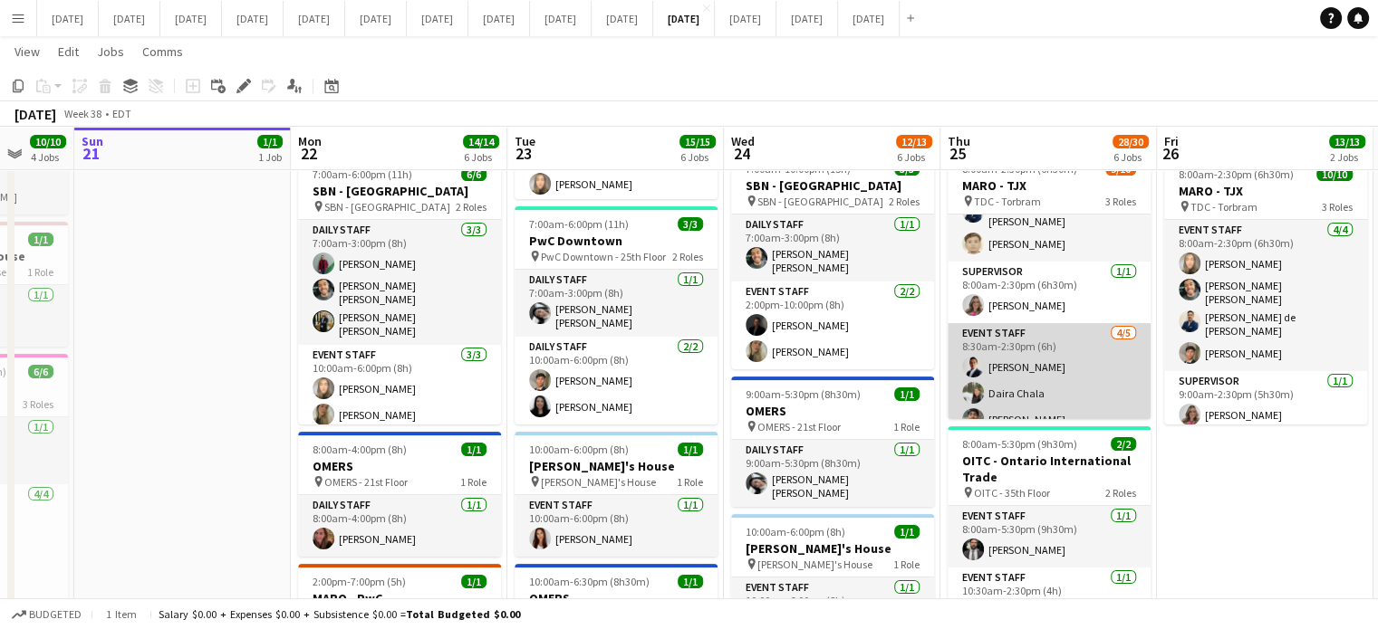
scroll to position [163, 0]
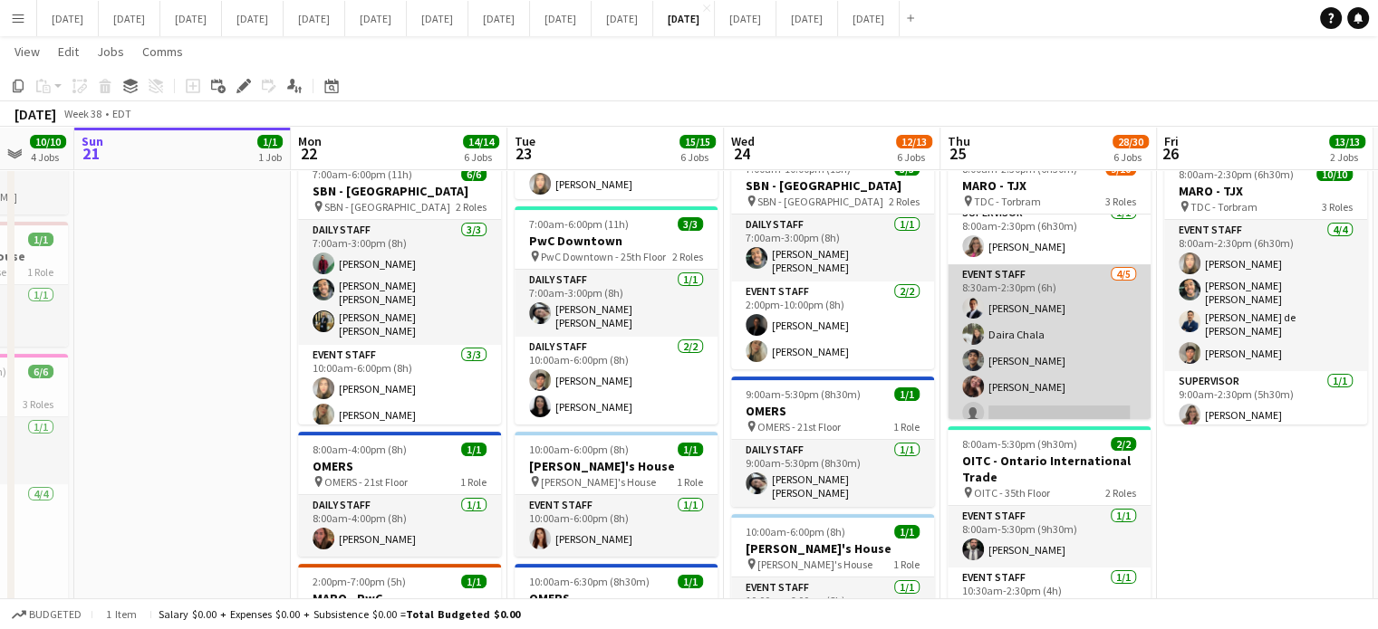
click at [1087, 297] on app-card-role "Event Staff [DATE] 8:30am-2:30pm (6h) [PERSON_NAME] [PERSON_NAME] Chala Kauan […" at bounding box center [1048, 347] width 203 height 167
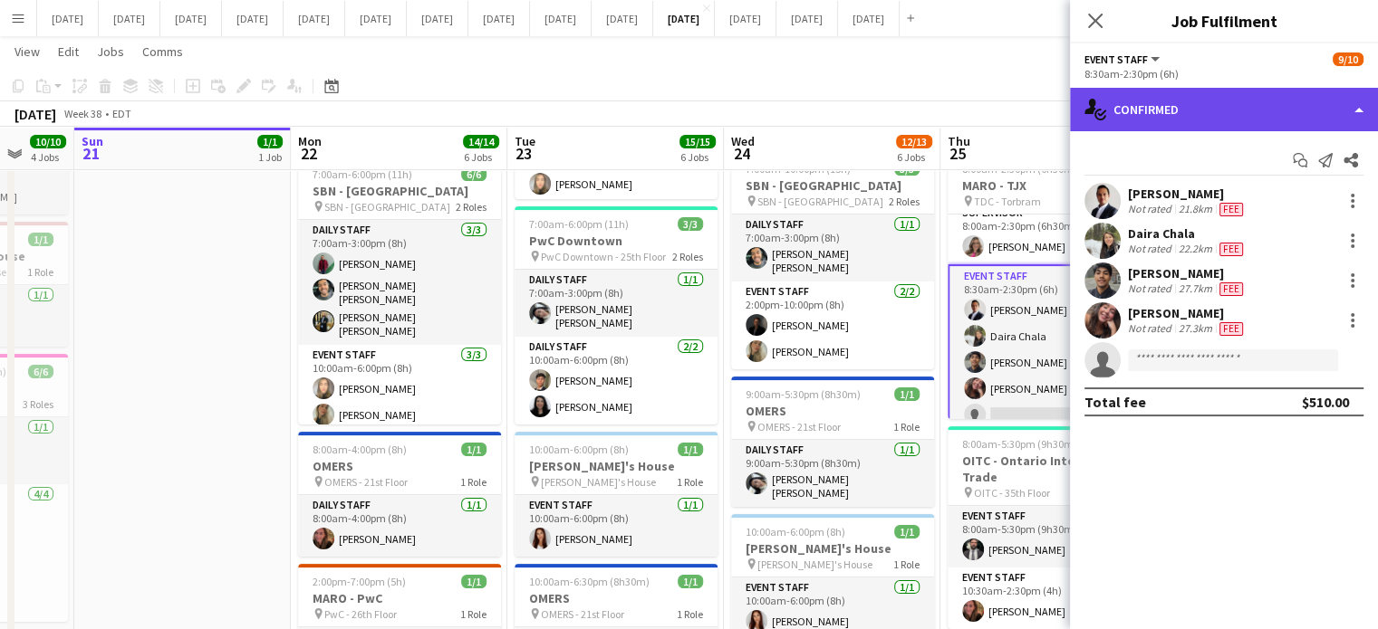
click at [1198, 108] on div "single-neutral-actions-check-2 Confirmed" at bounding box center [1224, 109] width 308 height 43
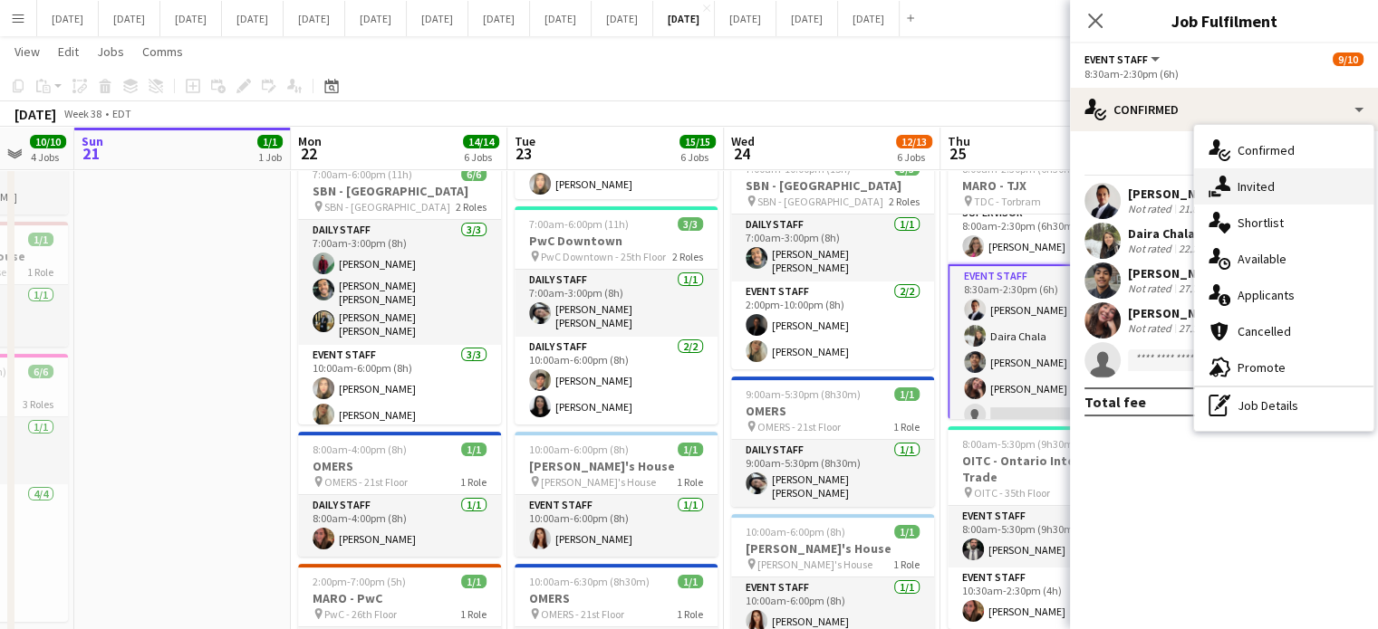
click at [1235, 174] on div "single-neutral-actions-share-1 Invited" at bounding box center [1283, 186] width 179 height 36
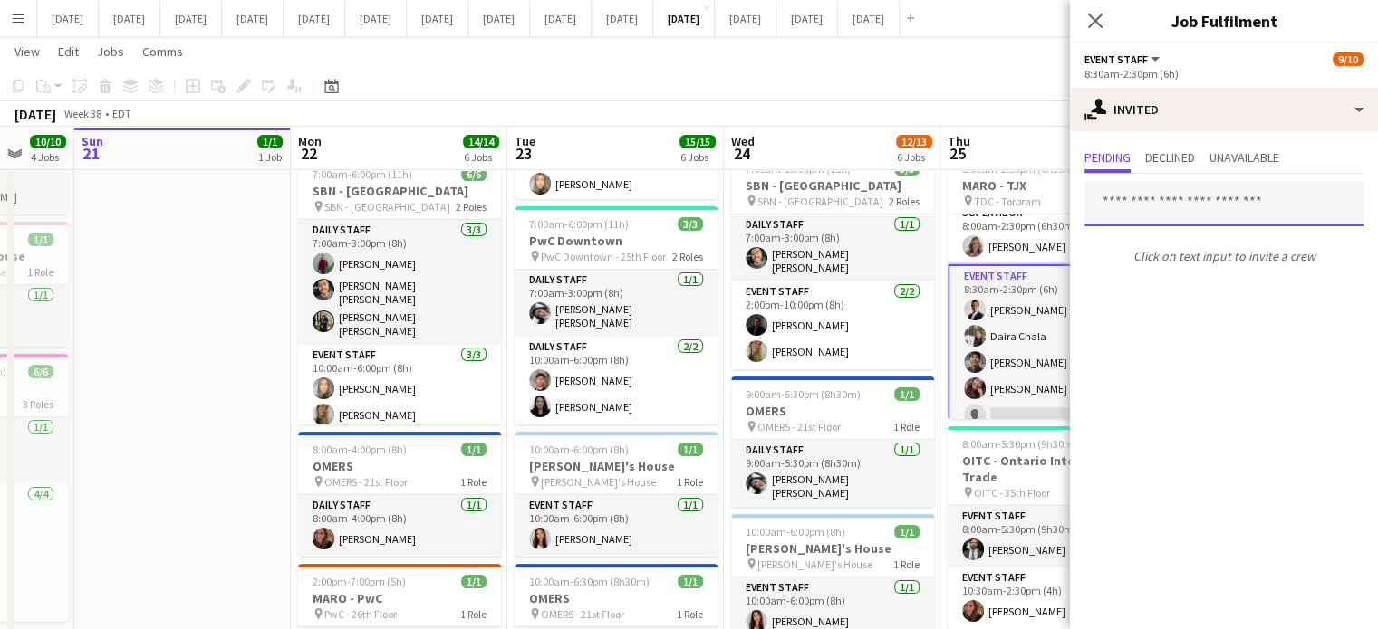
click at [1261, 201] on input "text" at bounding box center [1223, 203] width 279 height 45
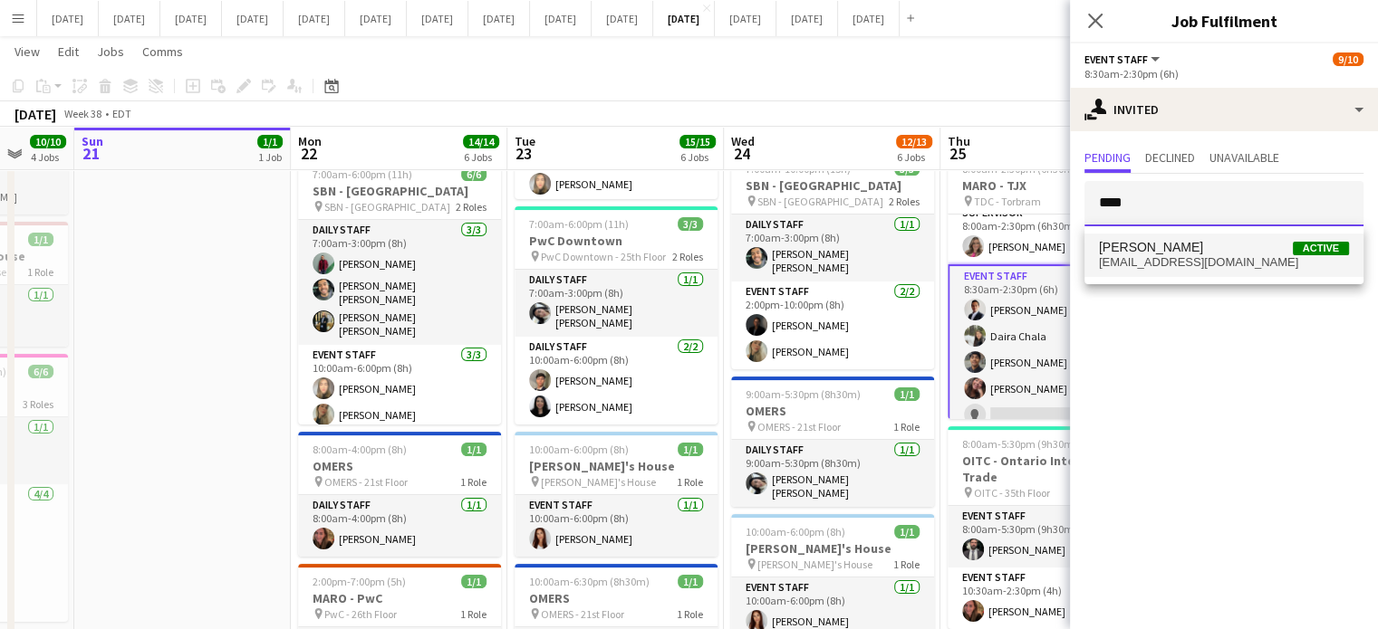
type input "****"
click at [1270, 256] on span "[EMAIL_ADDRESS][DOMAIN_NAME]" at bounding box center [1224, 262] width 250 height 14
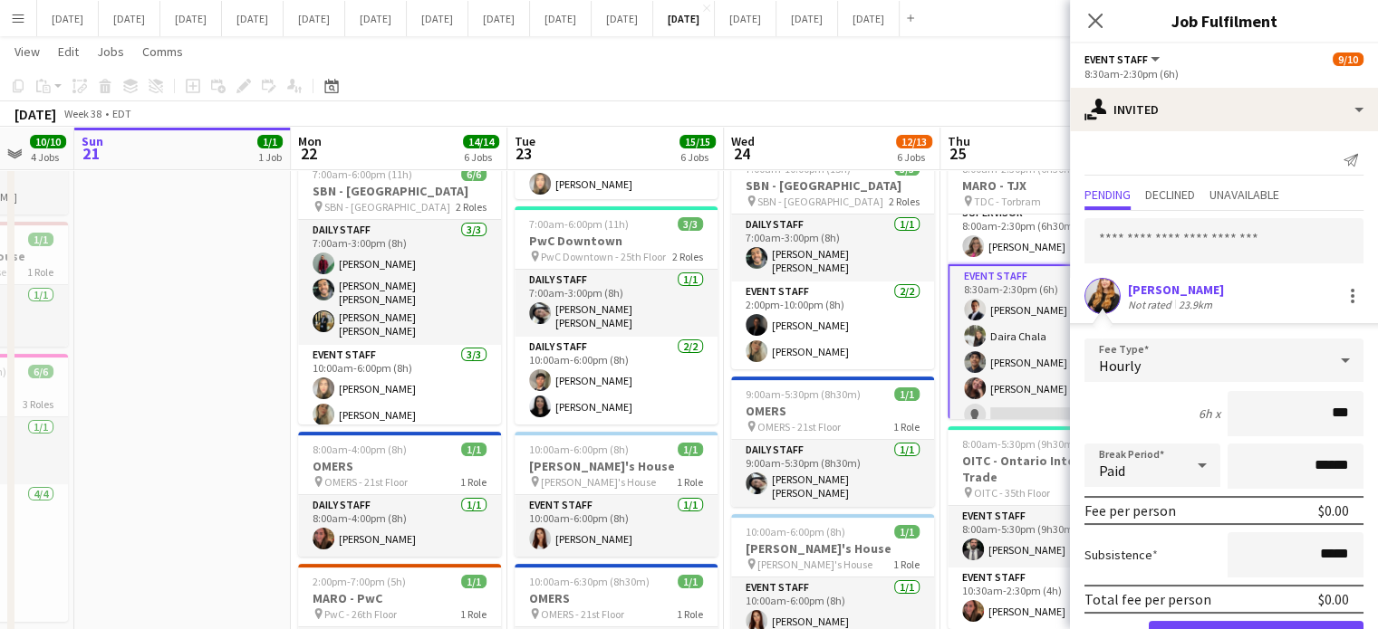
type input "**"
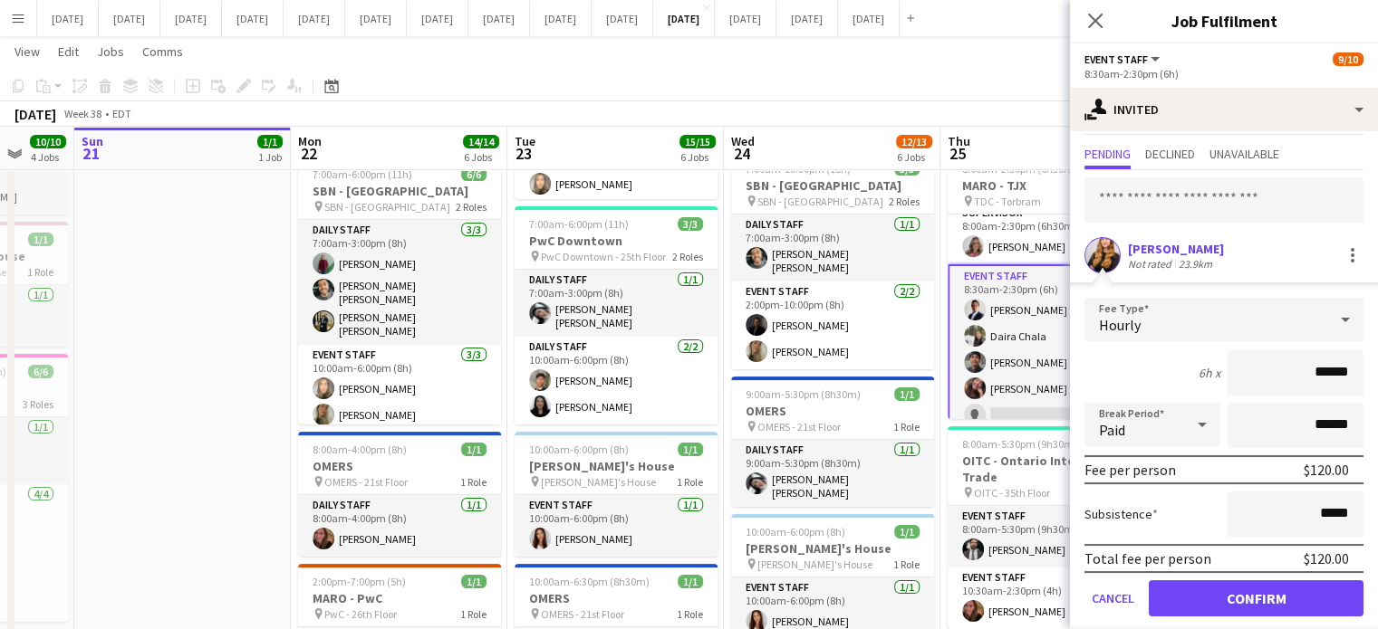
scroll to position [58, 0]
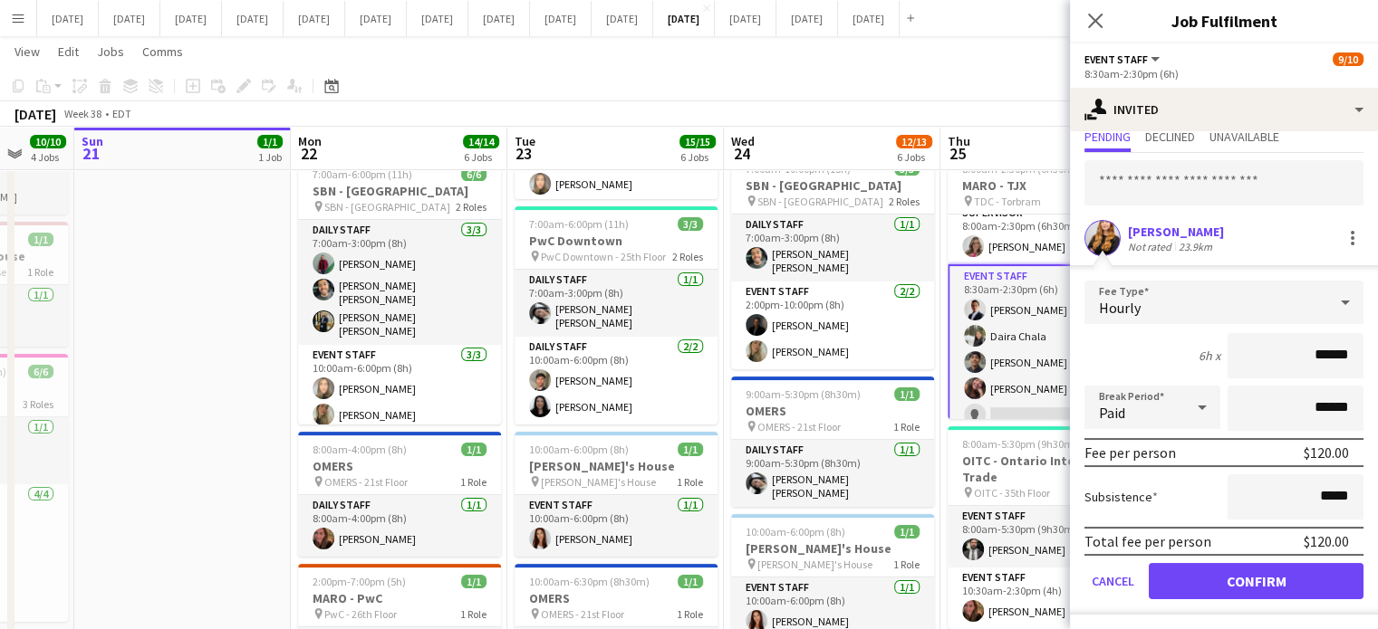
type input "******"
click at [1253, 579] on button "Confirm" at bounding box center [1255, 581] width 215 height 36
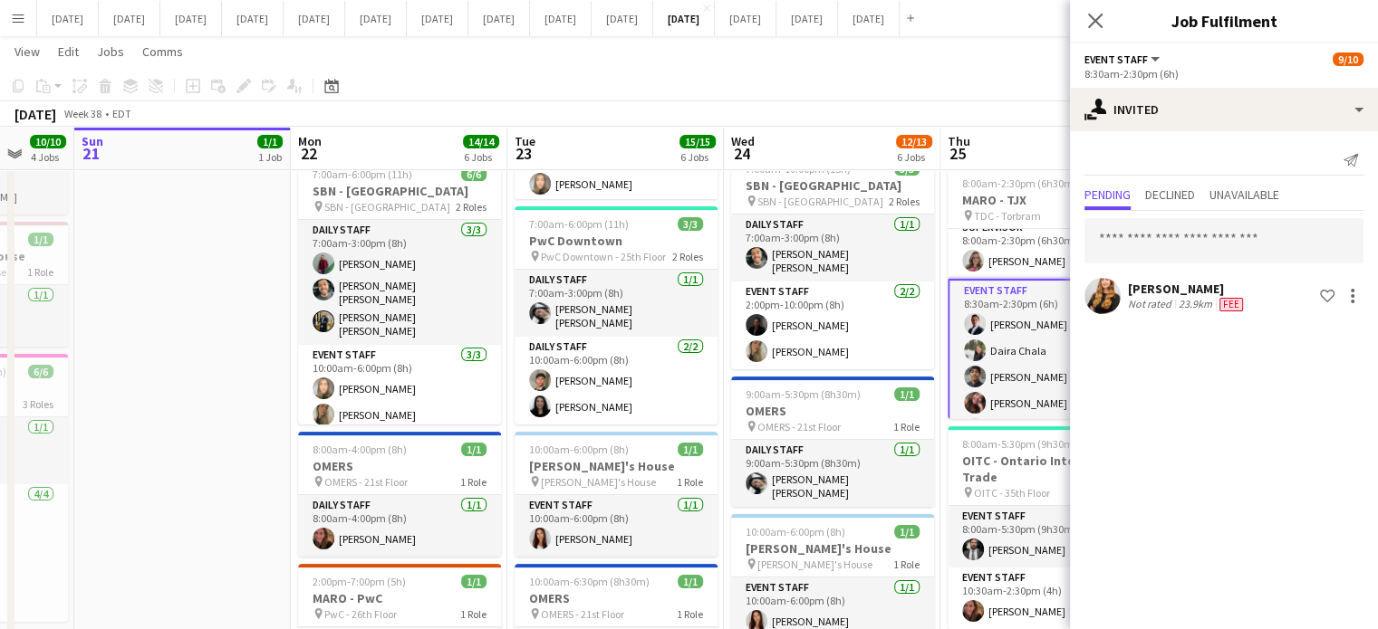
scroll to position [0, 0]
click at [1090, 16] on icon at bounding box center [1095, 21] width 14 height 14
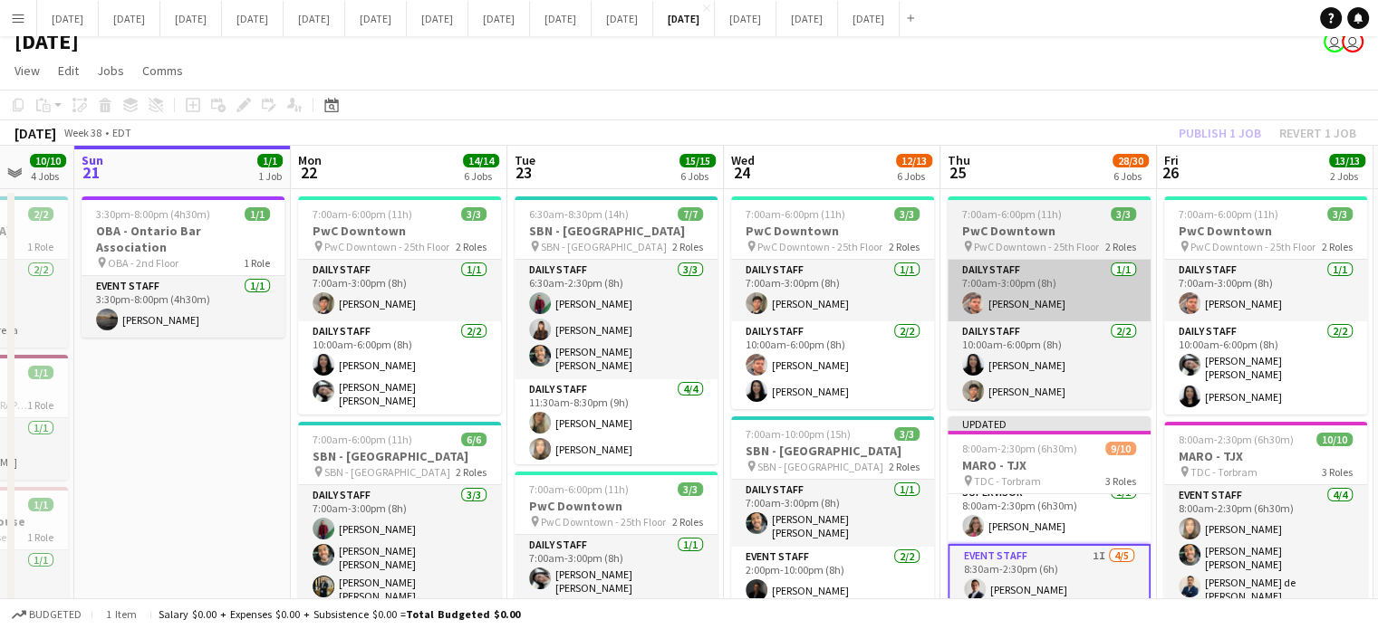
scroll to position [7, 0]
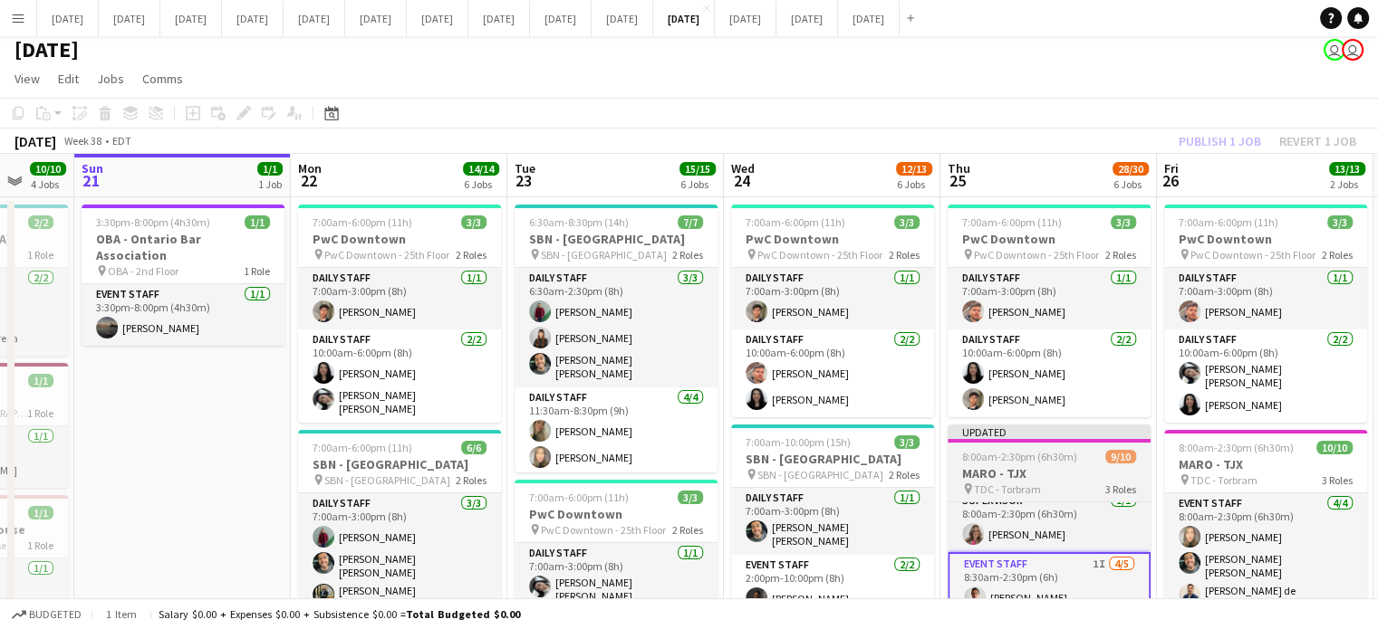
click at [1107, 456] on span "9/10" at bounding box center [1120, 457] width 31 height 14
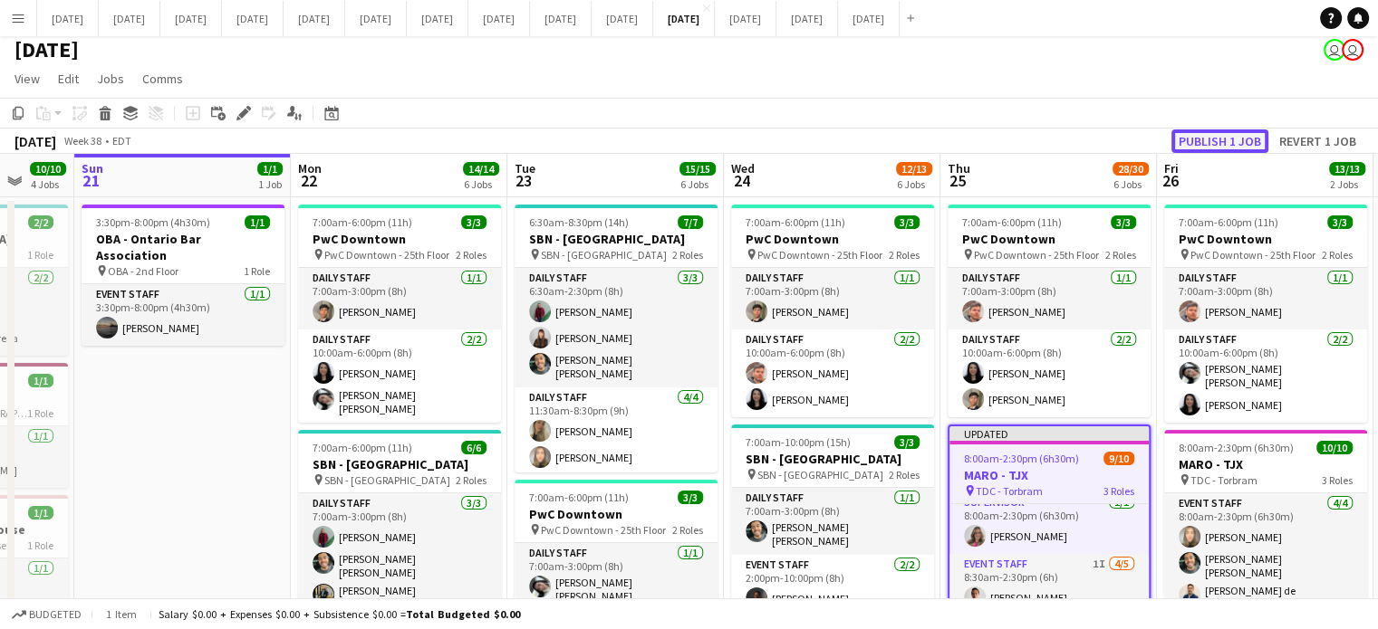
click at [1220, 142] on button "Publish 1 job" at bounding box center [1219, 142] width 97 height 24
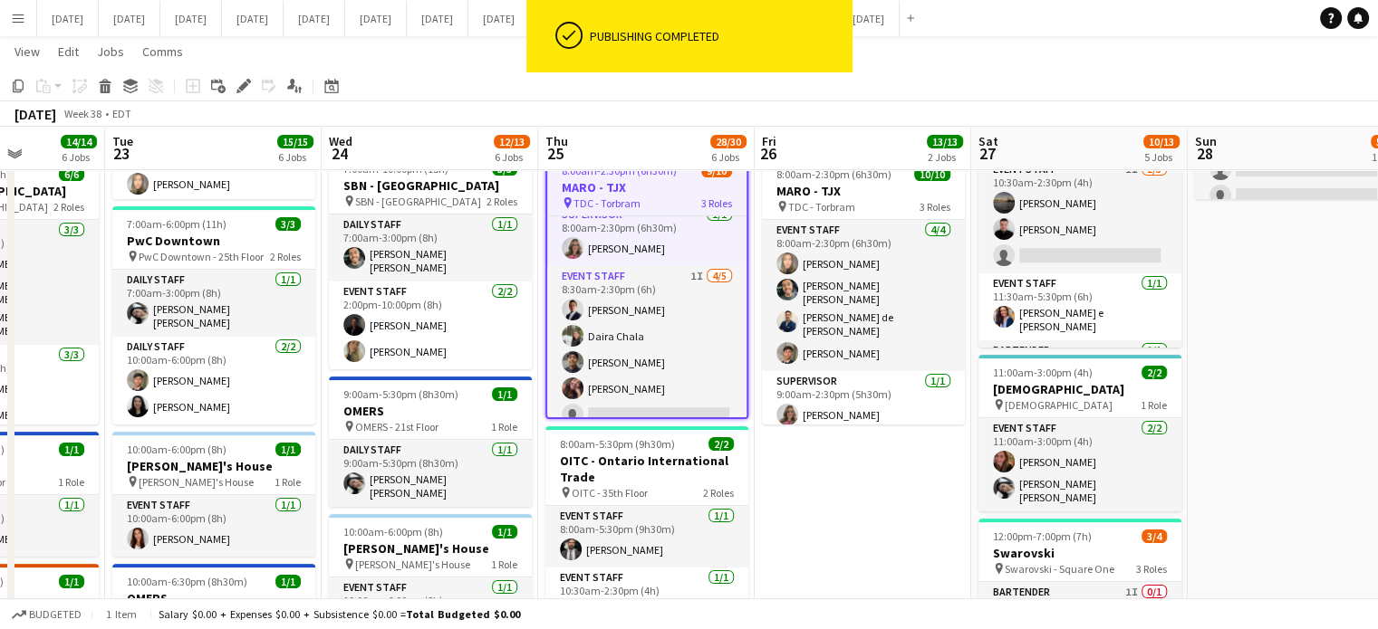
scroll to position [0, 764]
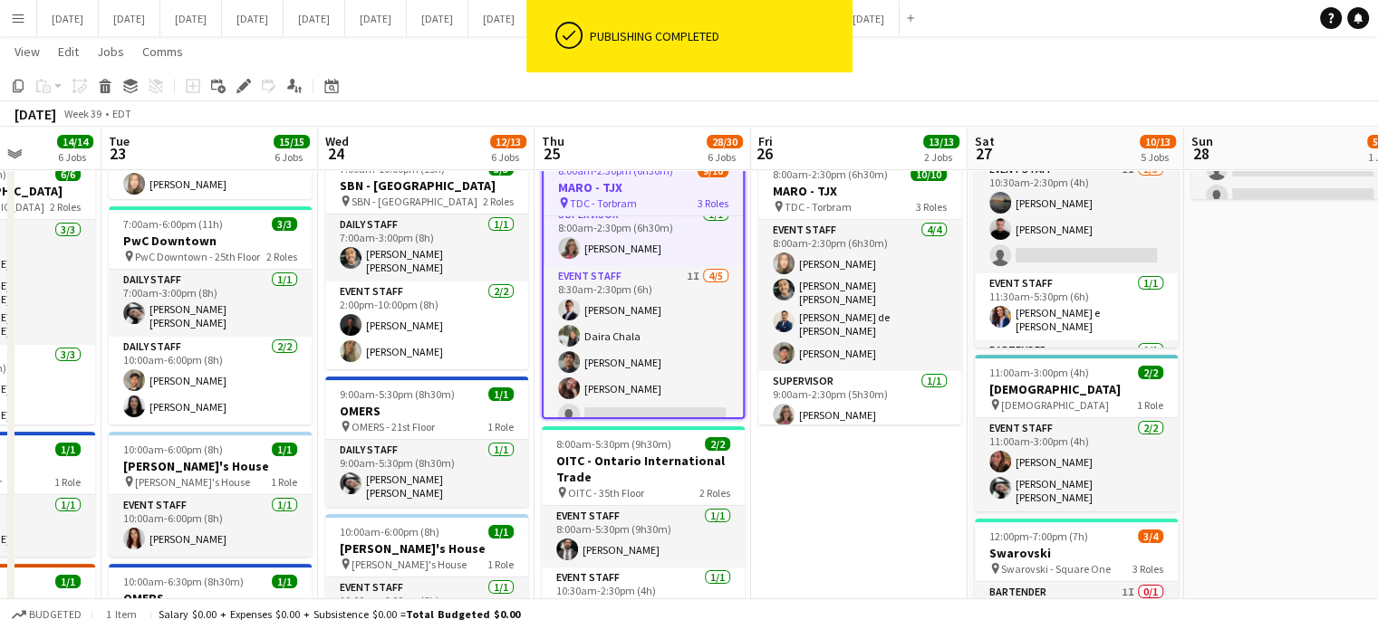
drag, startPoint x: 1268, startPoint y: 459, endPoint x: 862, endPoint y: 474, distance: 406.0
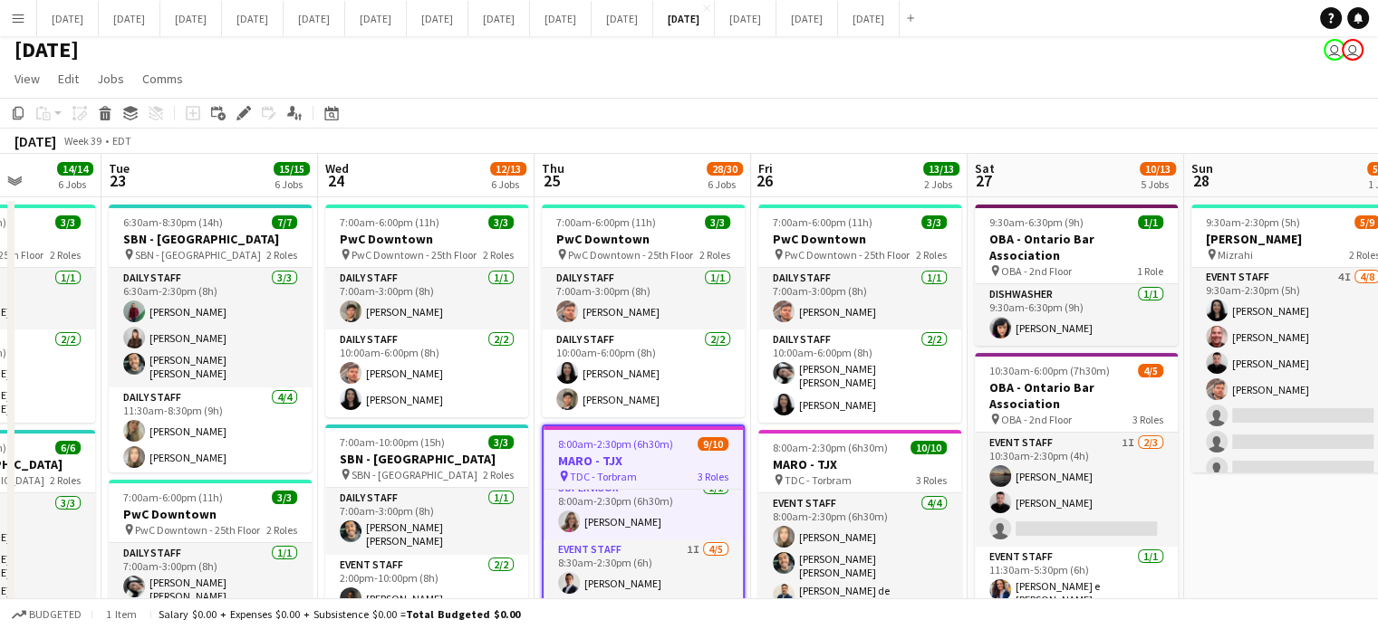
scroll to position [0, 0]
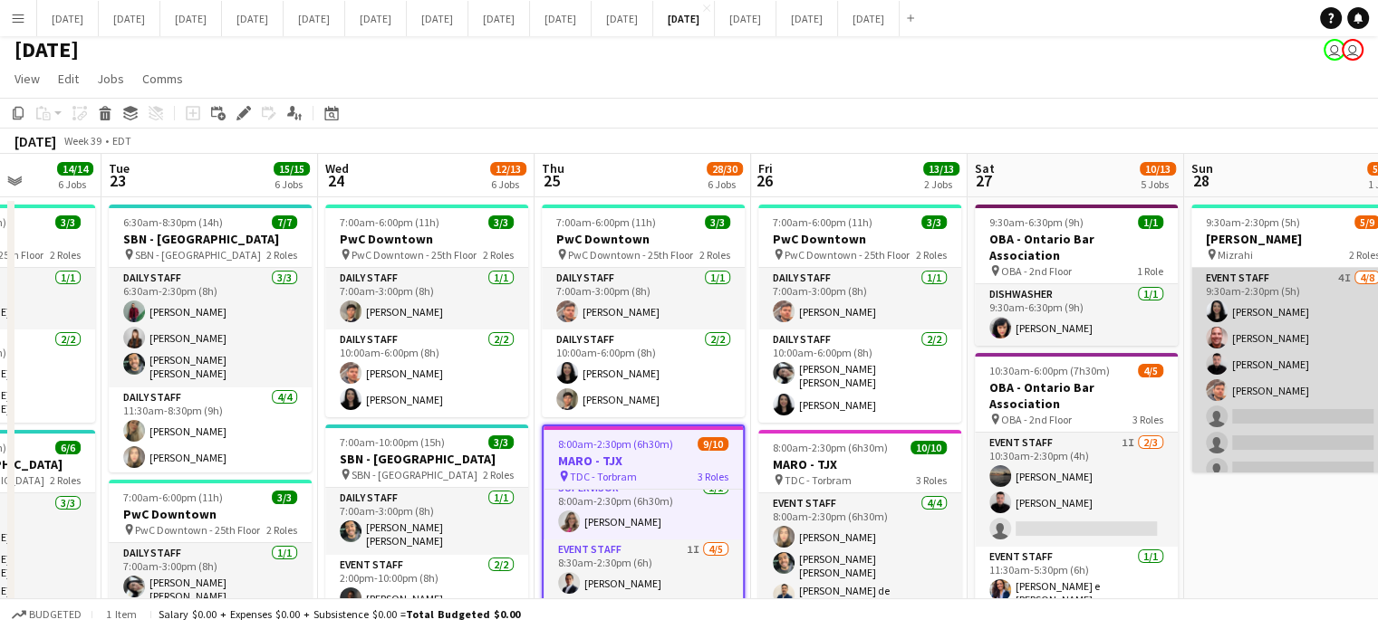
click at [1335, 337] on app-card-role "Event Staff 4I [DATE] 9:30am-2:30pm (5h) [PERSON_NAME] [PERSON_NAME] [PERSON_NA…" at bounding box center [1292, 390] width 203 height 245
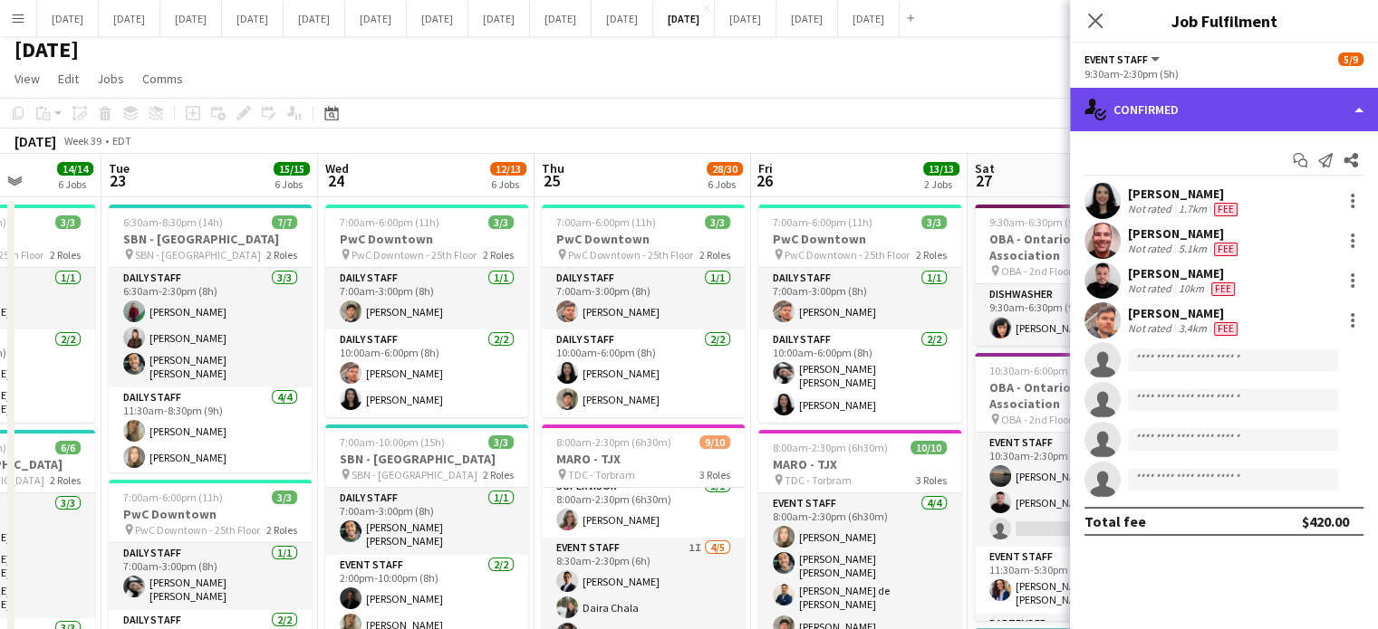
click at [1254, 112] on div "single-neutral-actions-check-2 Confirmed" at bounding box center [1224, 109] width 308 height 43
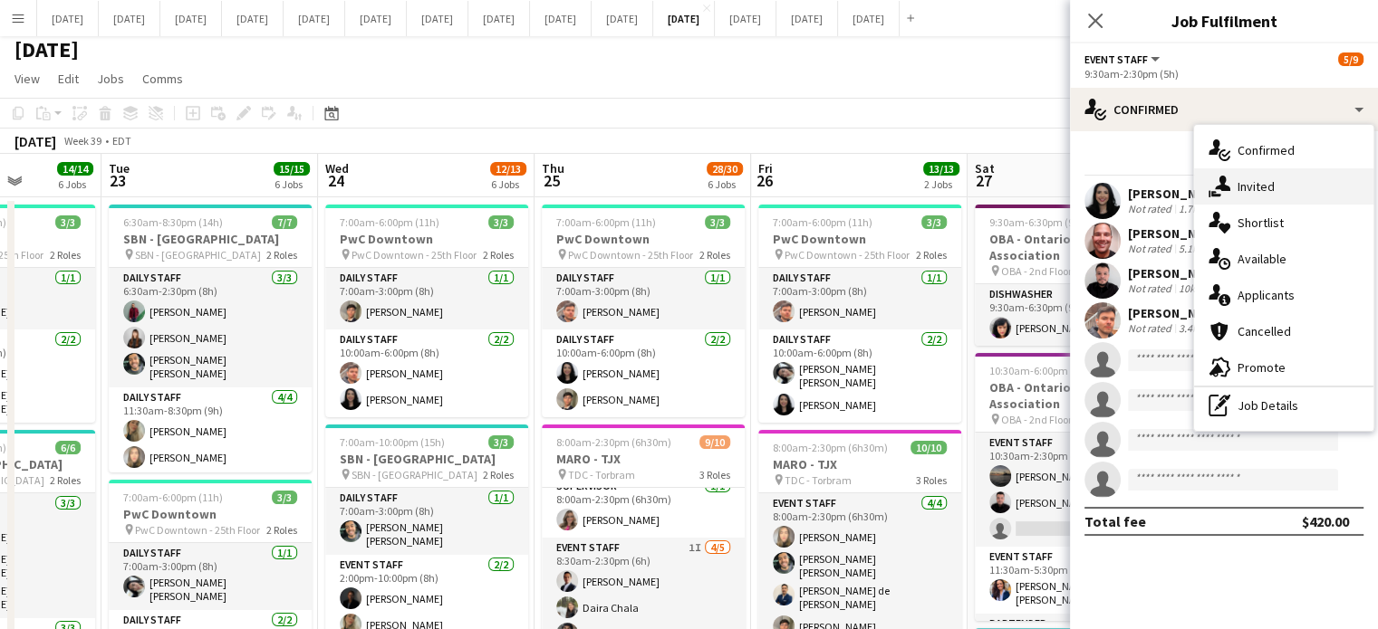
click at [1257, 169] on div "single-neutral-actions-share-1 Invited" at bounding box center [1283, 186] width 179 height 36
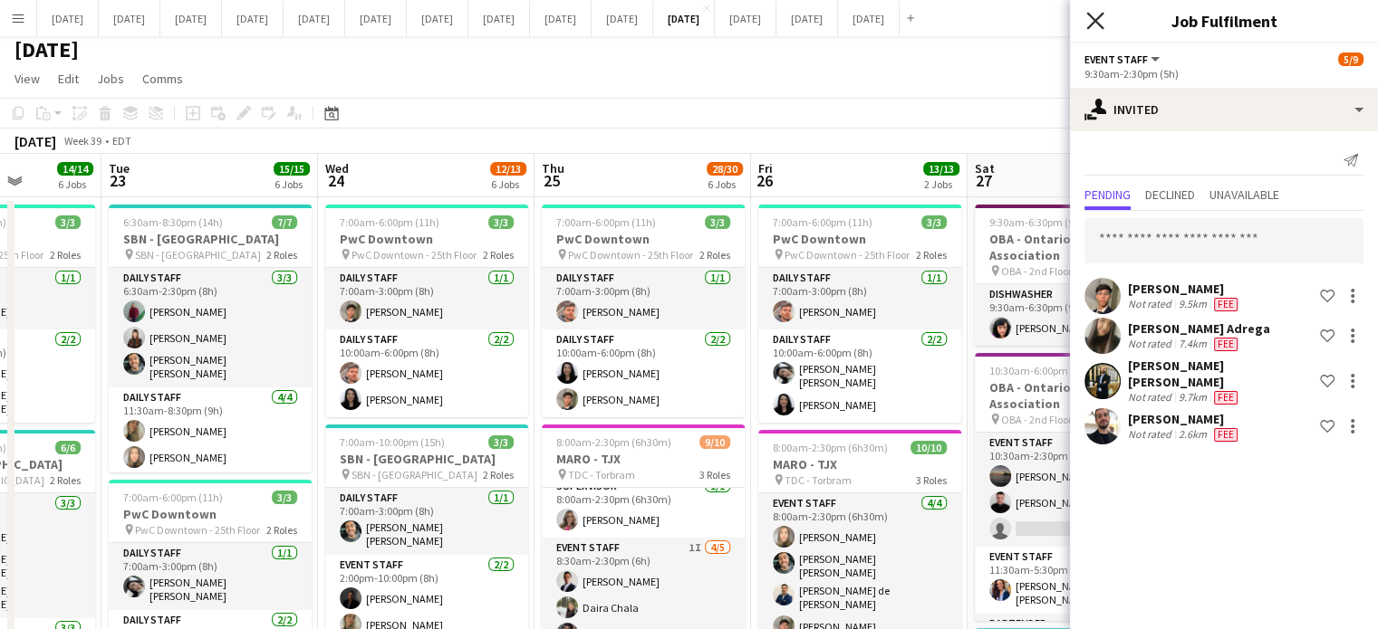
click at [1094, 19] on icon "Close pop-in" at bounding box center [1094, 20] width 17 height 17
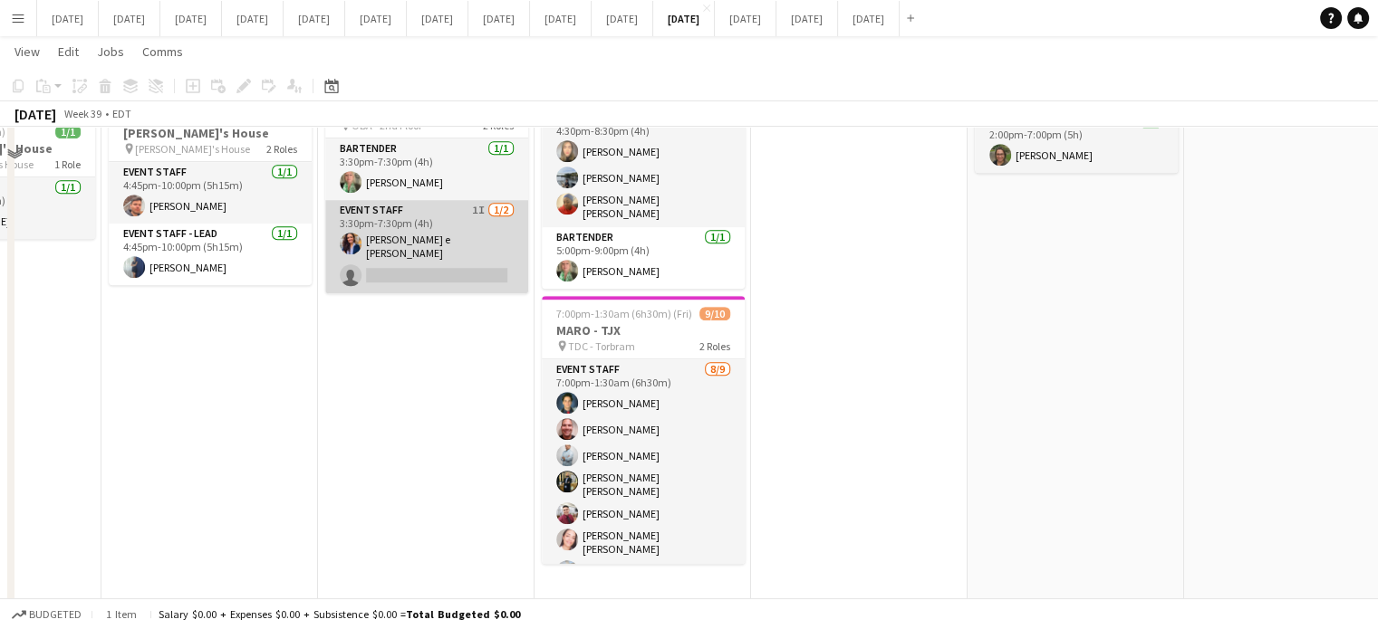
scroll to position [913, 0]
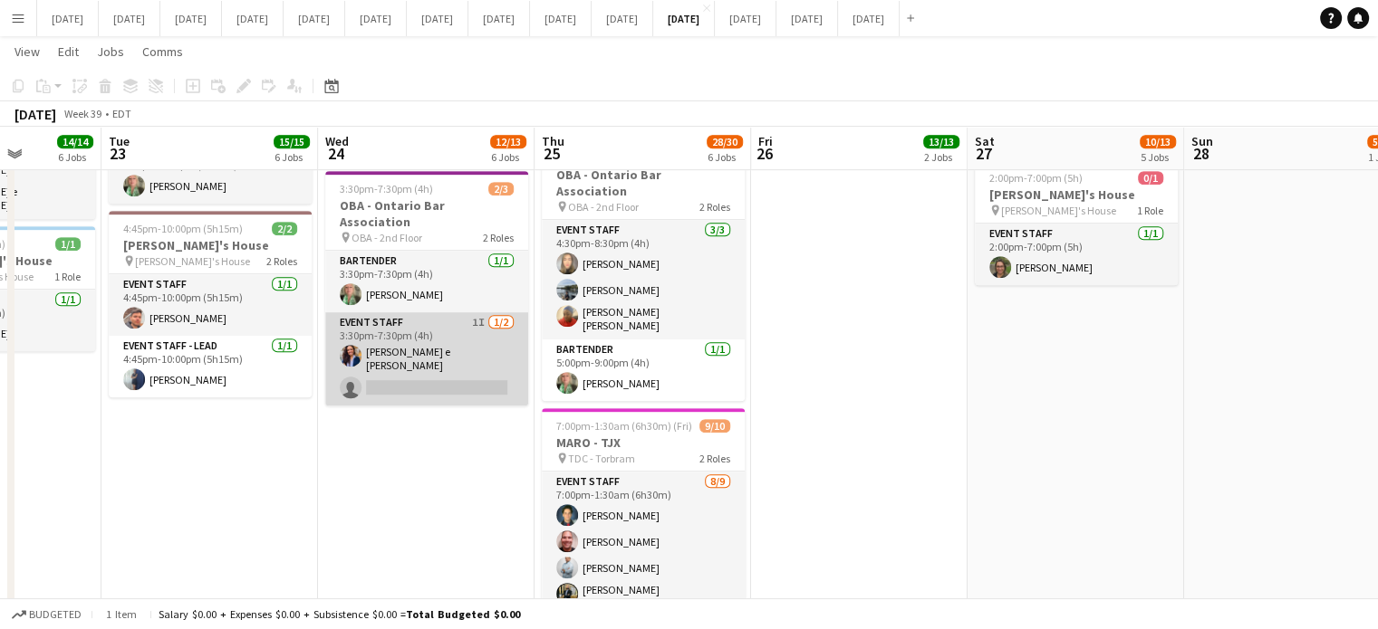
click at [464, 312] on app-card-role "Event Staff 1I [DATE] 3:30pm-7:30pm (4h) [PERSON_NAME] e [PERSON_NAME] single-n…" at bounding box center [426, 358] width 203 height 93
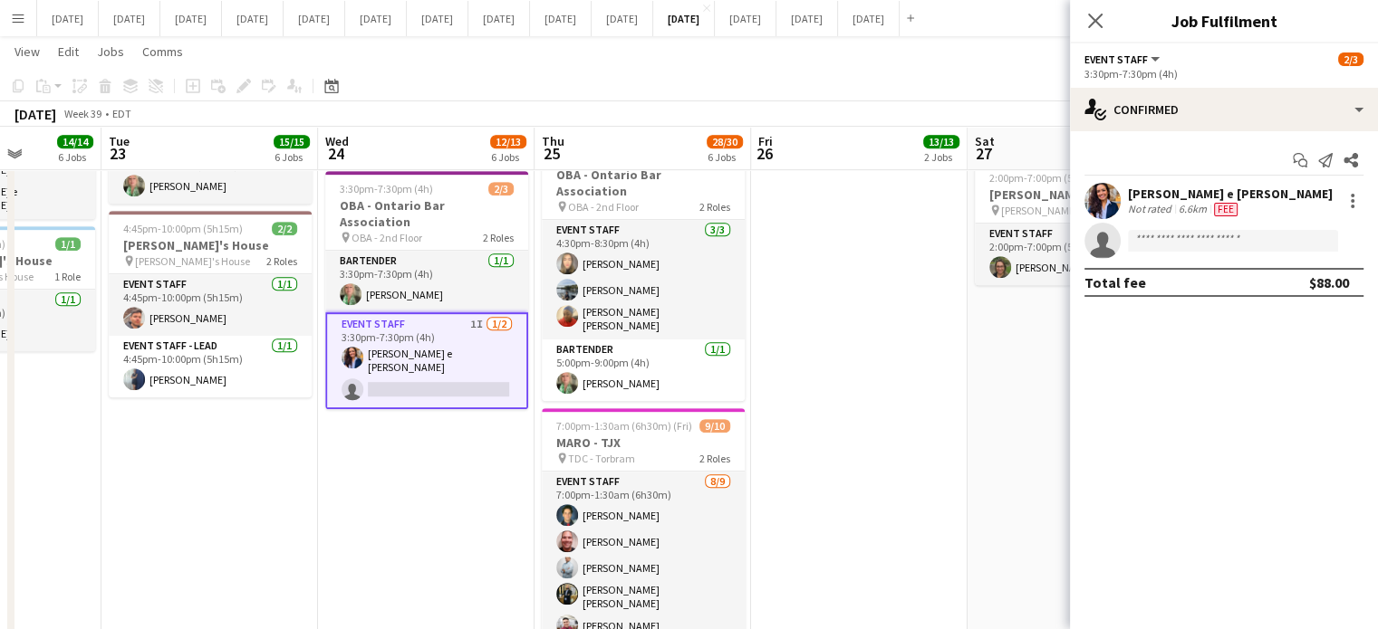
click at [1110, 11] on div "Close pop-in" at bounding box center [1095, 21] width 51 height 42
click at [1083, 13] on app-icon "Close pop-in" at bounding box center [1095, 21] width 26 height 26
